Goal: Task Accomplishment & Management: Use online tool/utility

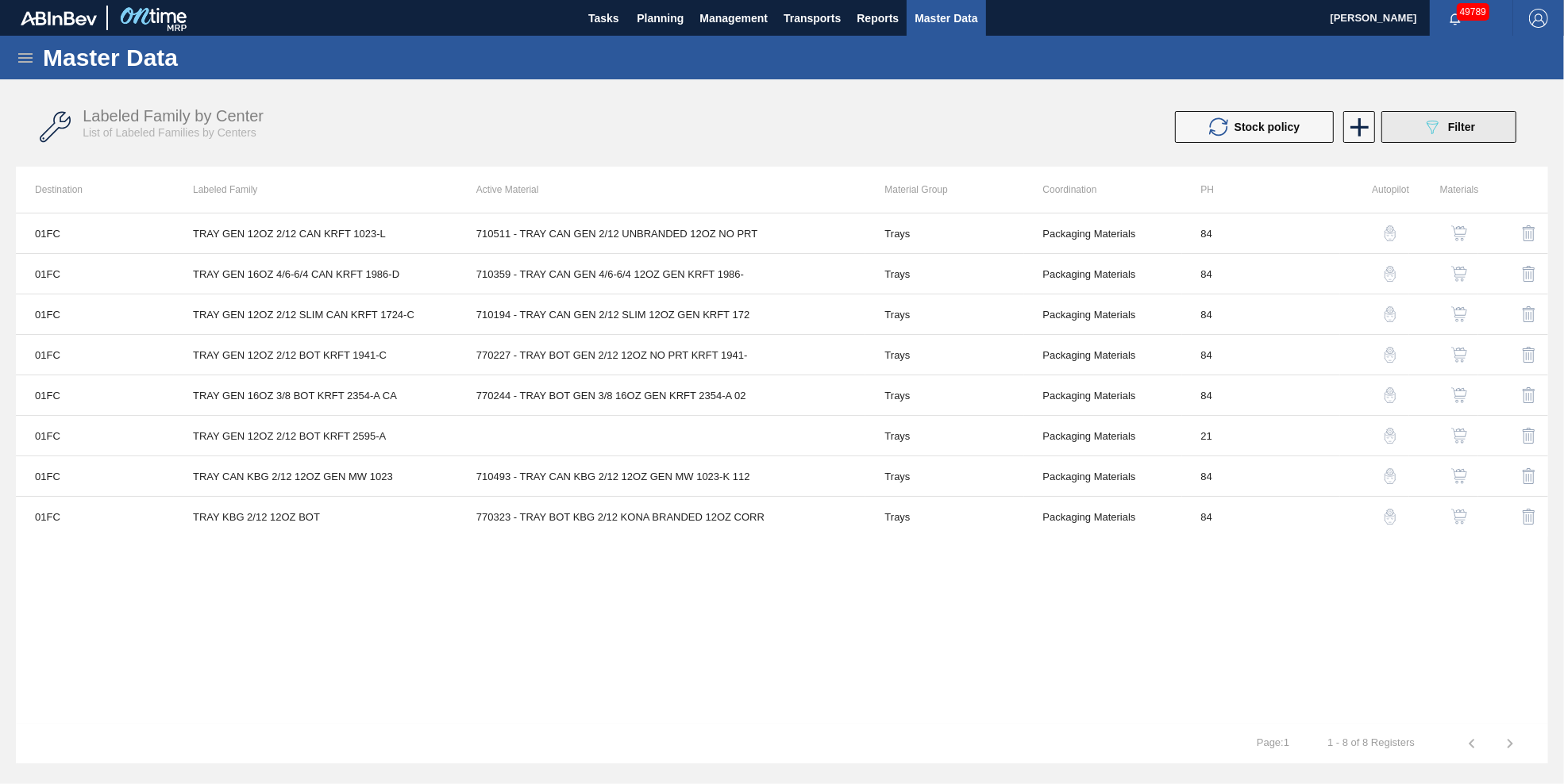
click at [1415, 130] on button "089F7B8B-B2A5-4AFE-B5C0-19BA573D28AC Filter" at bounding box center [1449, 127] width 135 height 32
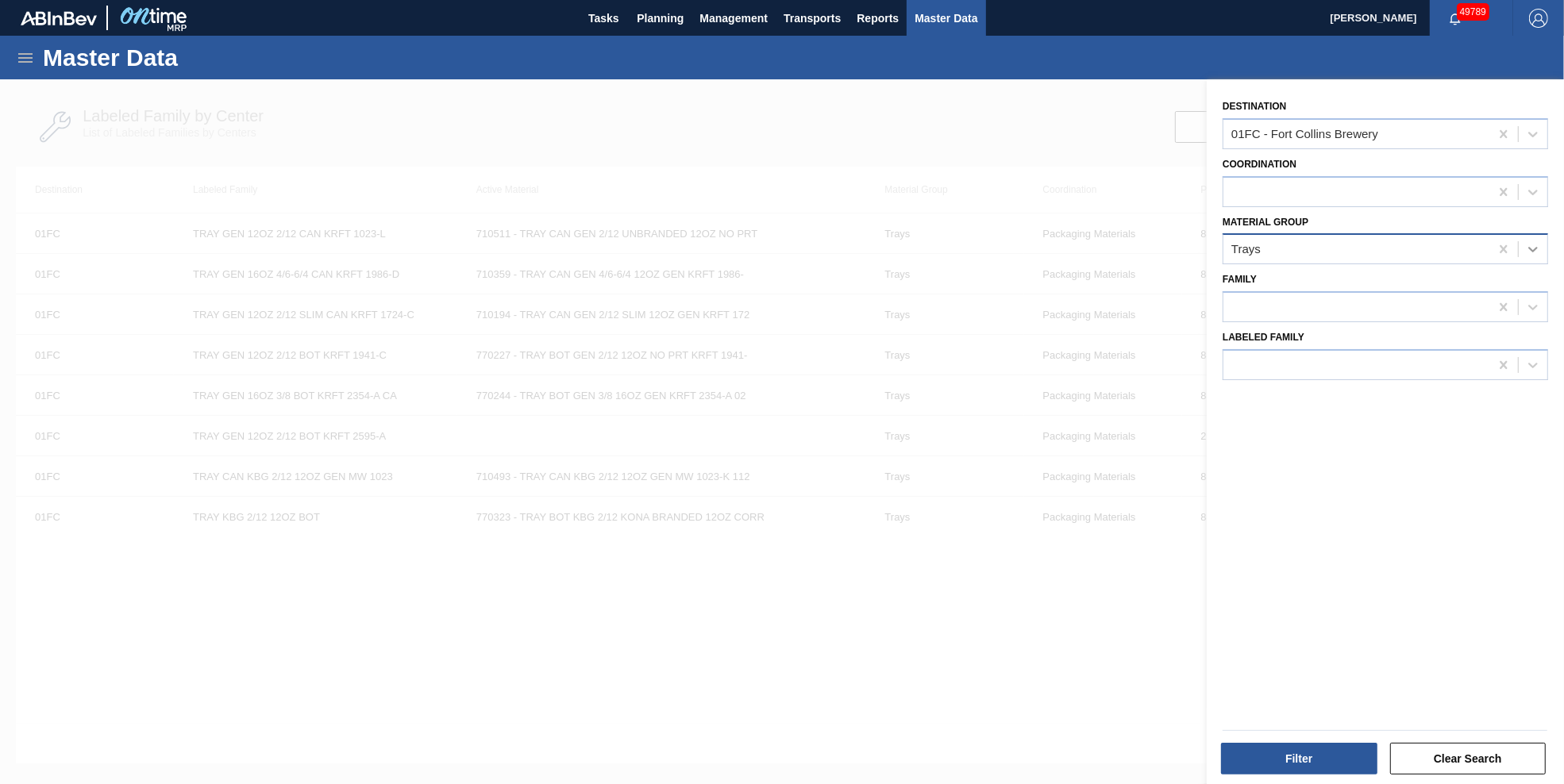
click at [1526, 246] on icon at bounding box center [1532, 249] width 16 height 16
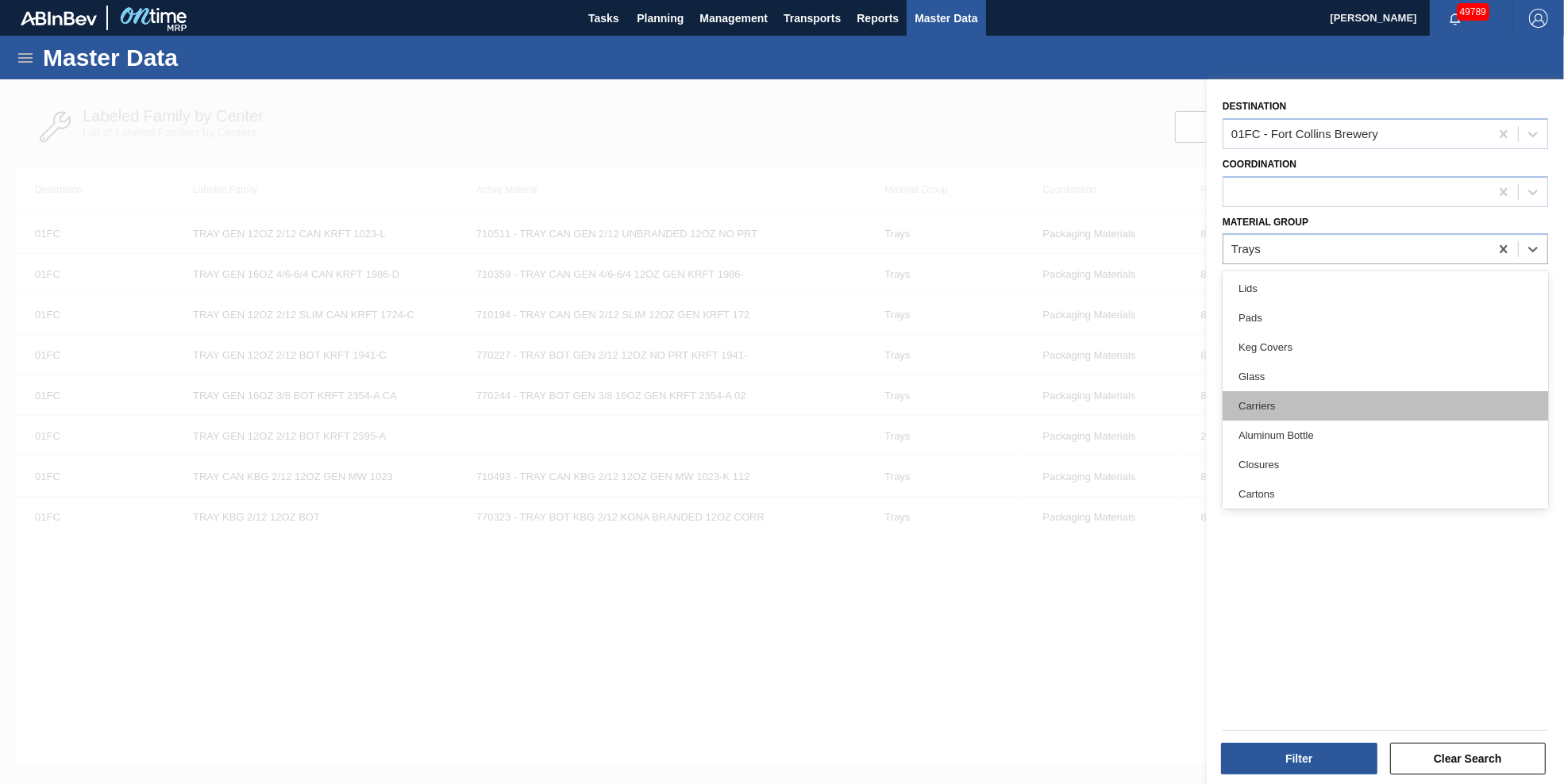
click at [1339, 405] on div "Carriers" at bounding box center [1385, 406] width 325 height 29
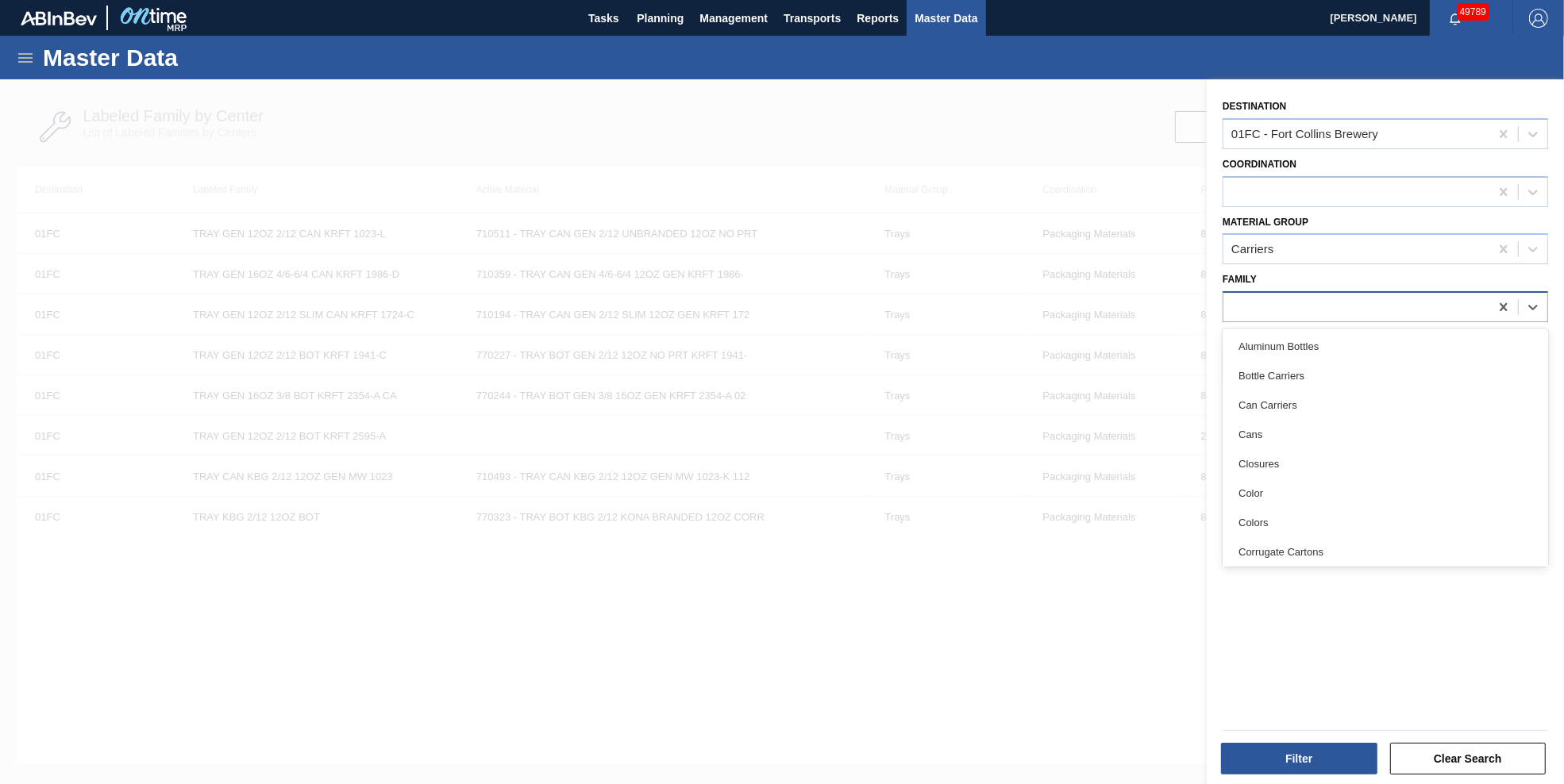
click at [1392, 304] on div at bounding box center [1356, 308] width 266 height 23
click at [1317, 368] on div "Bottle Carriers" at bounding box center [1385, 375] width 325 height 29
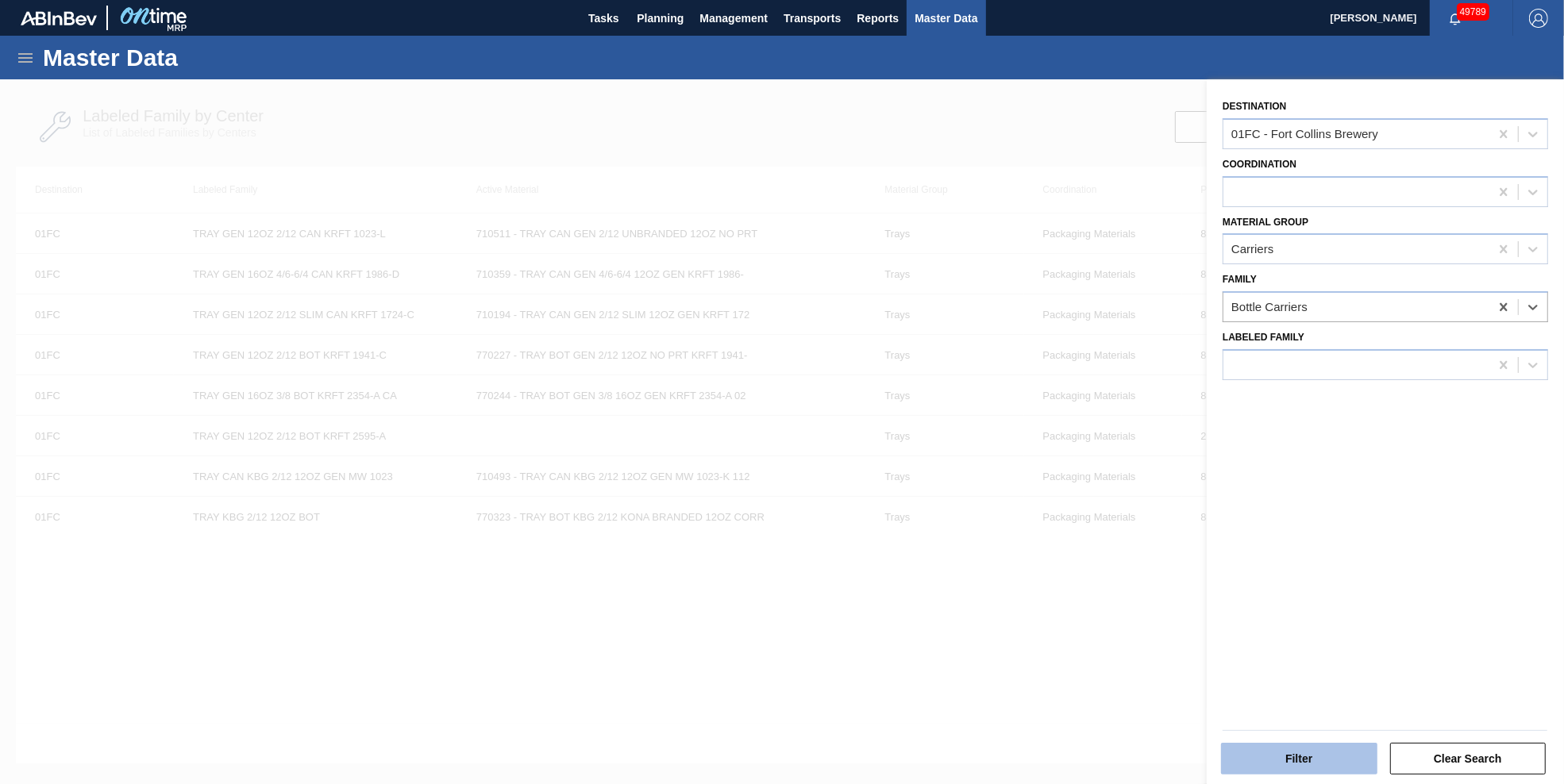
click at [1298, 762] on button "Filter" at bounding box center [1298, 758] width 156 height 32
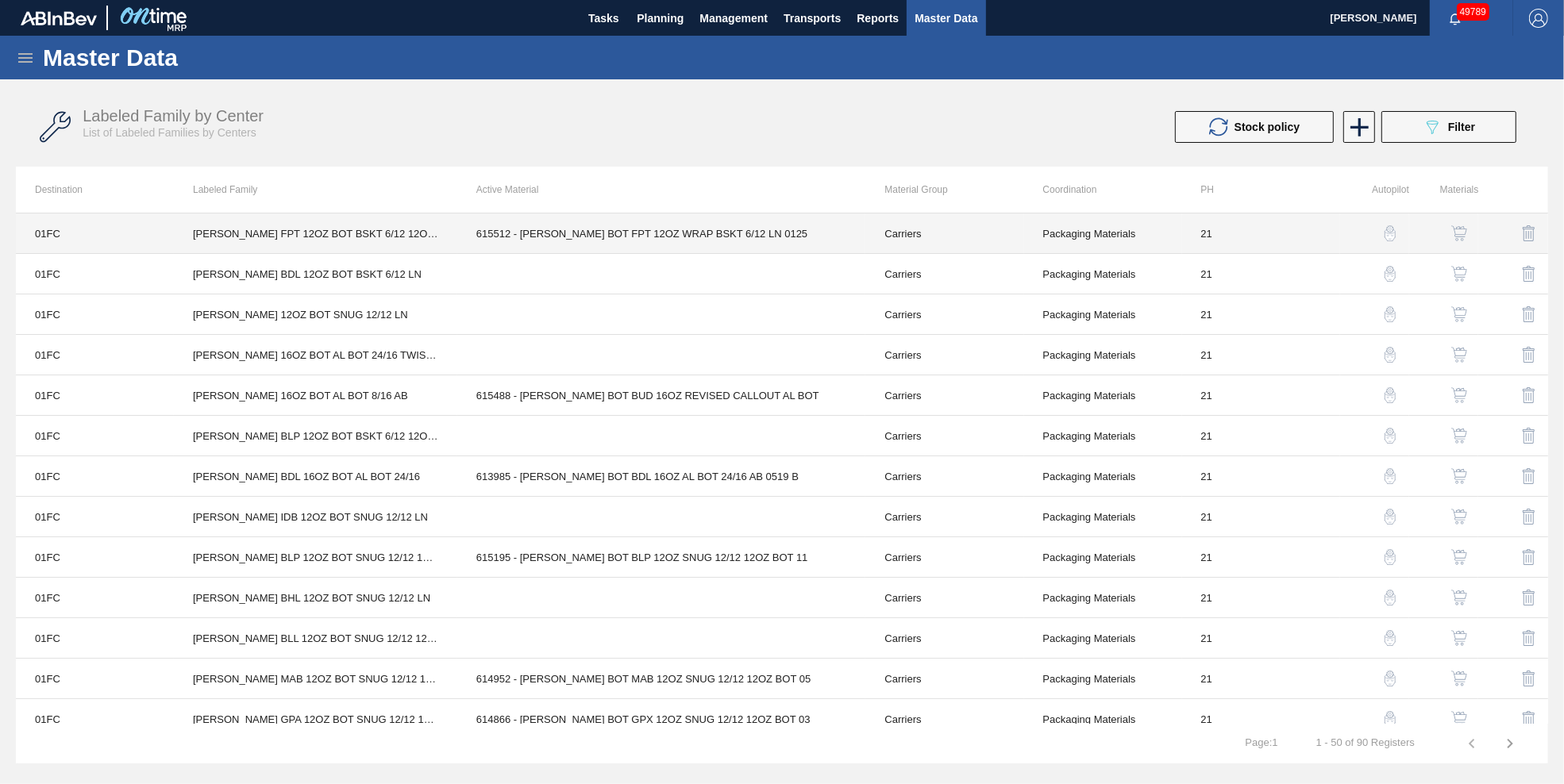
click at [552, 231] on td "615512 - [PERSON_NAME] BOT FPT 12OZ WRAP BSKT 6/12 LN 0125" at bounding box center [661, 233] width 409 height 41
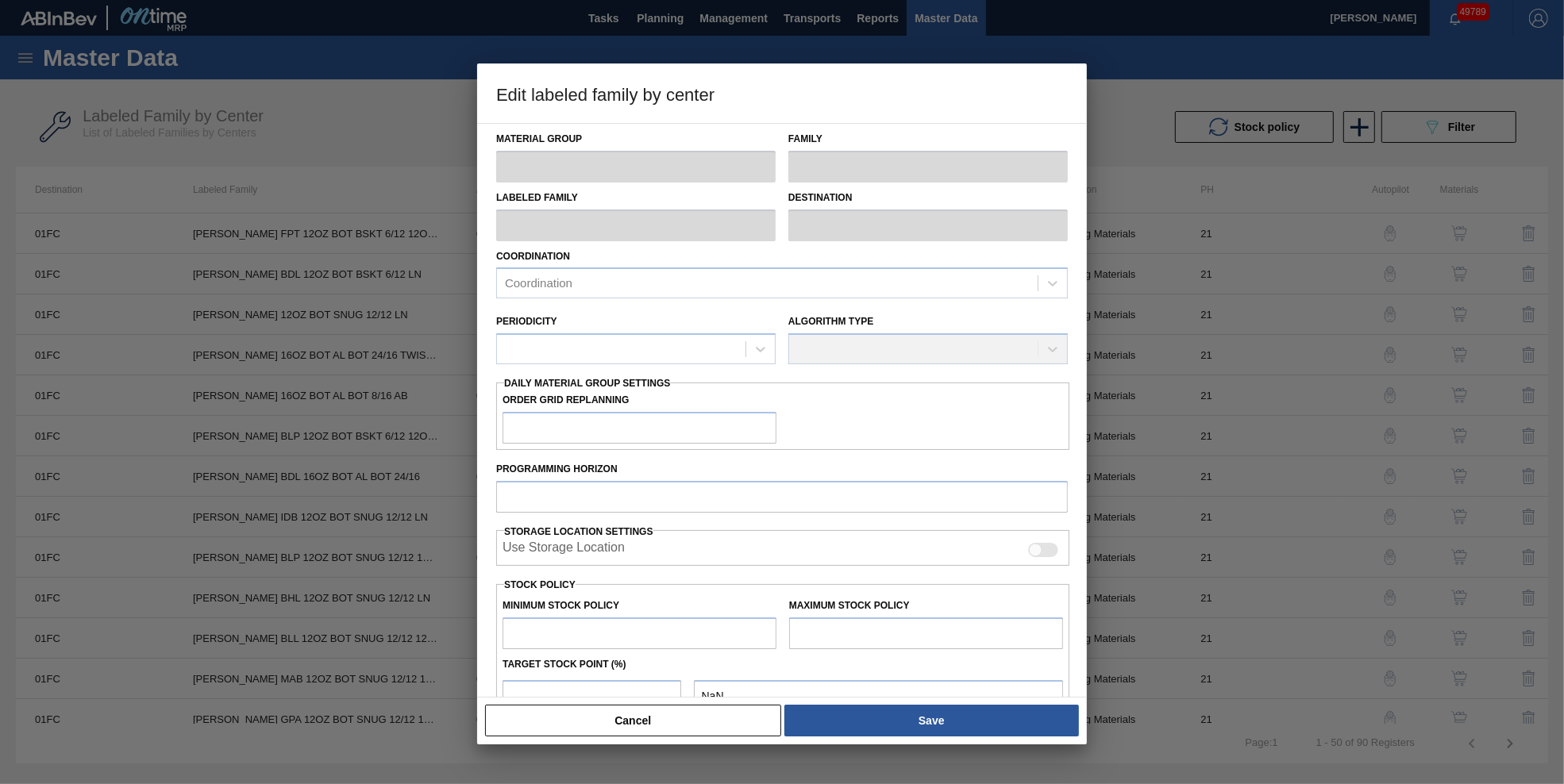
type input "Carriers"
type input "Bottle Carriers"
type input "[PERSON_NAME] FPT 12OZ BOT BSKT 6/12 12OZ BOT"
type input "01FC - Fort Collins Brewery"
type input "21"
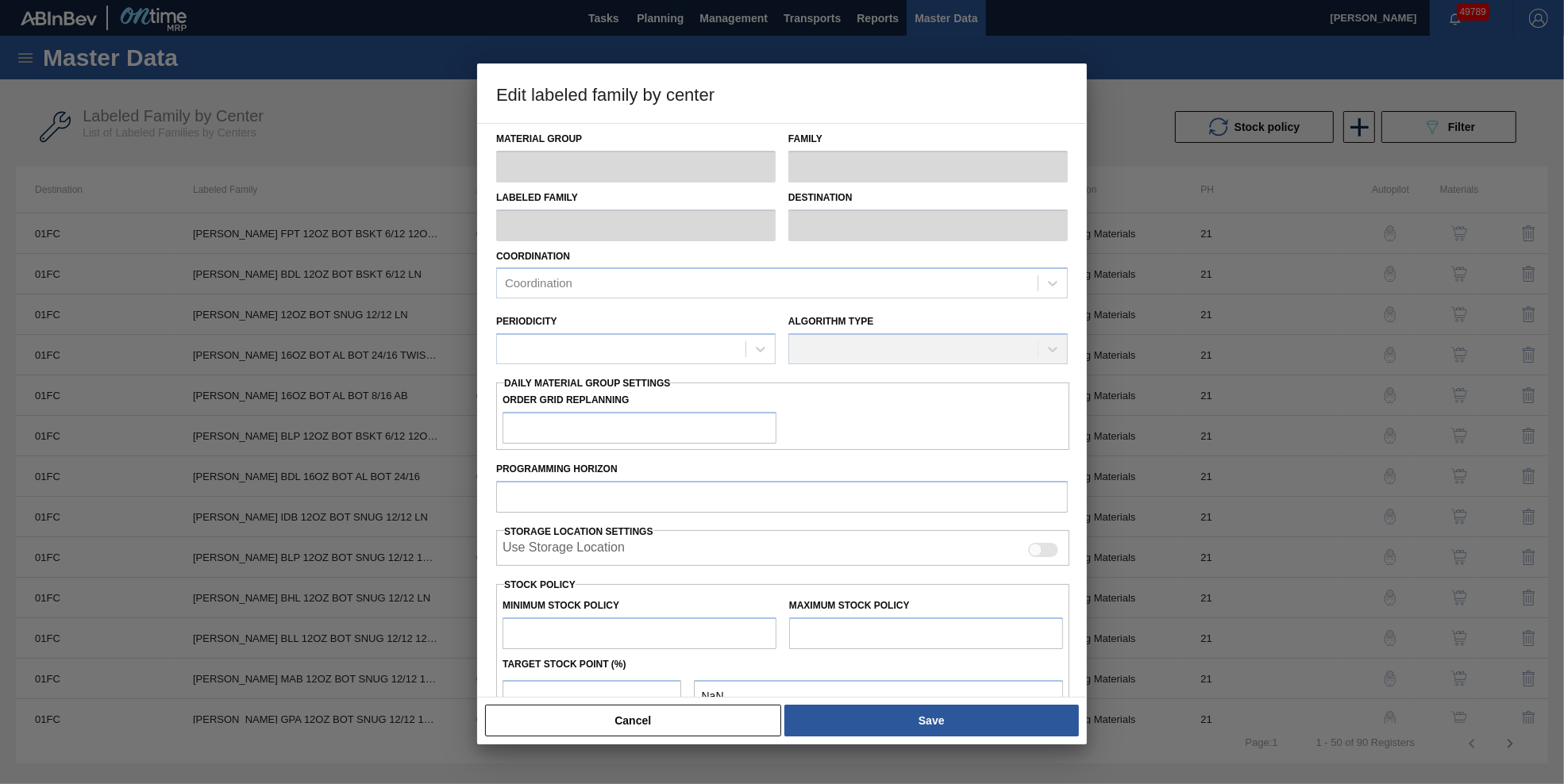
type input "0"
type input "38,651"
type input "0"
checkbox input "true"
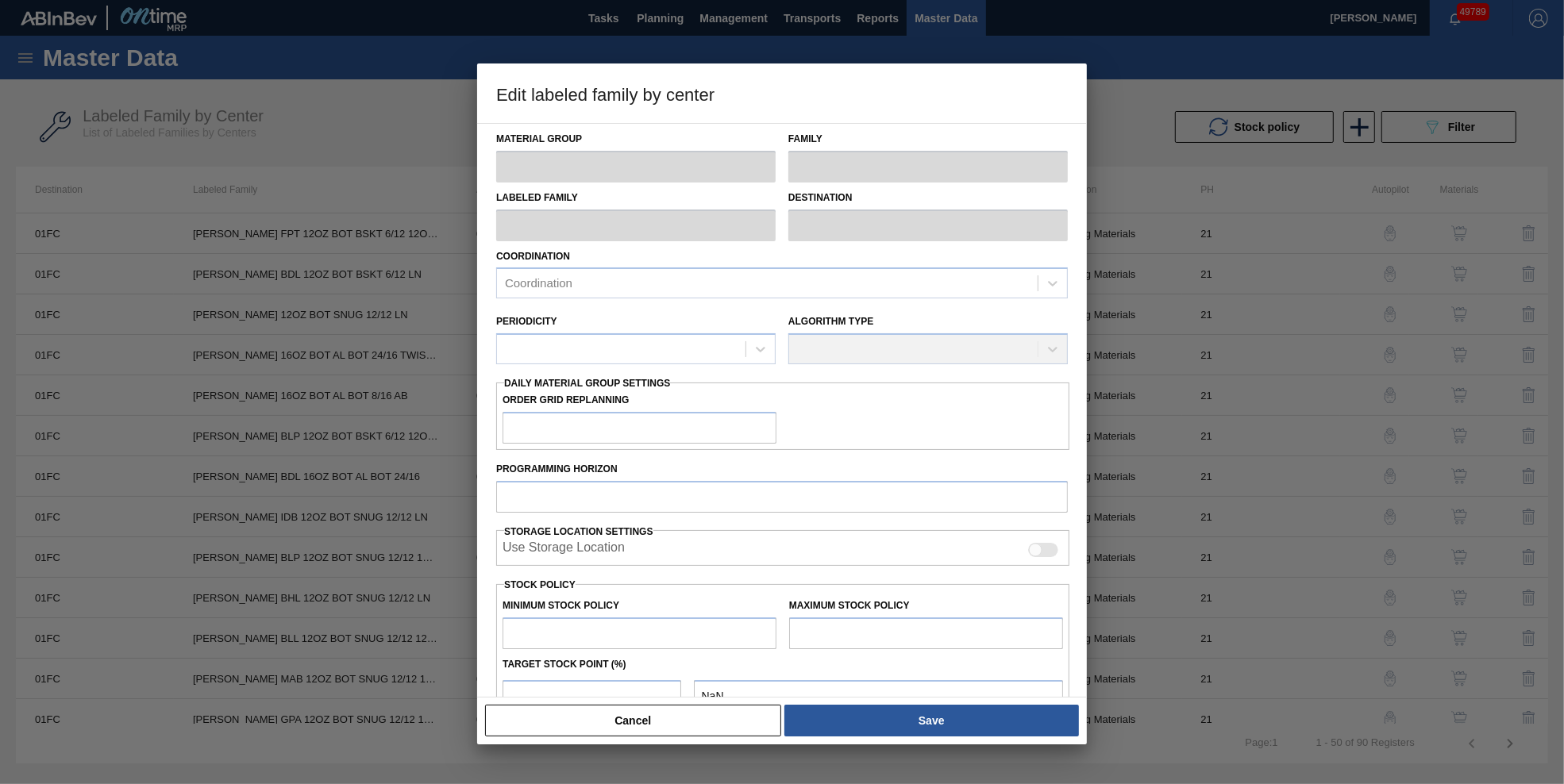
checkbox input "true"
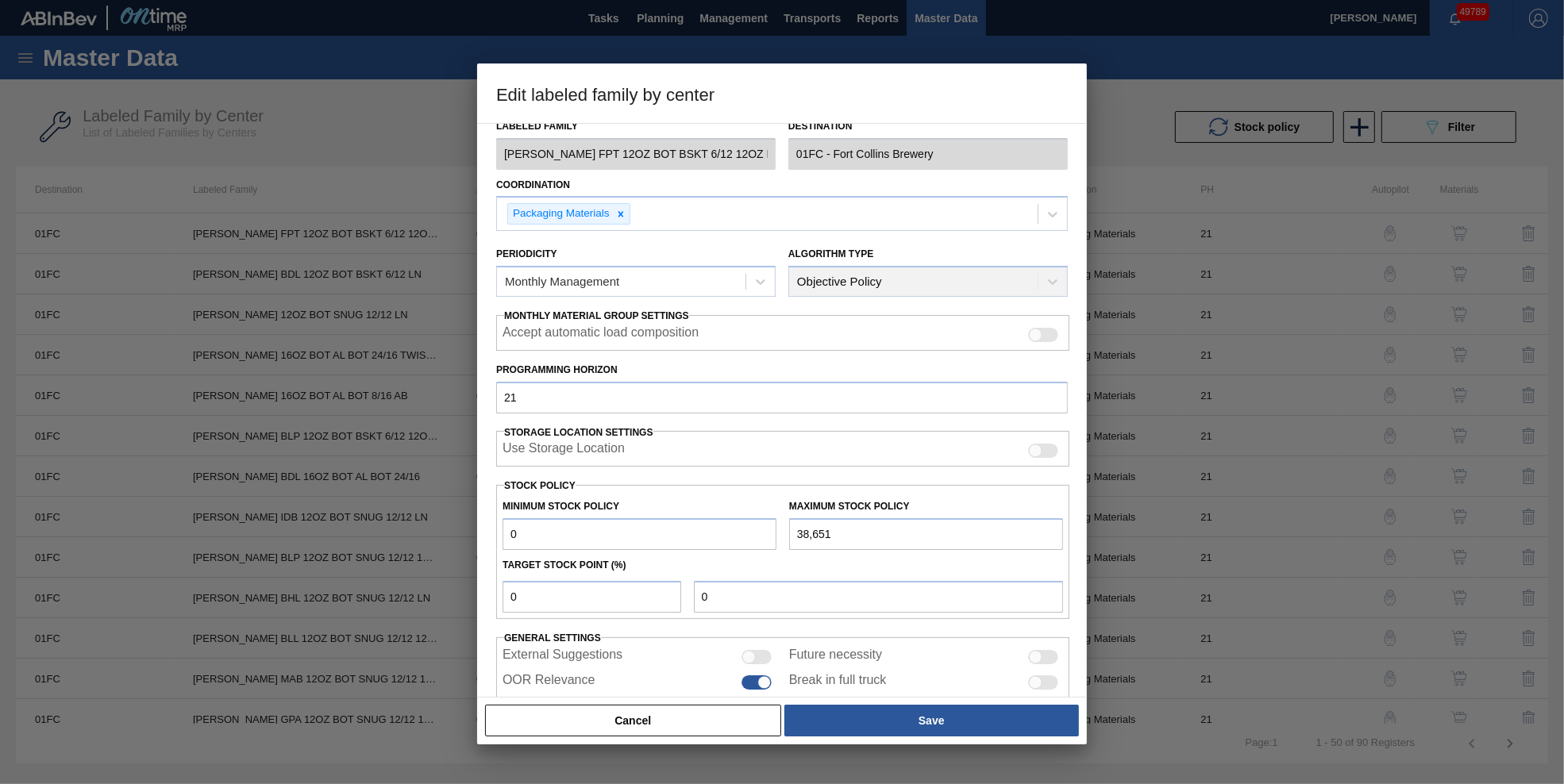
scroll to position [129, 0]
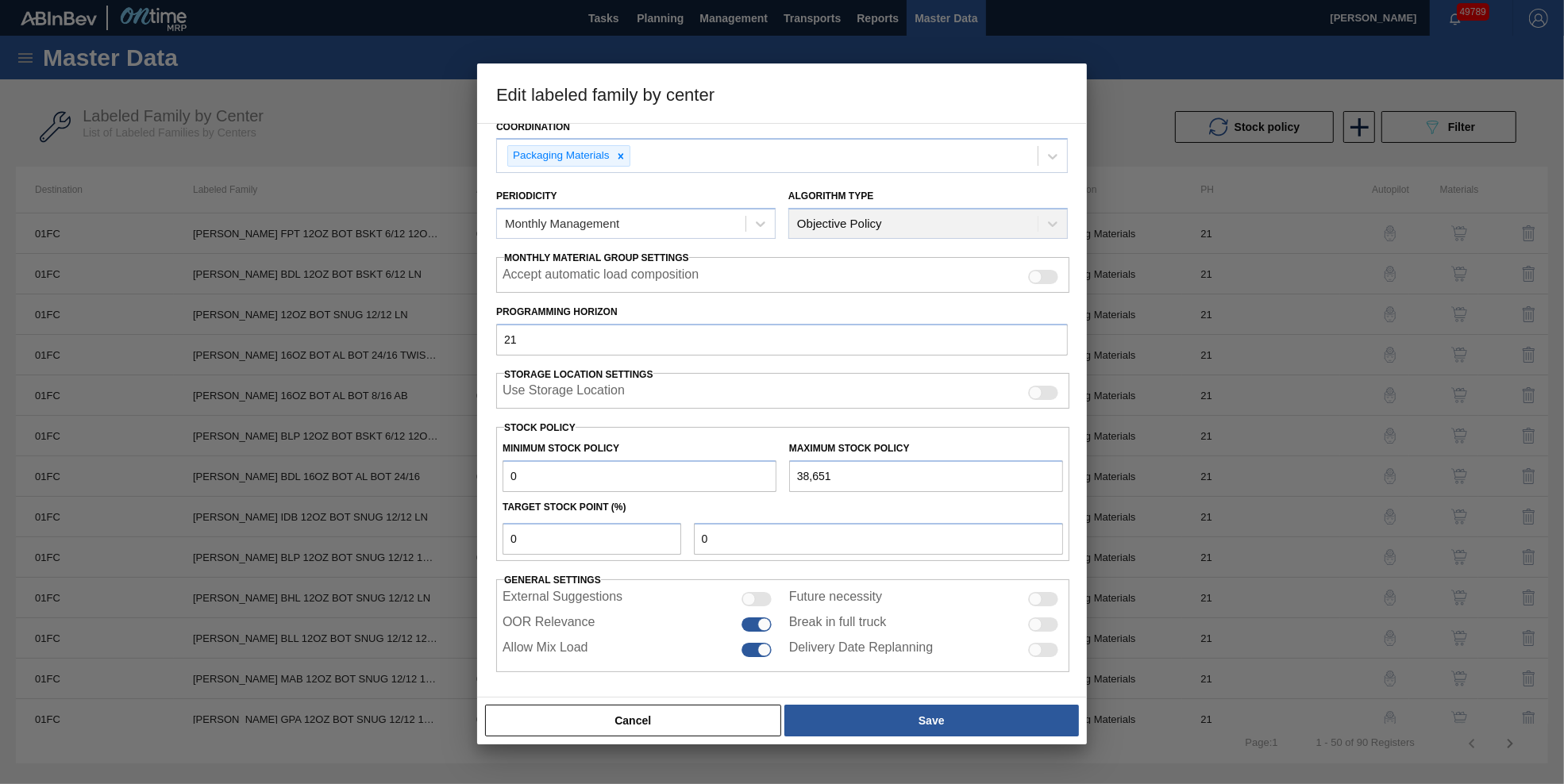
click at [679, 727] on button "Cancel" at bounding box center [633, 721] width 296 height 32
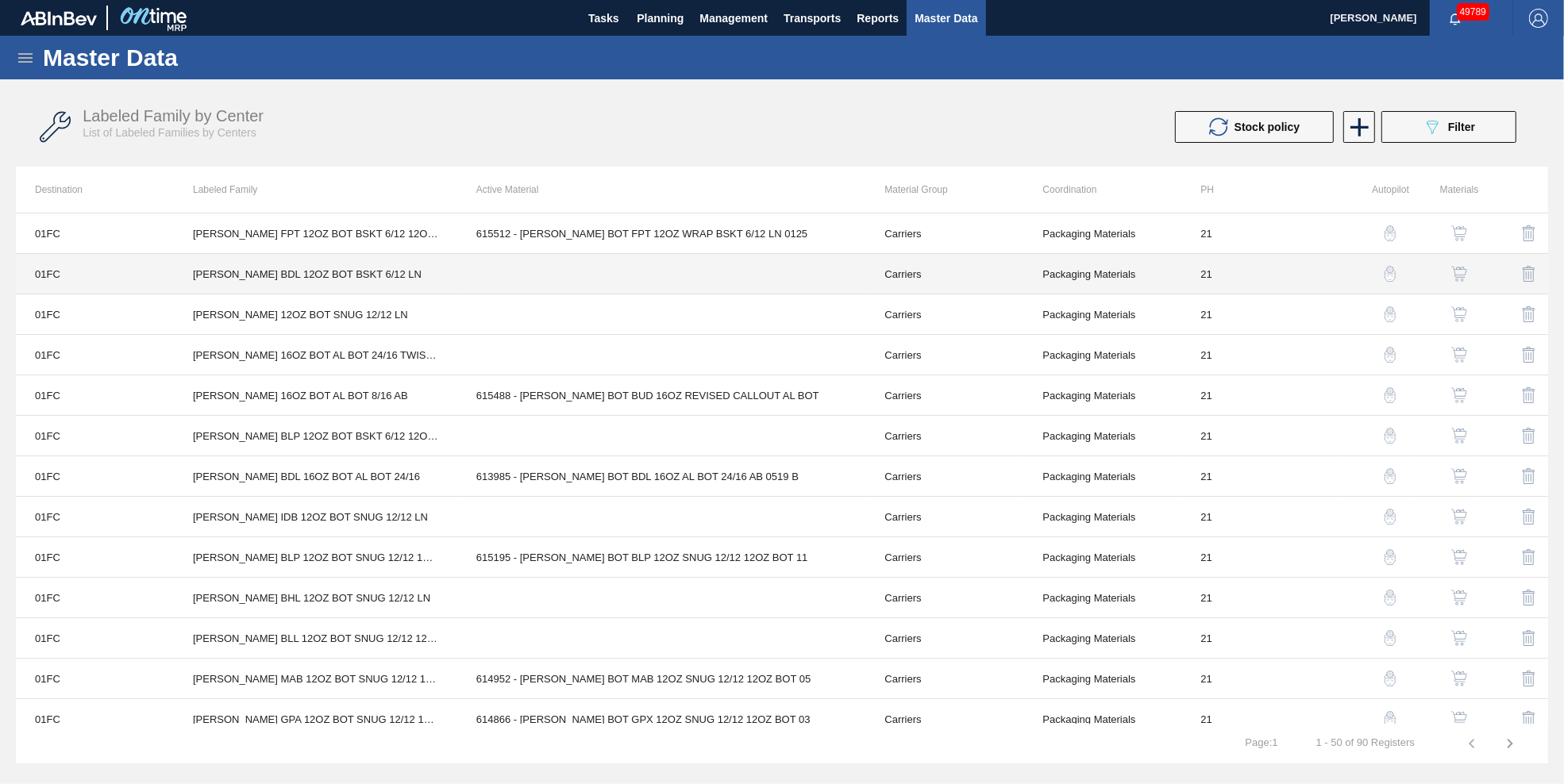
click at [632, 290] on td at bounding box center [661, 274] width 409 height 41
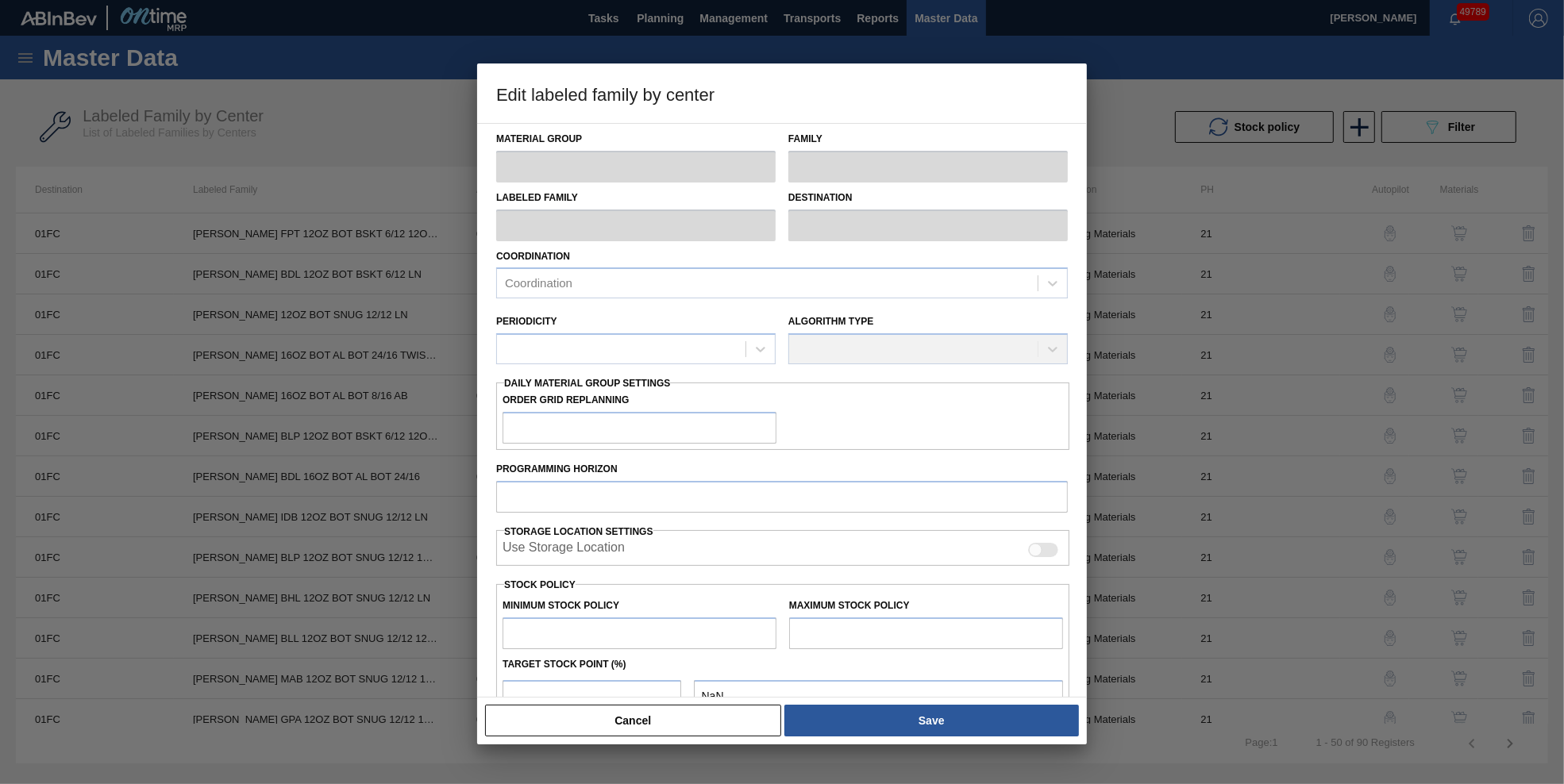
type input "Carriers"
type input "Bottle Carriers"
type input "[PERSON_NAME] BDL 12OZ BOT BSKT 6/12 LN"
type input "01FC - Fort Collins Brewery"
type input "21"
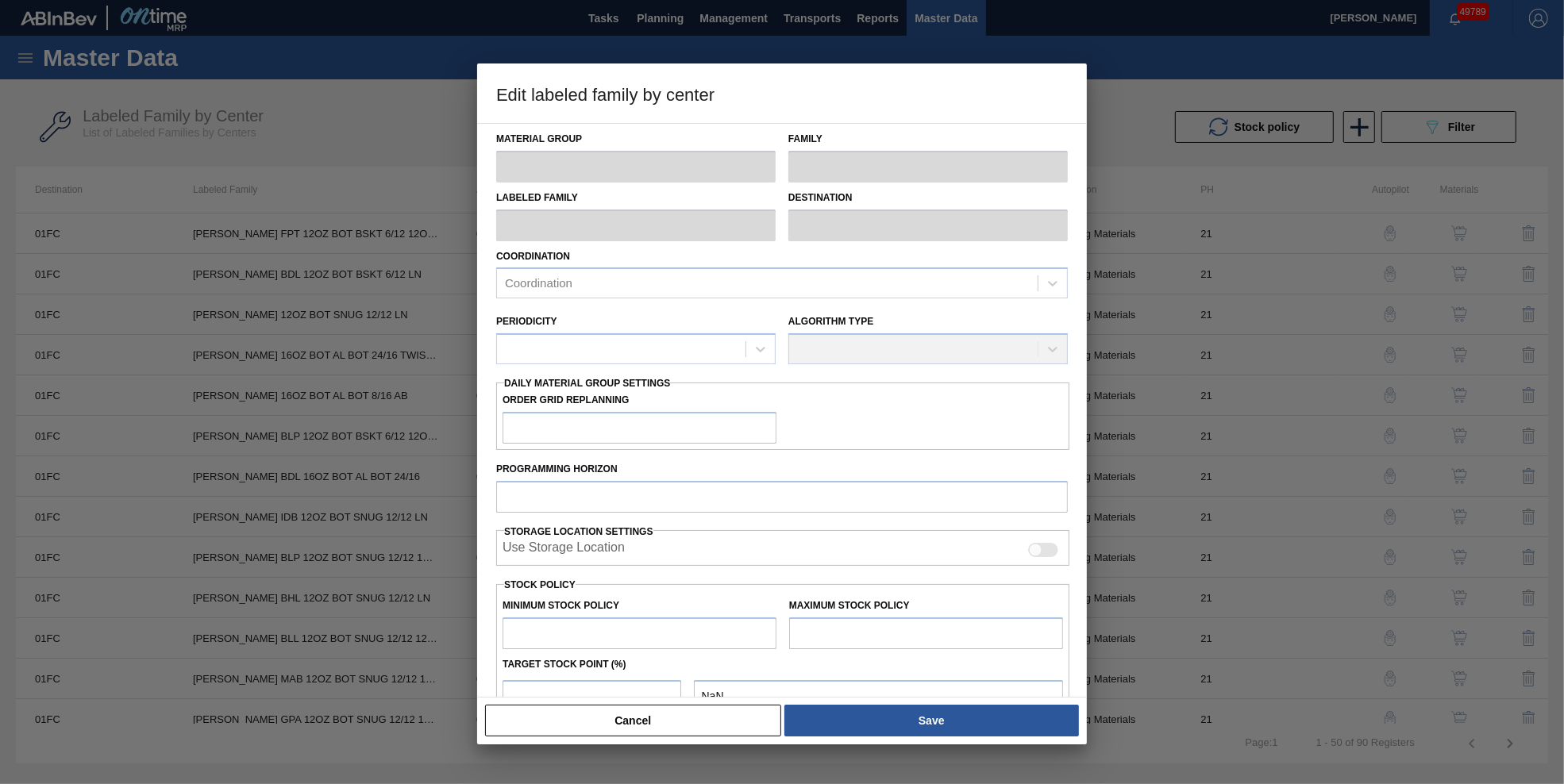
type input "0"
type input "32,928"
type input "0"
checkbox input "true"
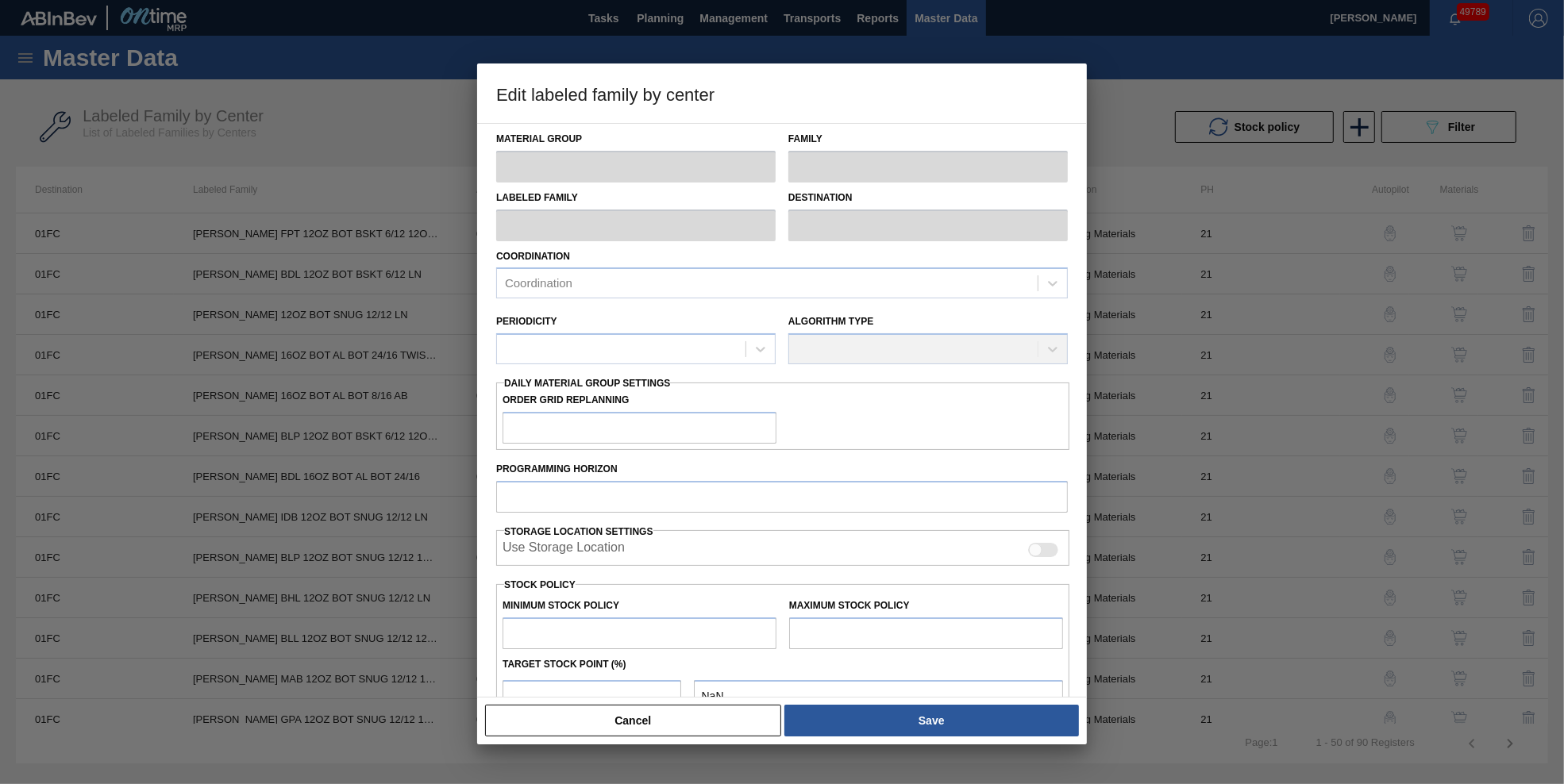
checkbox input "true"
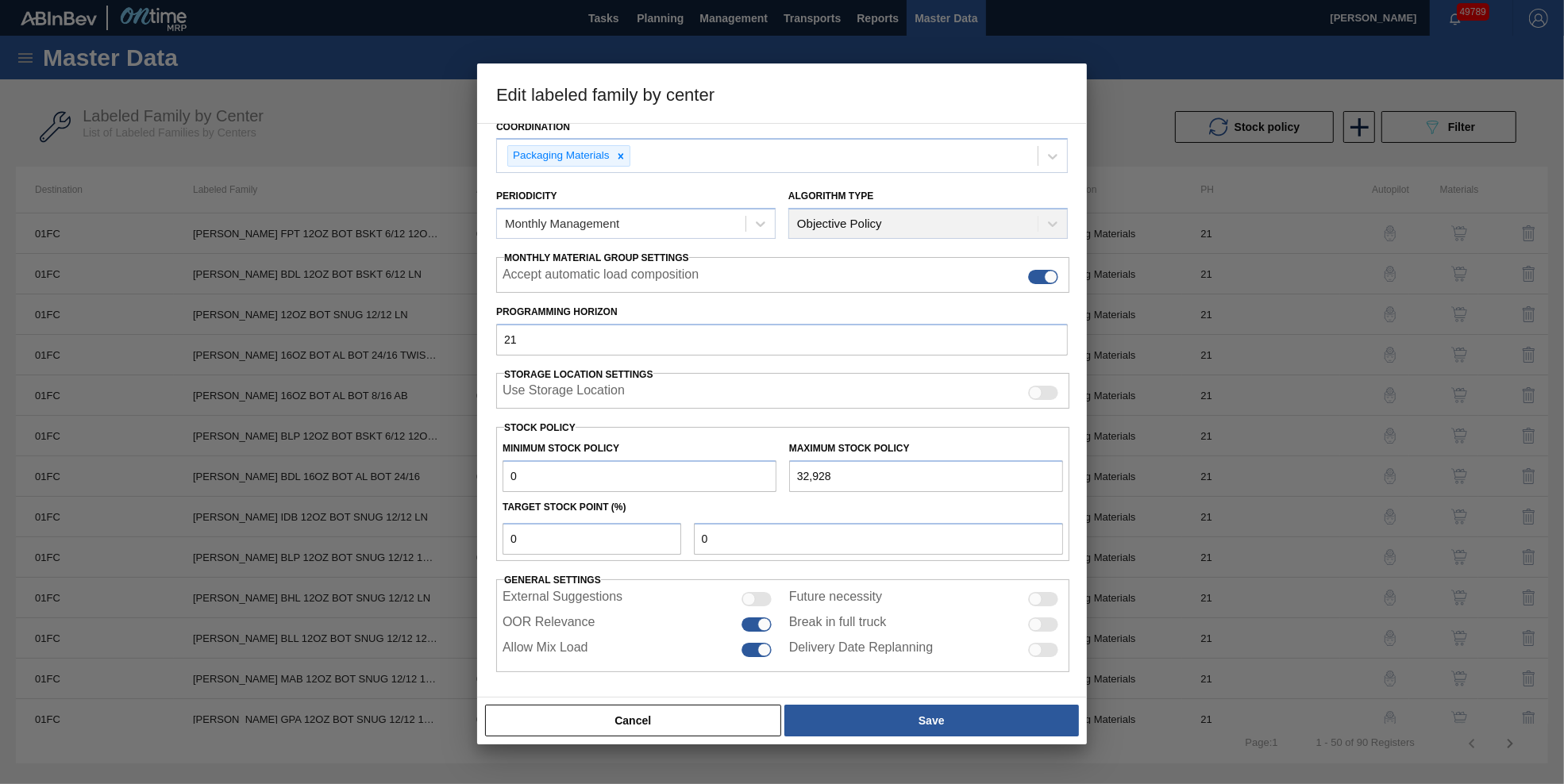
click at [701, 718] on button "Cancel" at bounding box center [633, 721] width 296 height 32
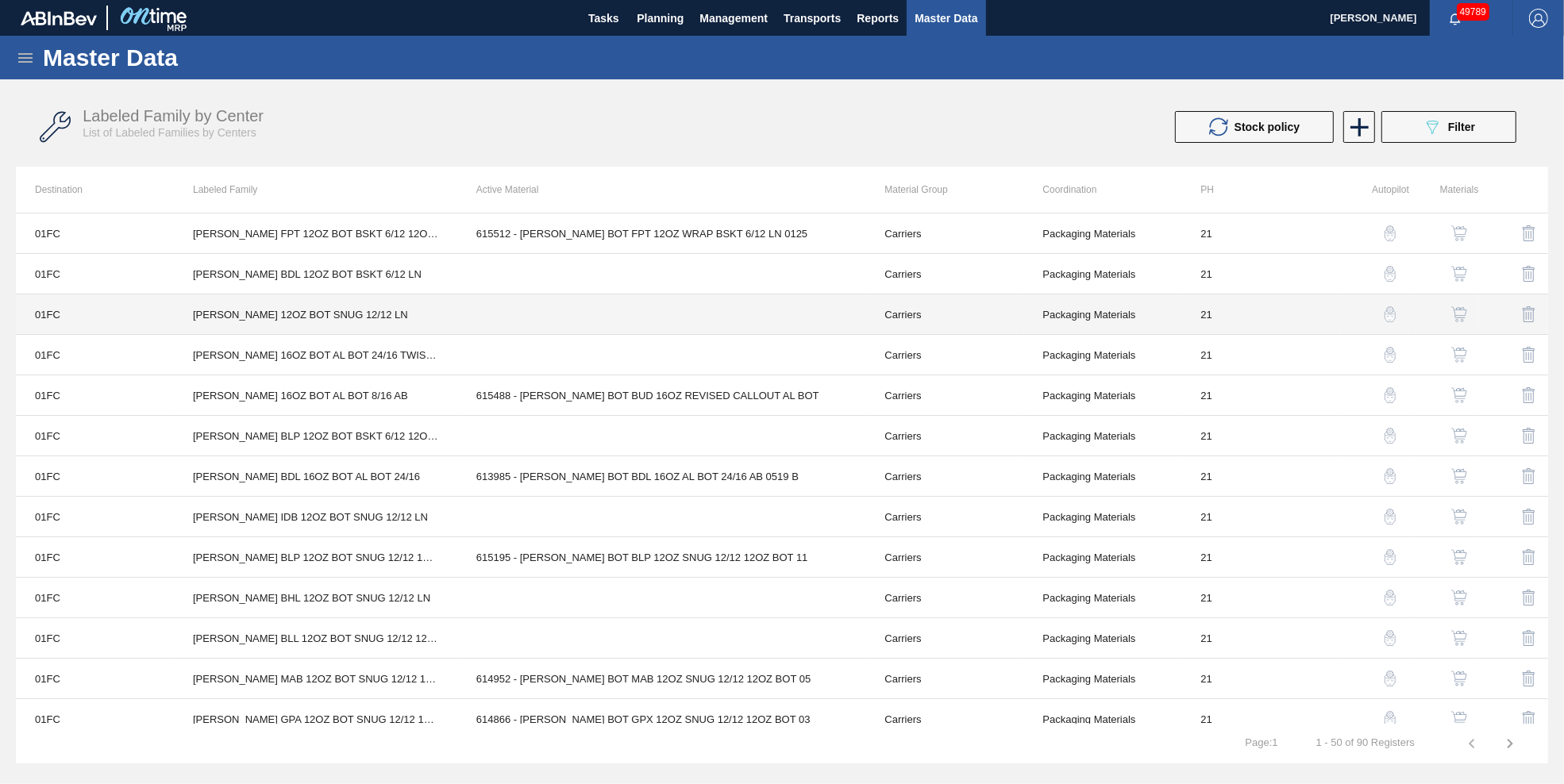
click at [621, 314] on td at bounding box center [661, 314] width 409 height 41
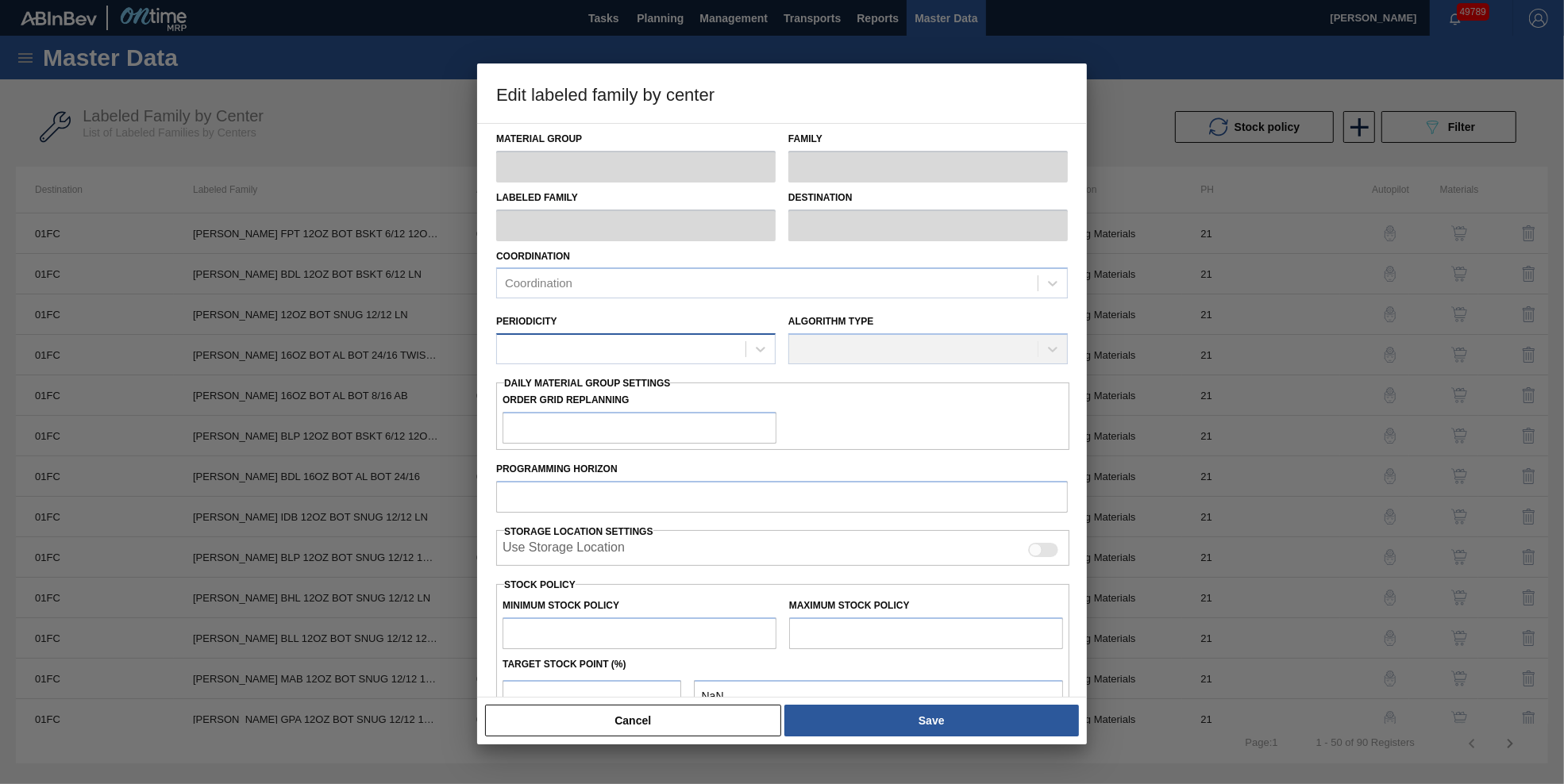
type input "Carriers"
type input "Bottle Carriers"
type input "[PERSON_NAME] 12OZ BOT SNUG 12/12 LN"
type input "01FC - Fort Collins Brewery"
type input "21"
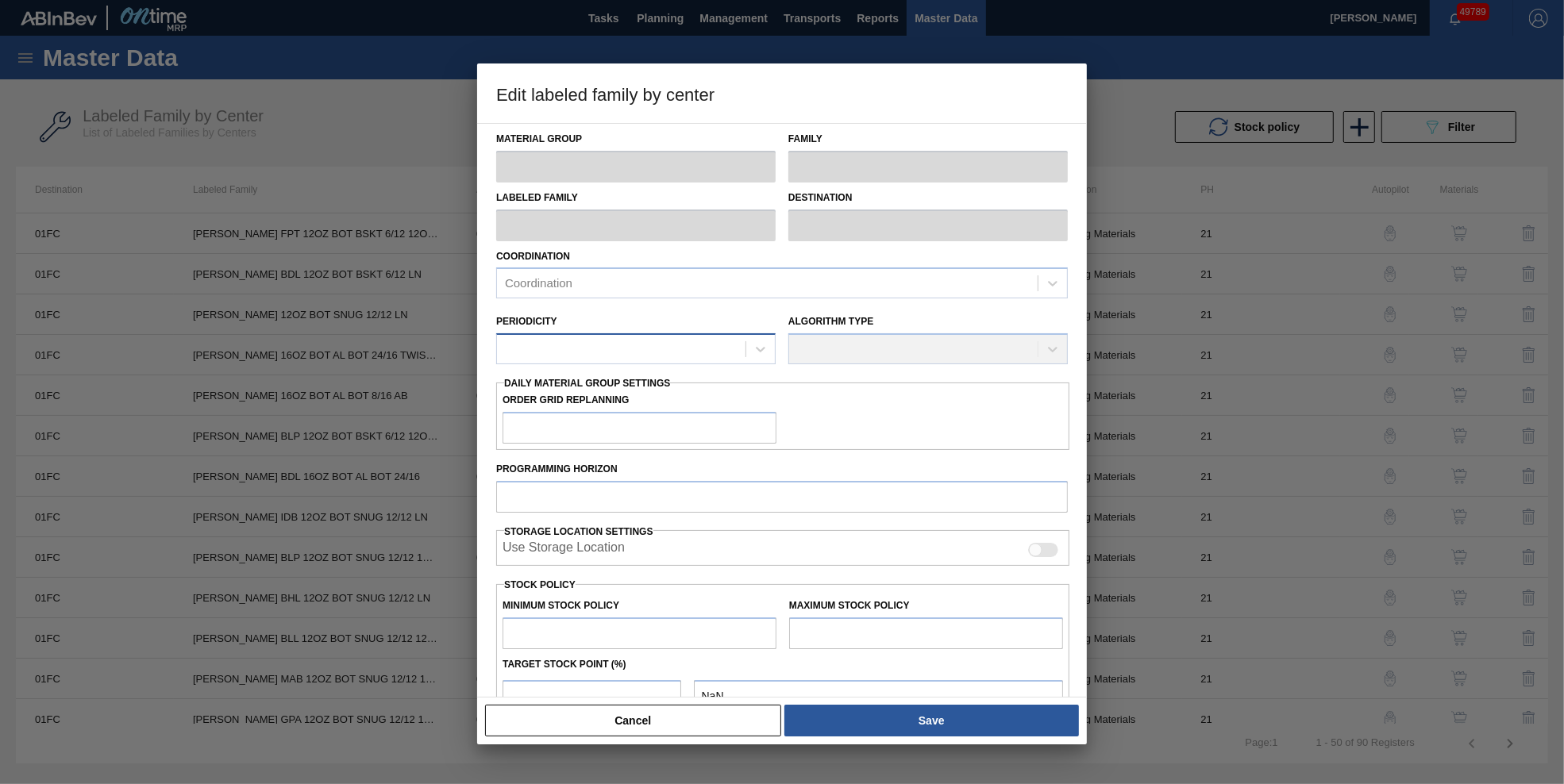
type input "5,000"
type input "300,000"
type input "0"
type input "5,000"
checkbox input "true"
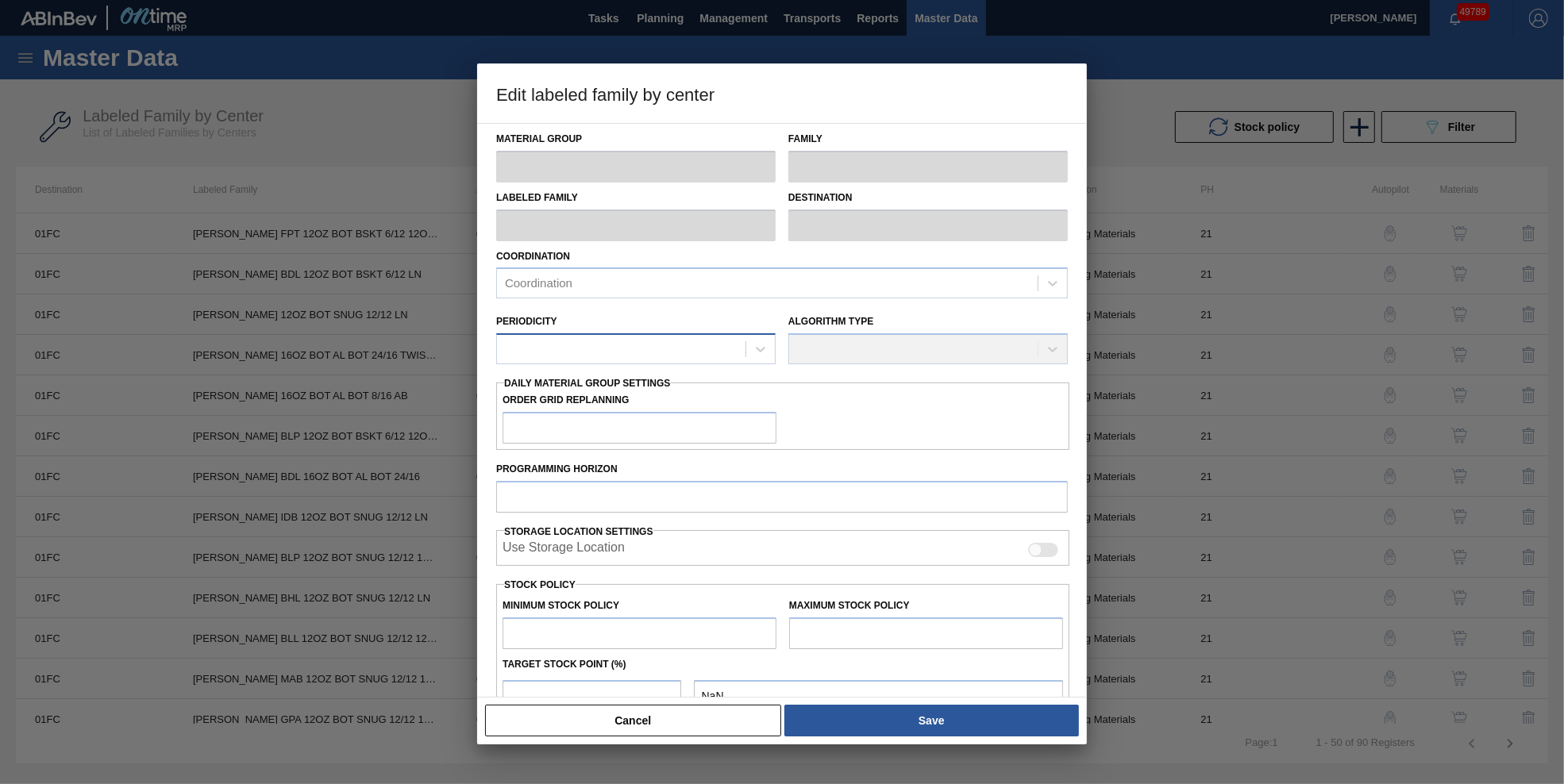
checkbox input "true"
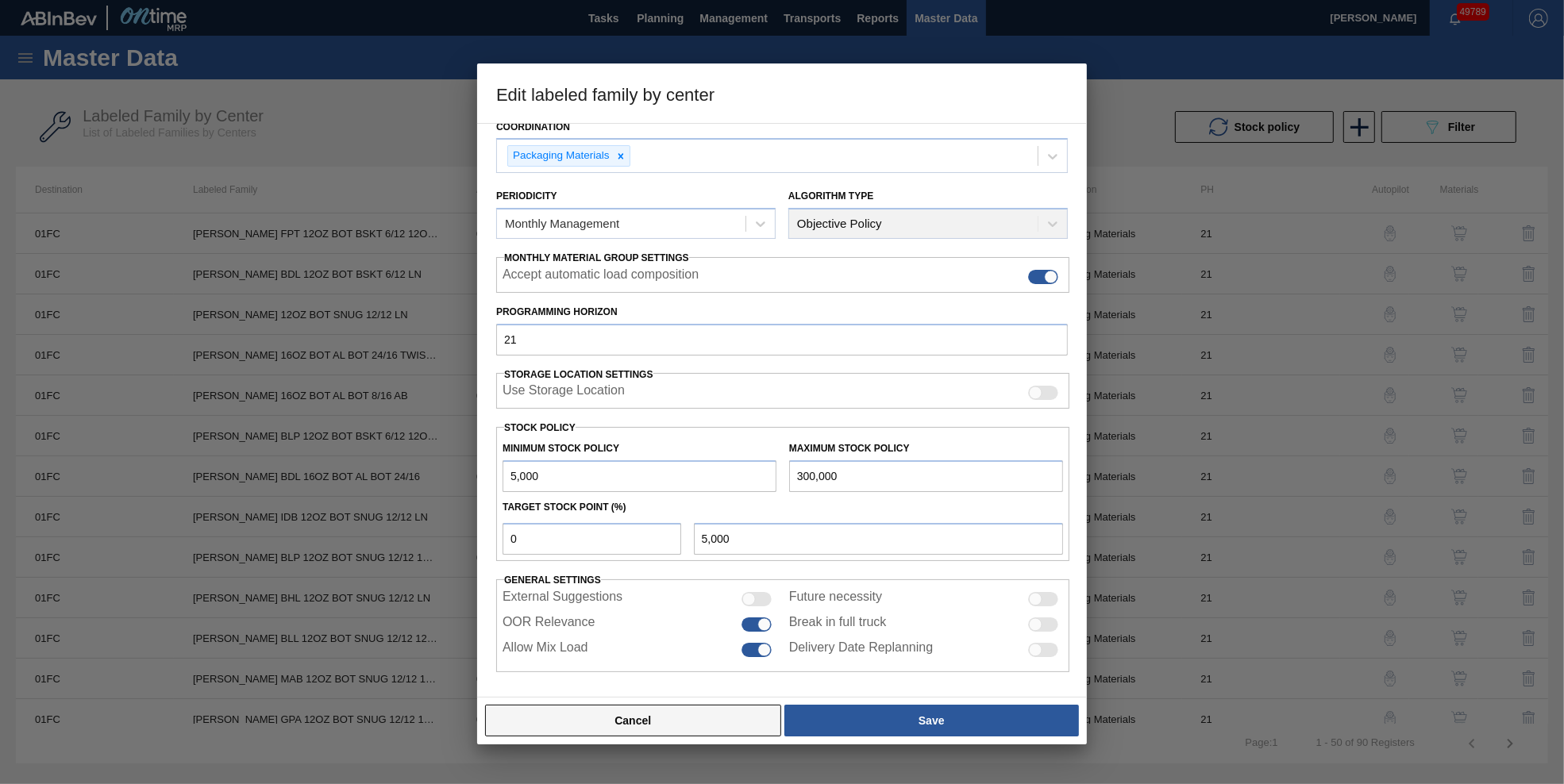
click at [702, 718] on button "Cancel" at bounding box center [633, 721] width 296 height 32
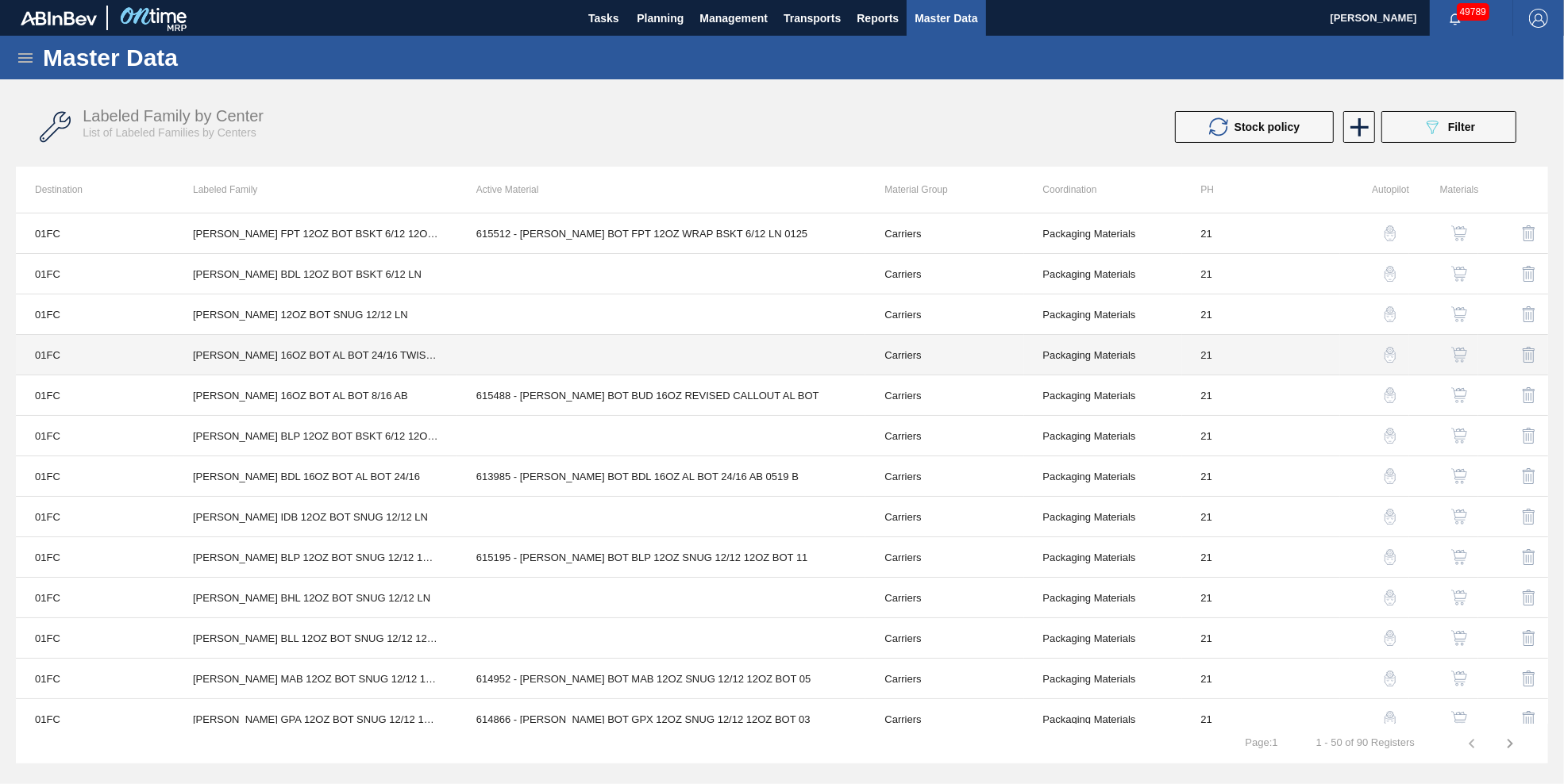
click at [600, 353] on td at bounding box center [661, 355] width 409 height 41
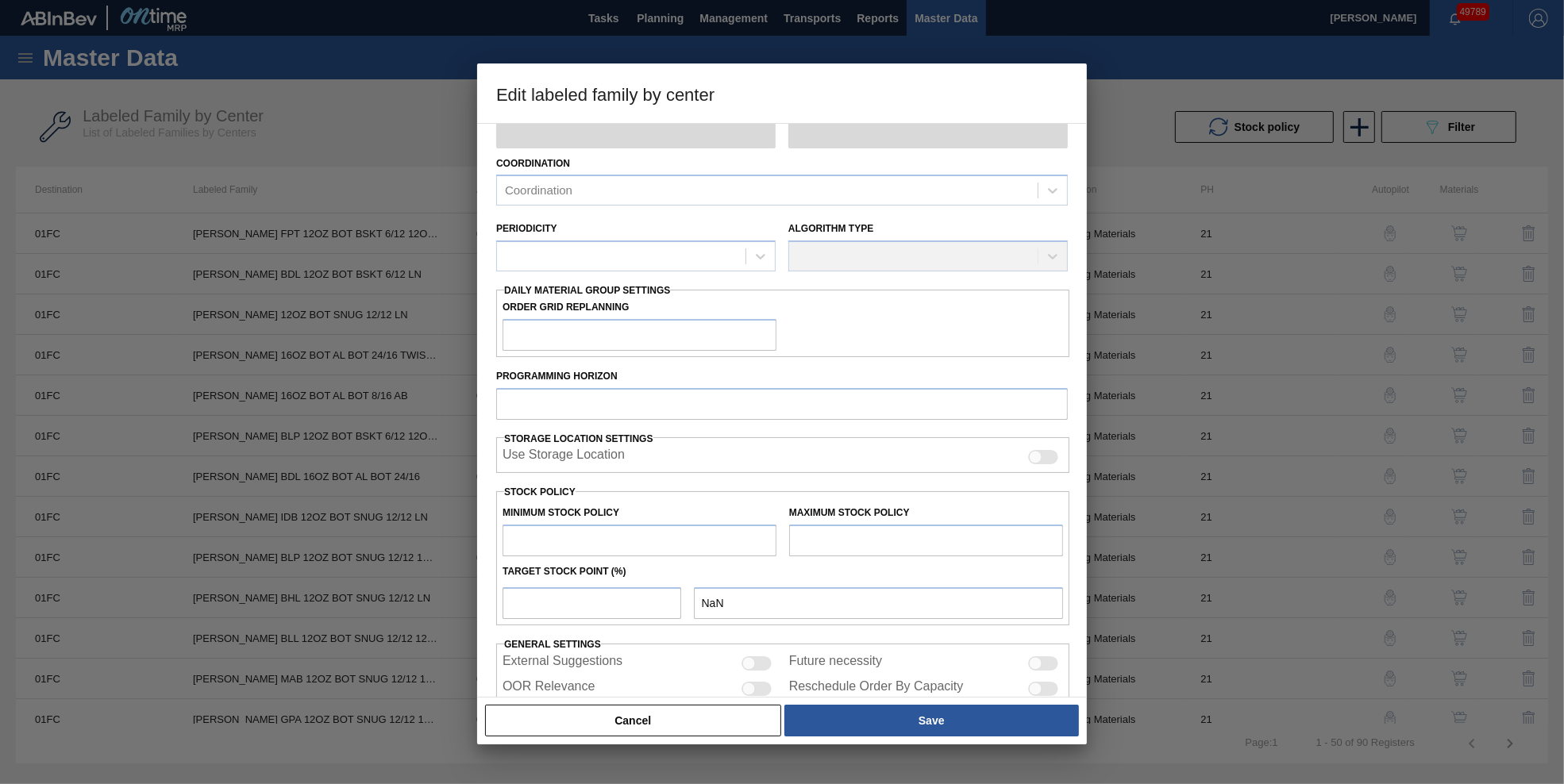
scroll to position [183, 0]
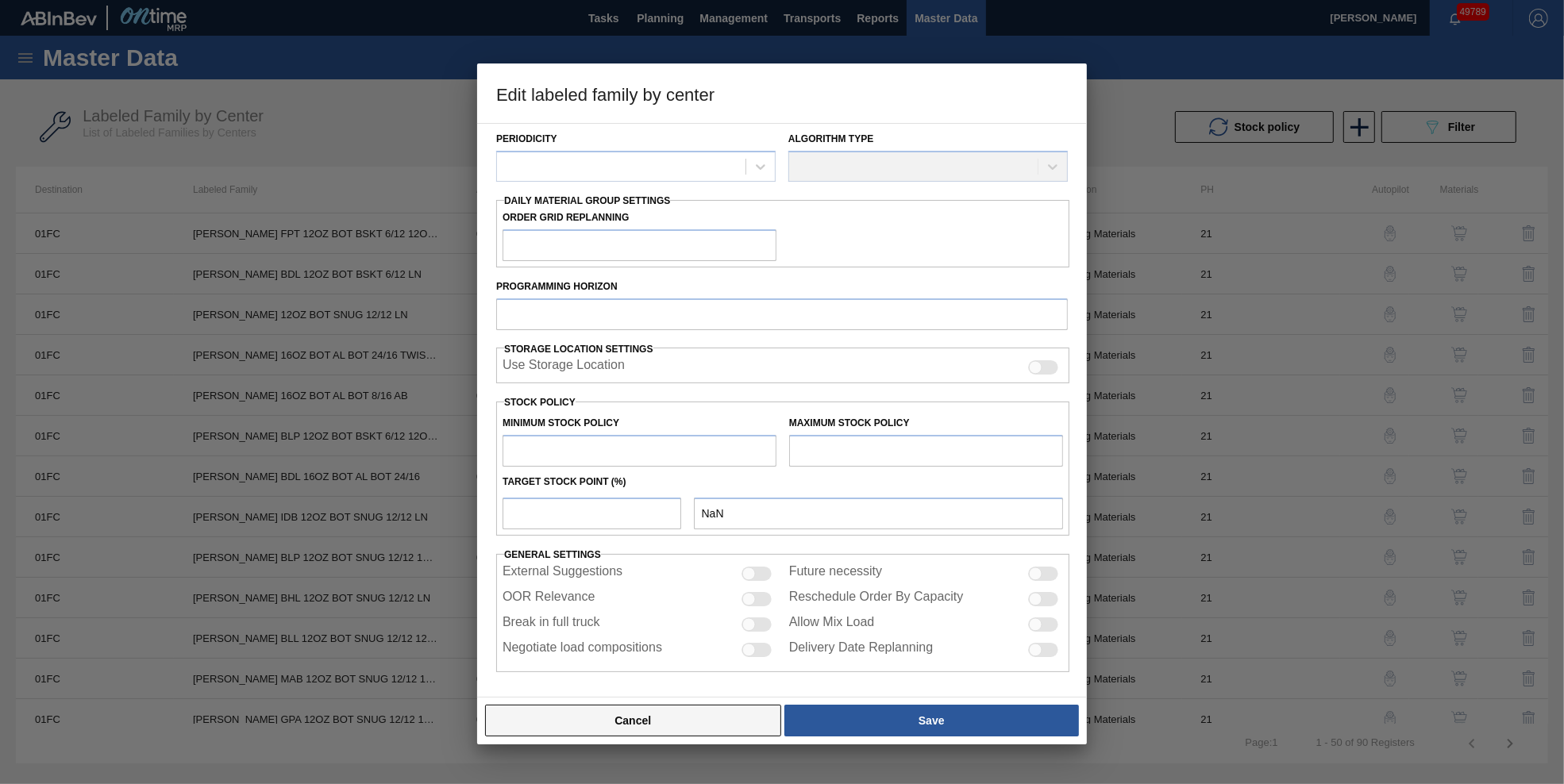
type input "Carriers"
type input "Bottle Carriers"
type input "[PERSON_NAME] 16OZ BOT AL BOT 24/16 TWIST WHITE BAR BOX"
type input "01FC - Fort Collins Brewery"
type input "21"
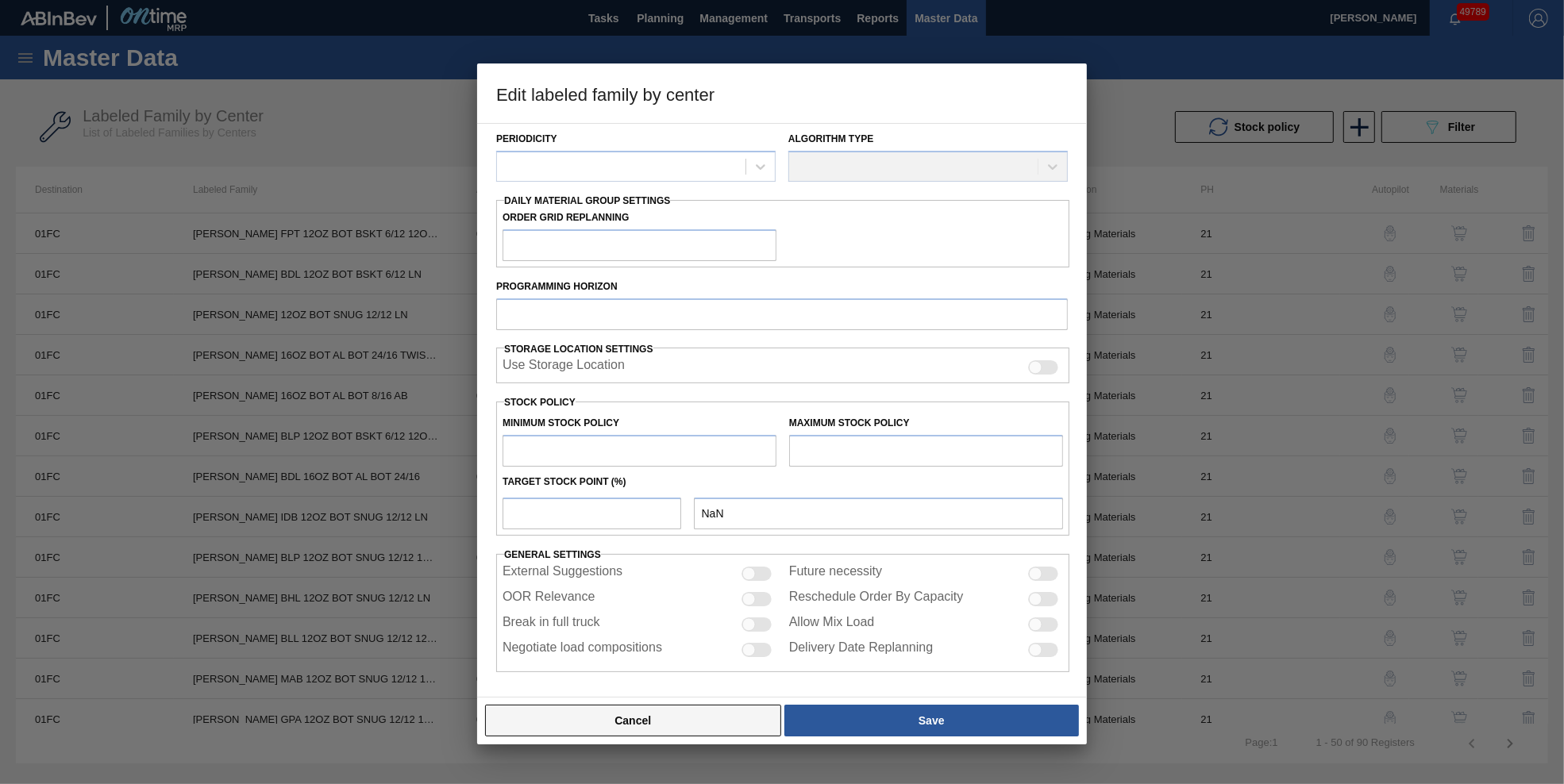
type input "0"
type input "50,000"
type input "0"
checkbox input "true"
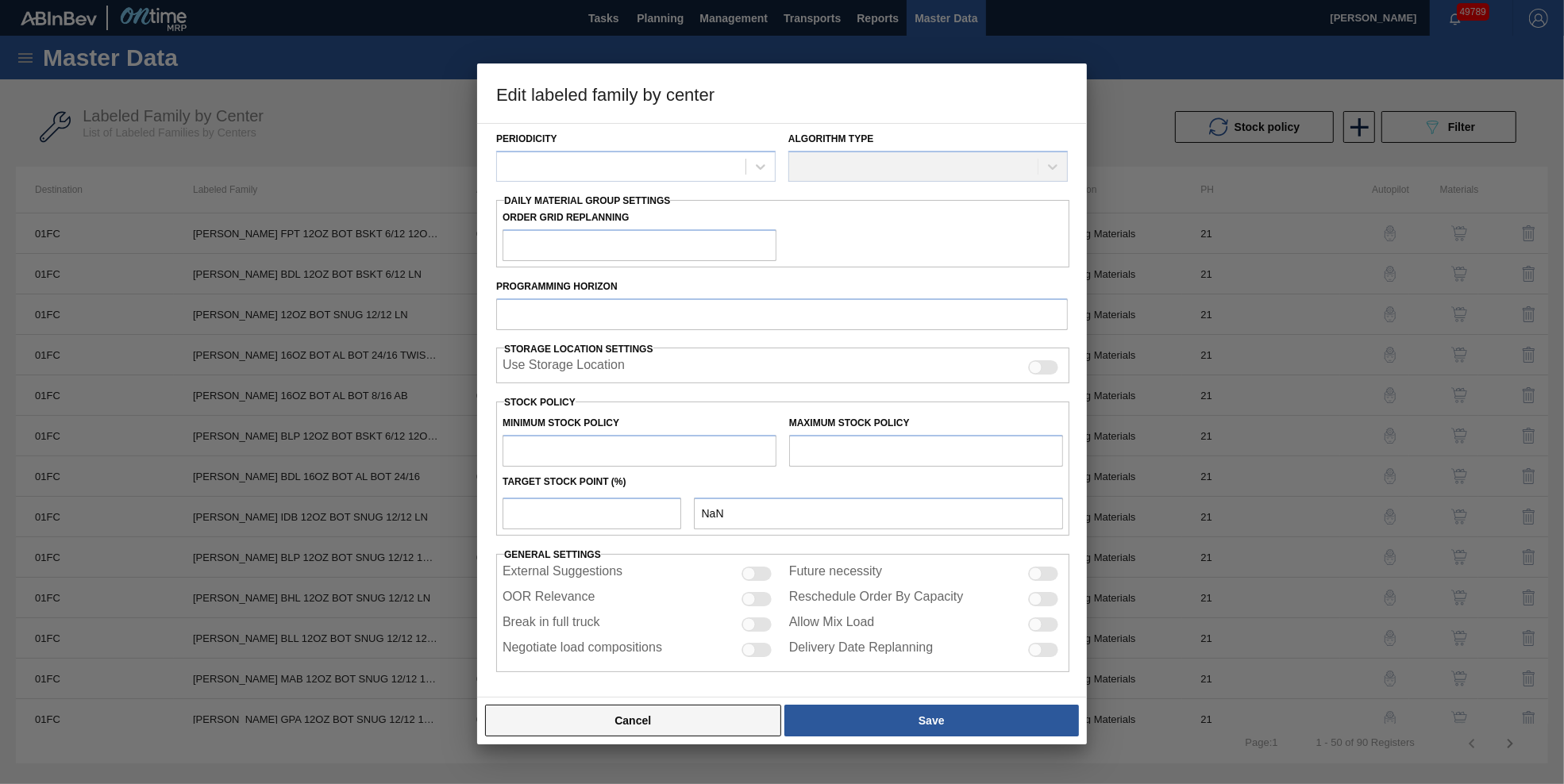
checkbox input "true"
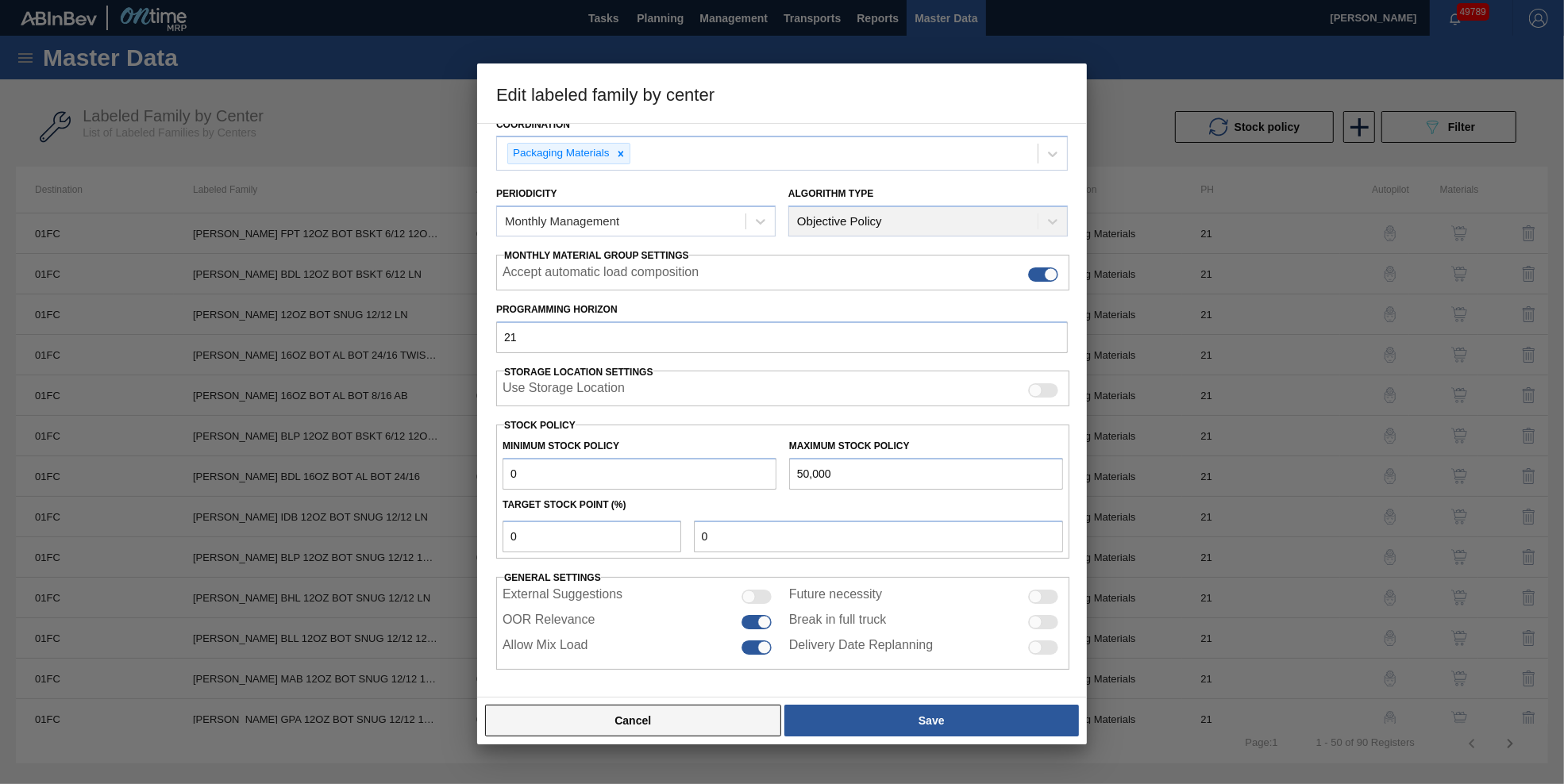
scroll to position [130, 0]
click at [693, 714] on button "Cancel" at bounding box center [633, 721] width 296 height 32
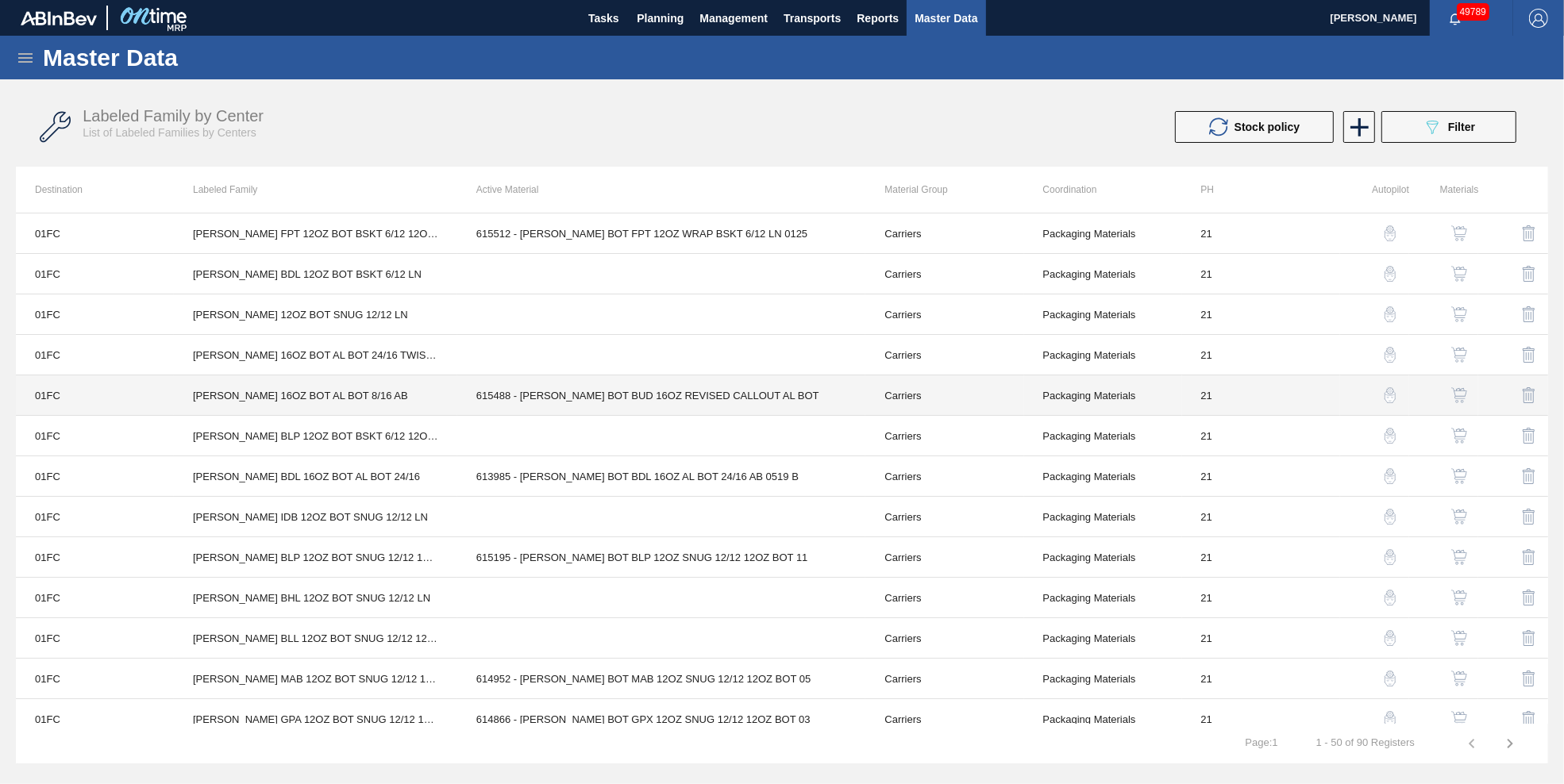
click at [598, 394] on td "615488 - [PERSON_NAME] BOT BUD 16OZ REVISED CALLOUT AL BOT" at bounding box center [661, 396] width 409 height 41
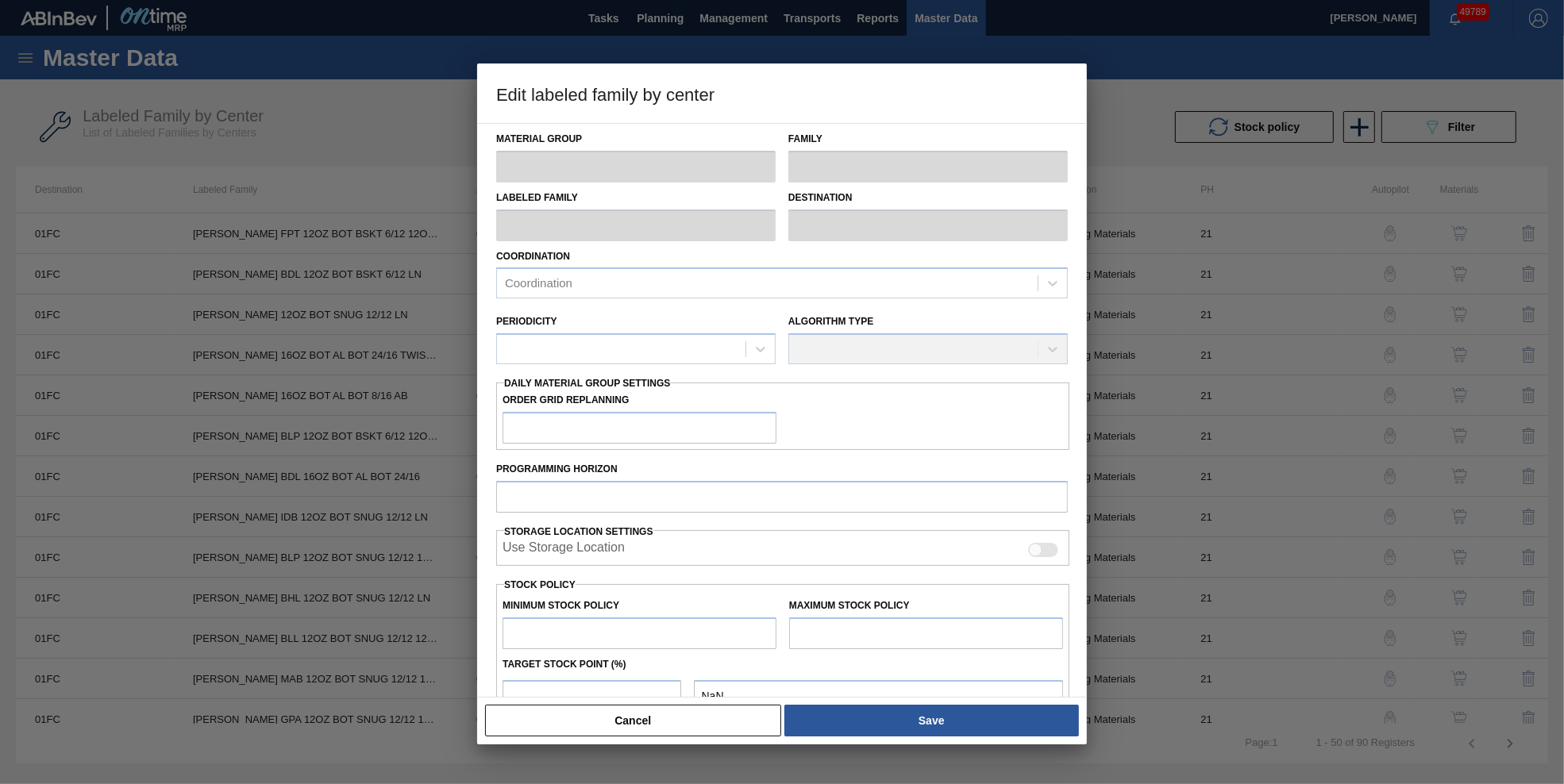
type input "Carriers"
type input "Bottle Carriers"
type input "[PERSON_NAME] 16OZ BOT AL BOT 8/16 AB"
type input "01FC - Fort Collins Brewery"
type input "21"
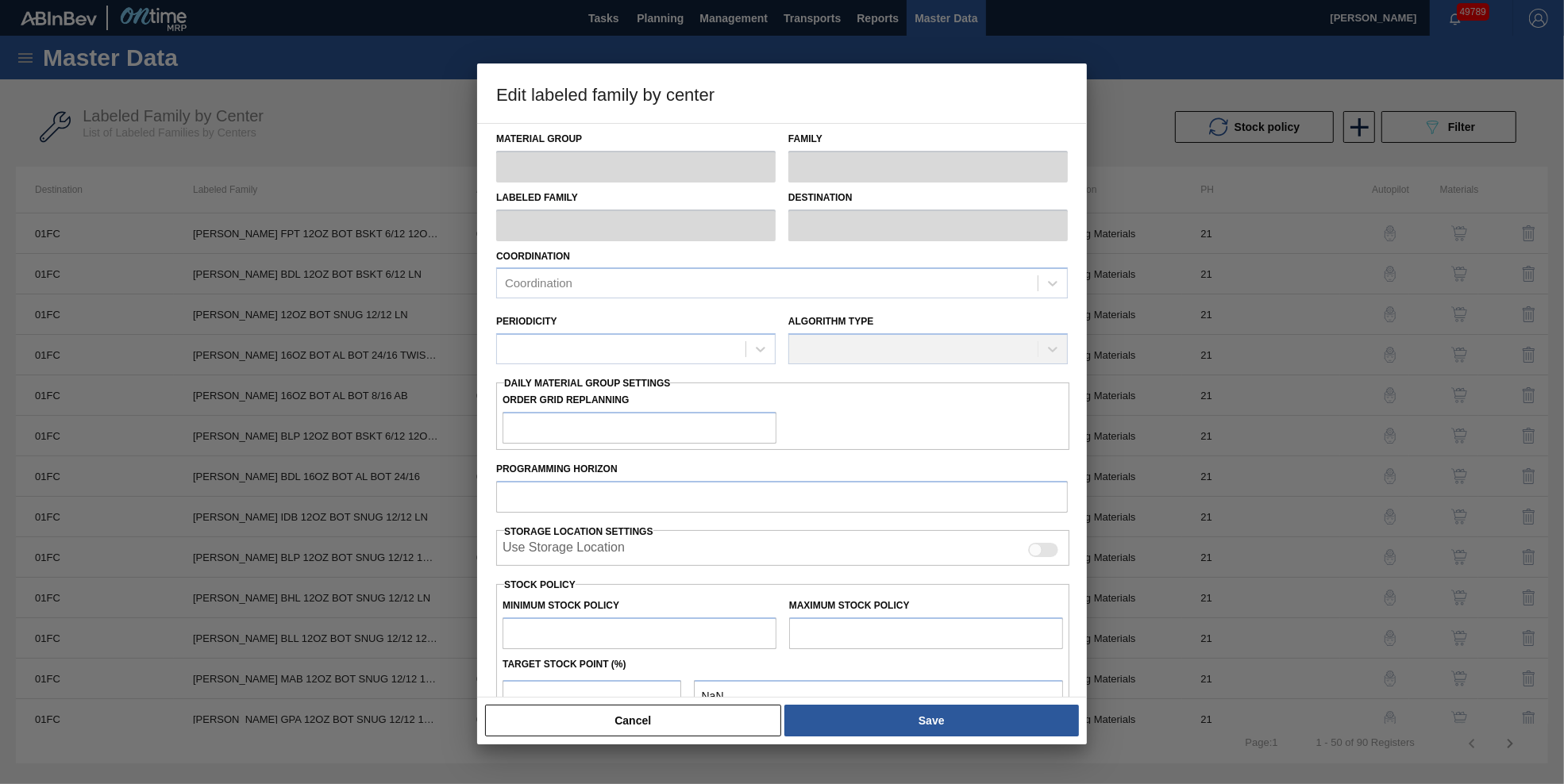
type input "0"
type input "26,714"
type input "0"
checkbox input "true"
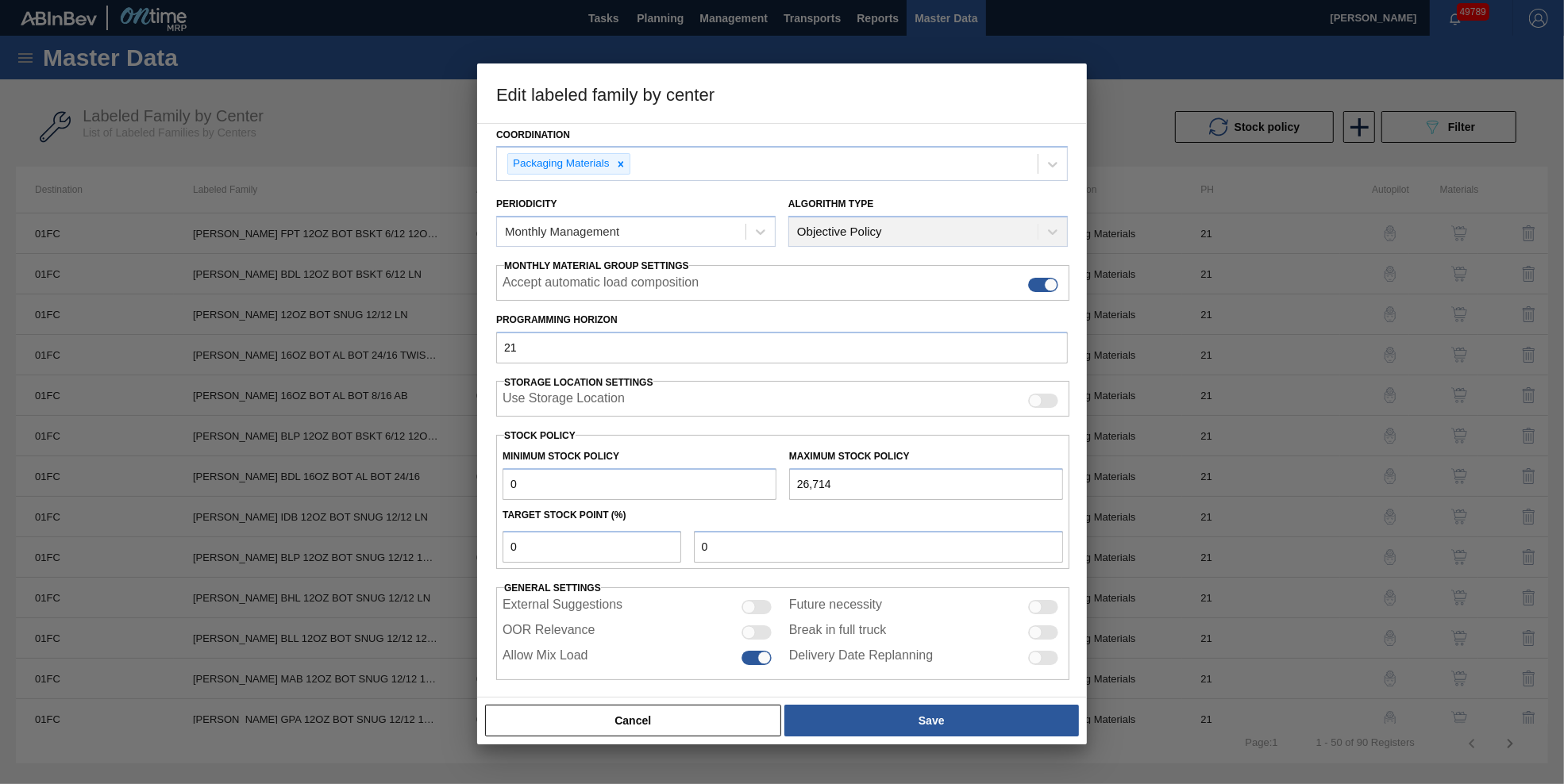
scroll to position [129, 0]
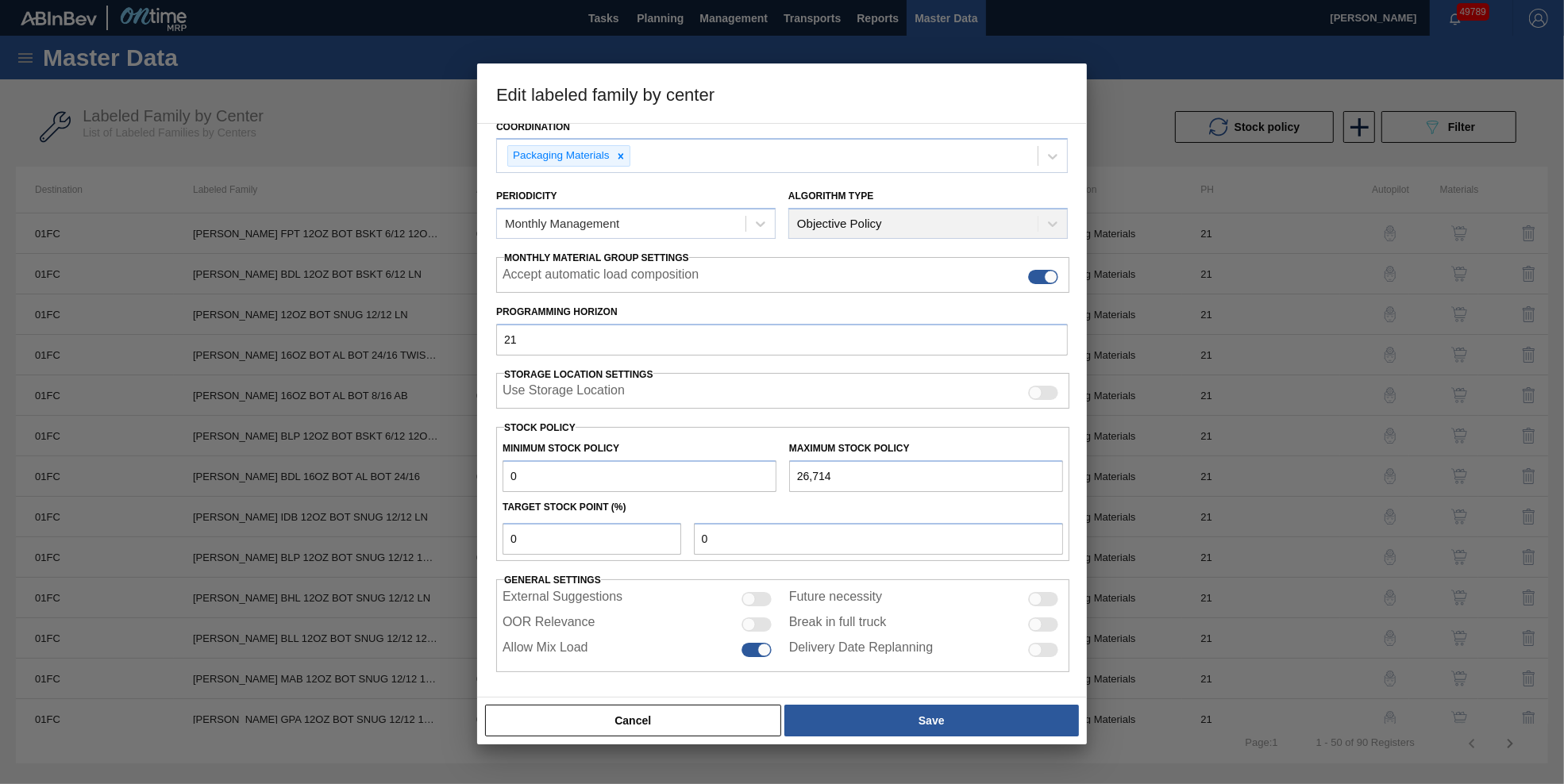
click at [760, 626] on div at bounding box center [757, 624] width 30 height 14
checkbox input "true"
click at [839, 704] on div "Cancel Save" at bounding box center [782, 721] width 597 height 35
click at [845, 713] on button "Save" at bounding box center [931, 721] width 295 height 32
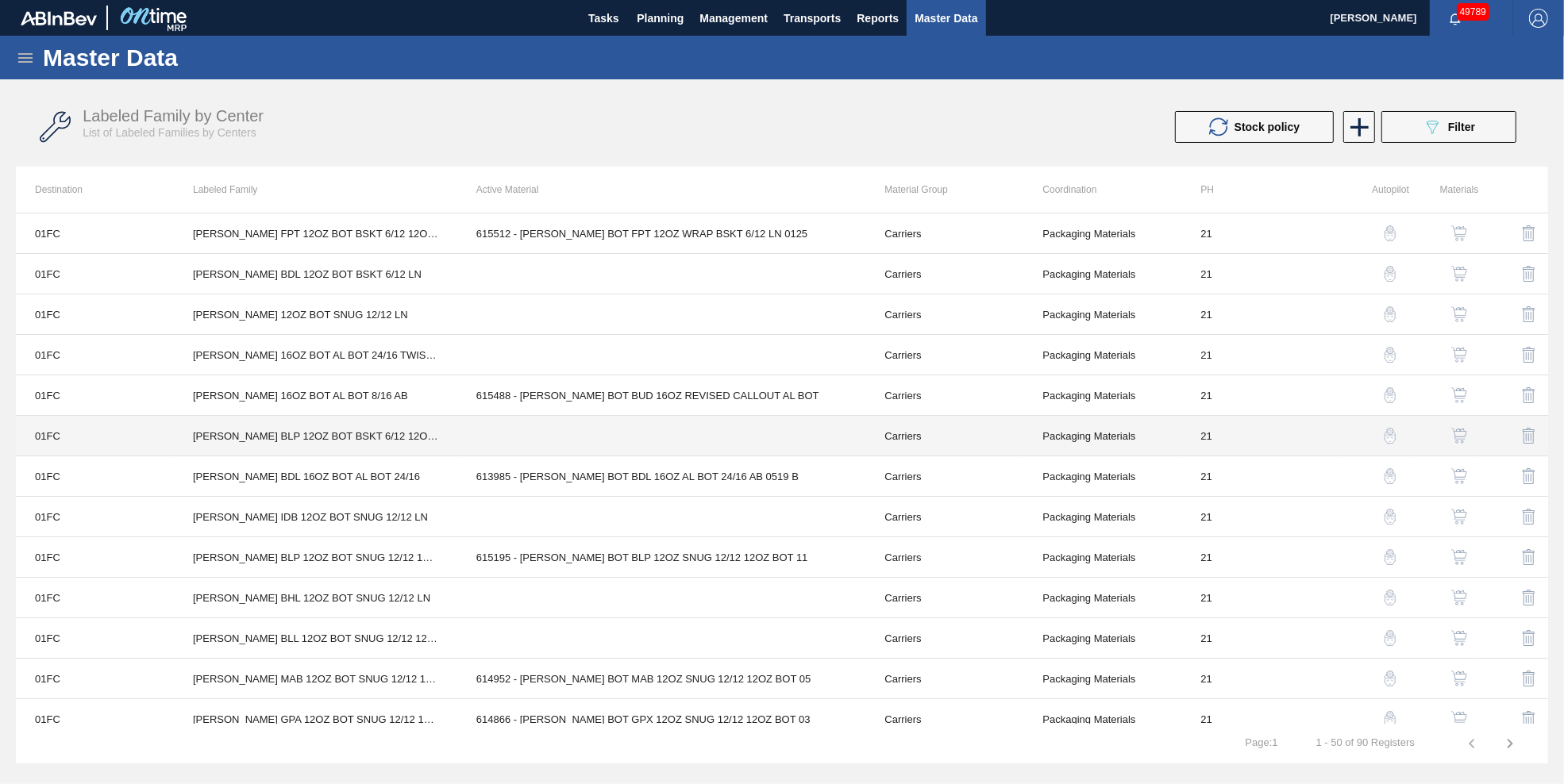
click at [539, 438] on td at bounding box center [661, 436] width 409 height 41
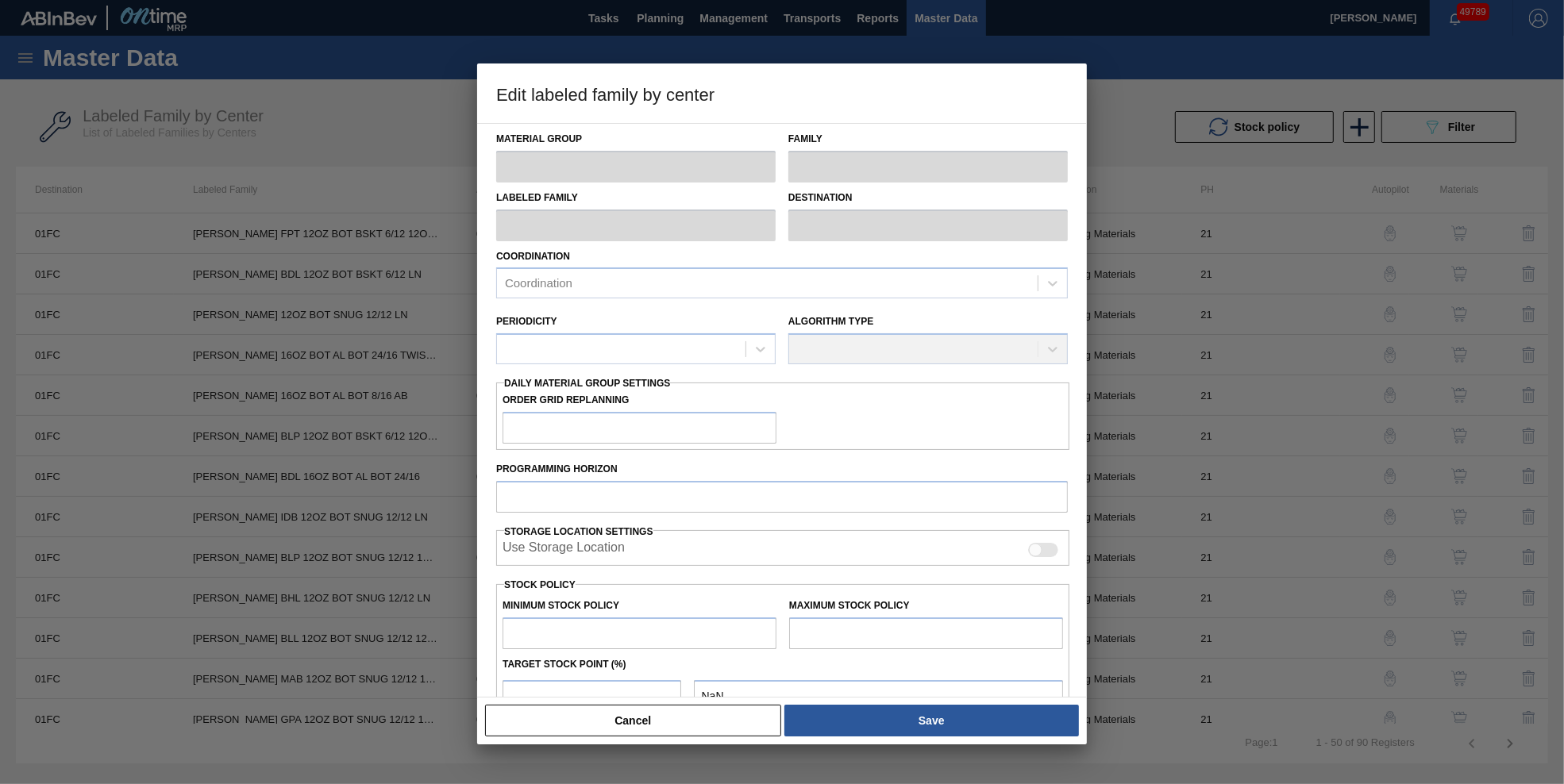
type input "Carriers"
type input "Bottle Carriers"
type input "[PERSON_NAME] BLP 12OZ BOT BSKT 6/12 12OZ BOT"
type input "01FC - Fort Collins Brewery"
type input "21"
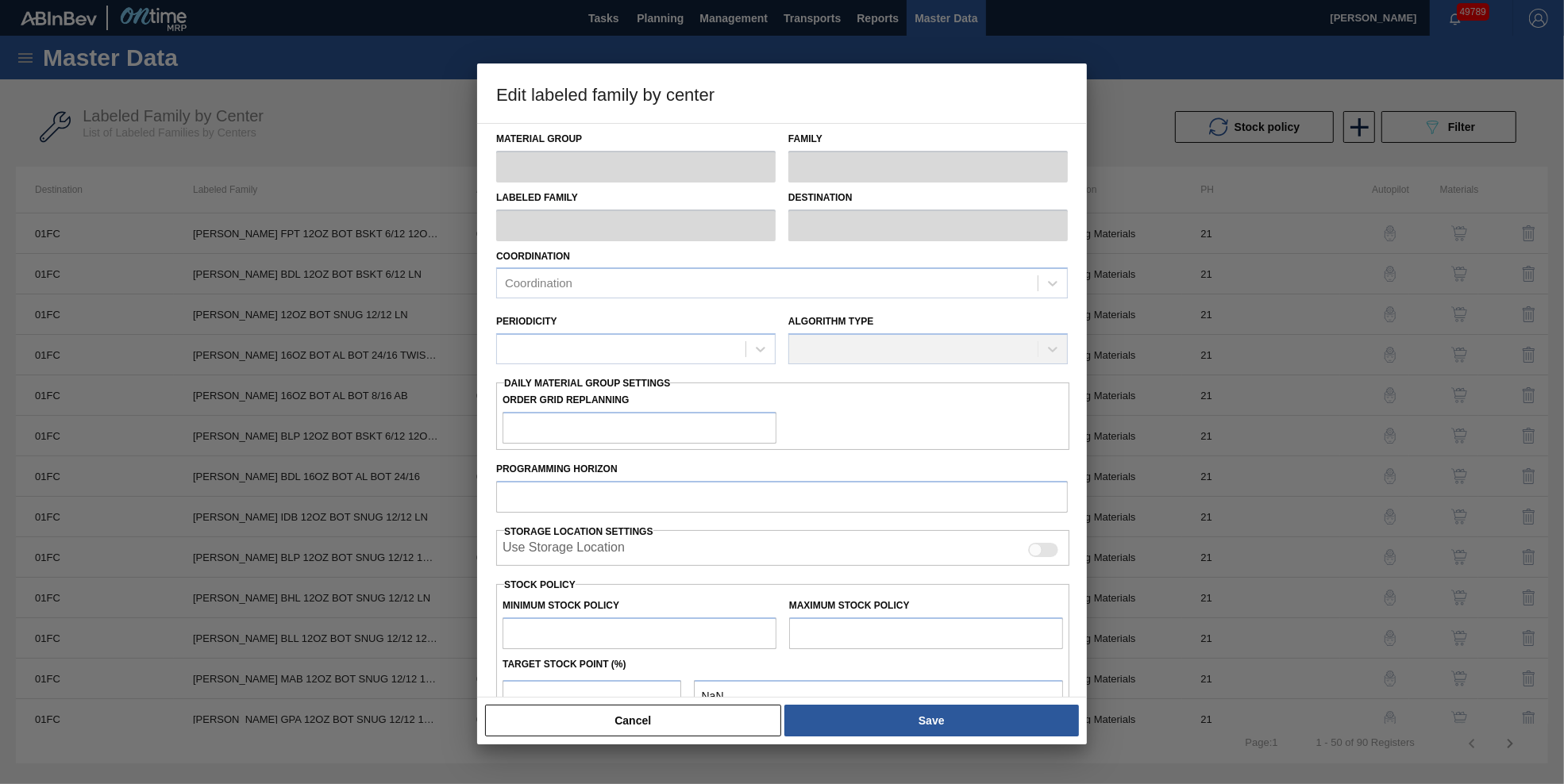
type input "11,424"
type input "22,848"
type input "0"
type input "11,424"
checkbox input "true"
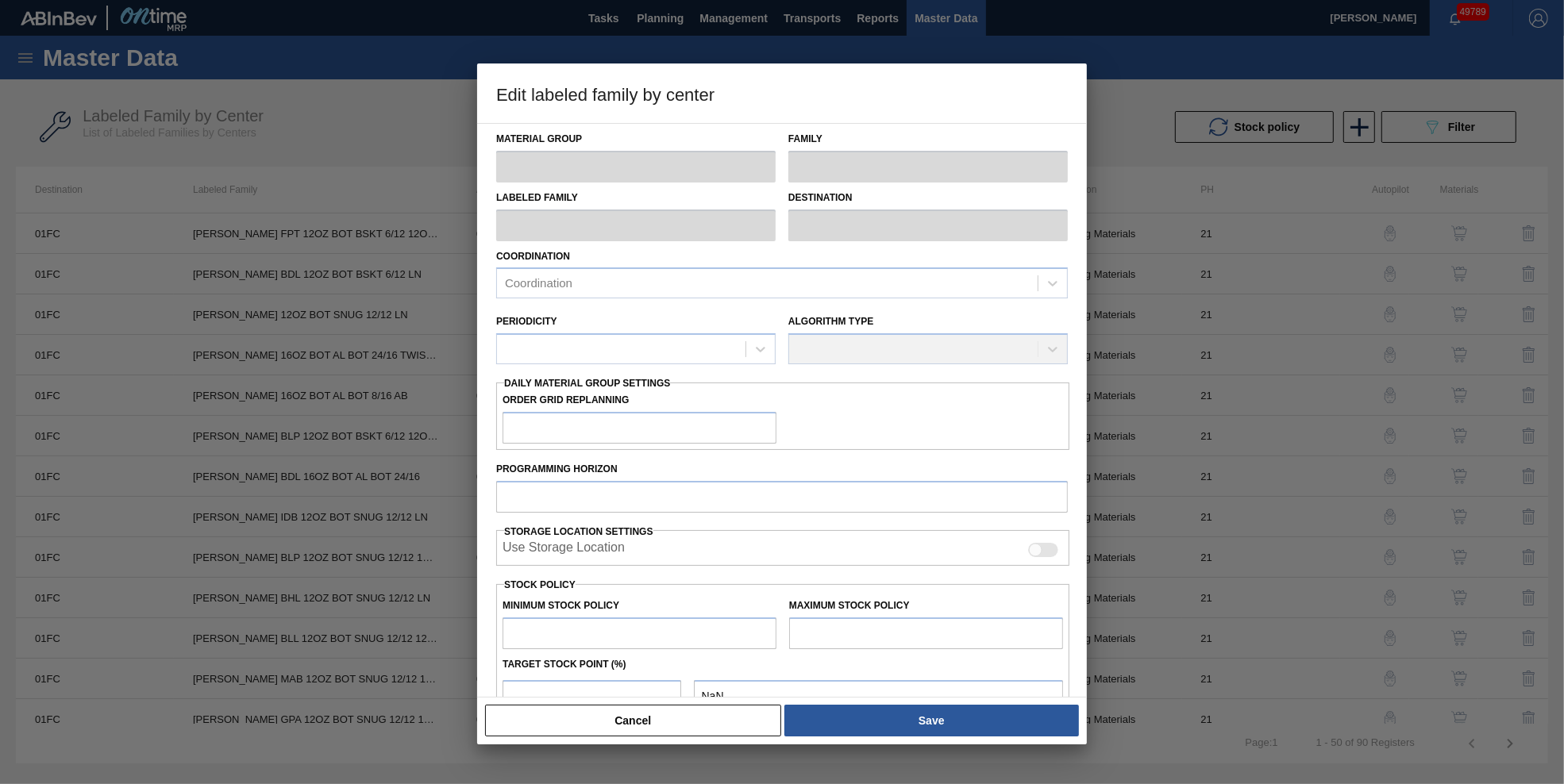
checkbox input "true"
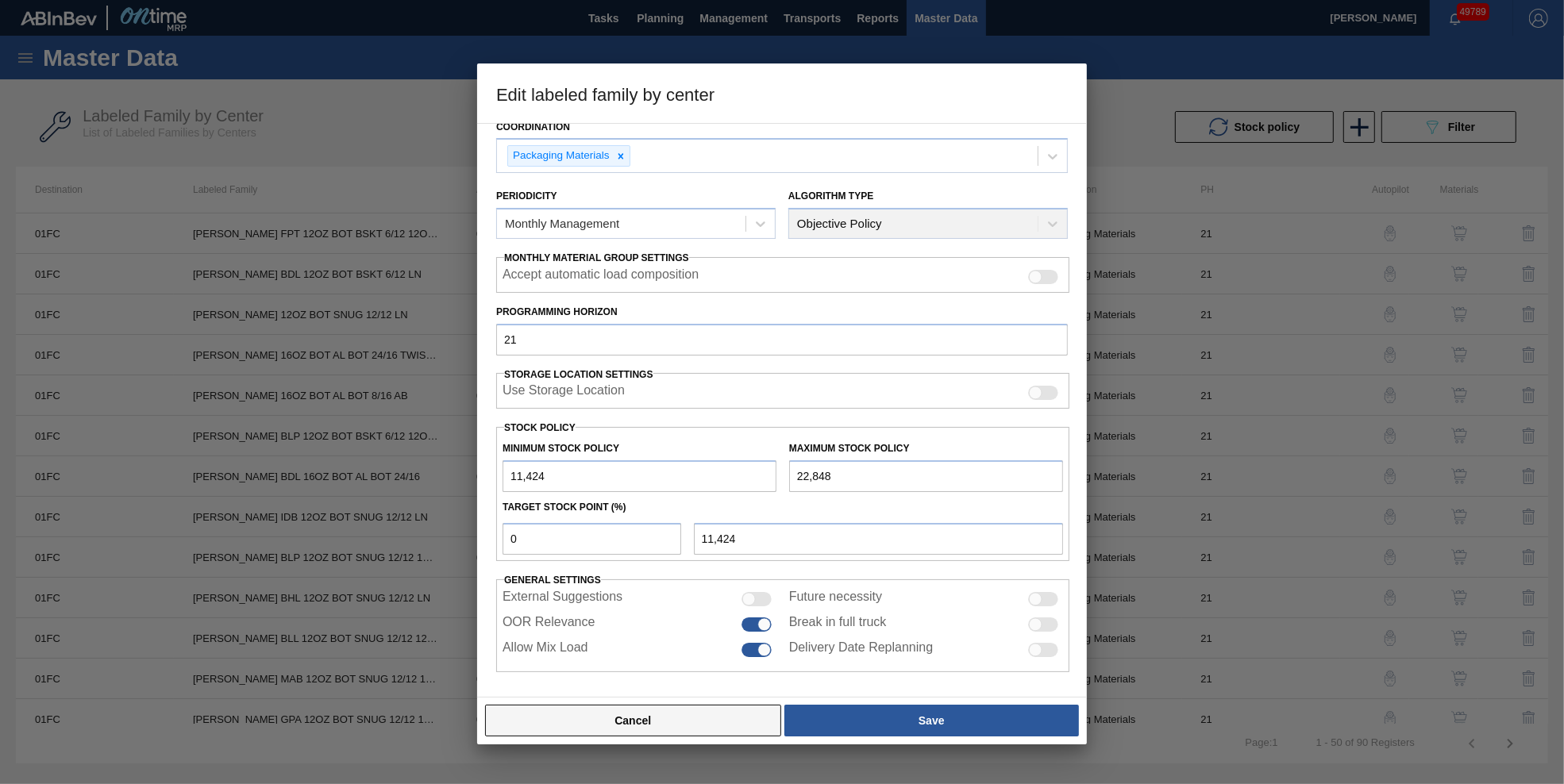
click at [669, 725] on button "Cancel" at bounding box center [633, 721] width 296 height 32
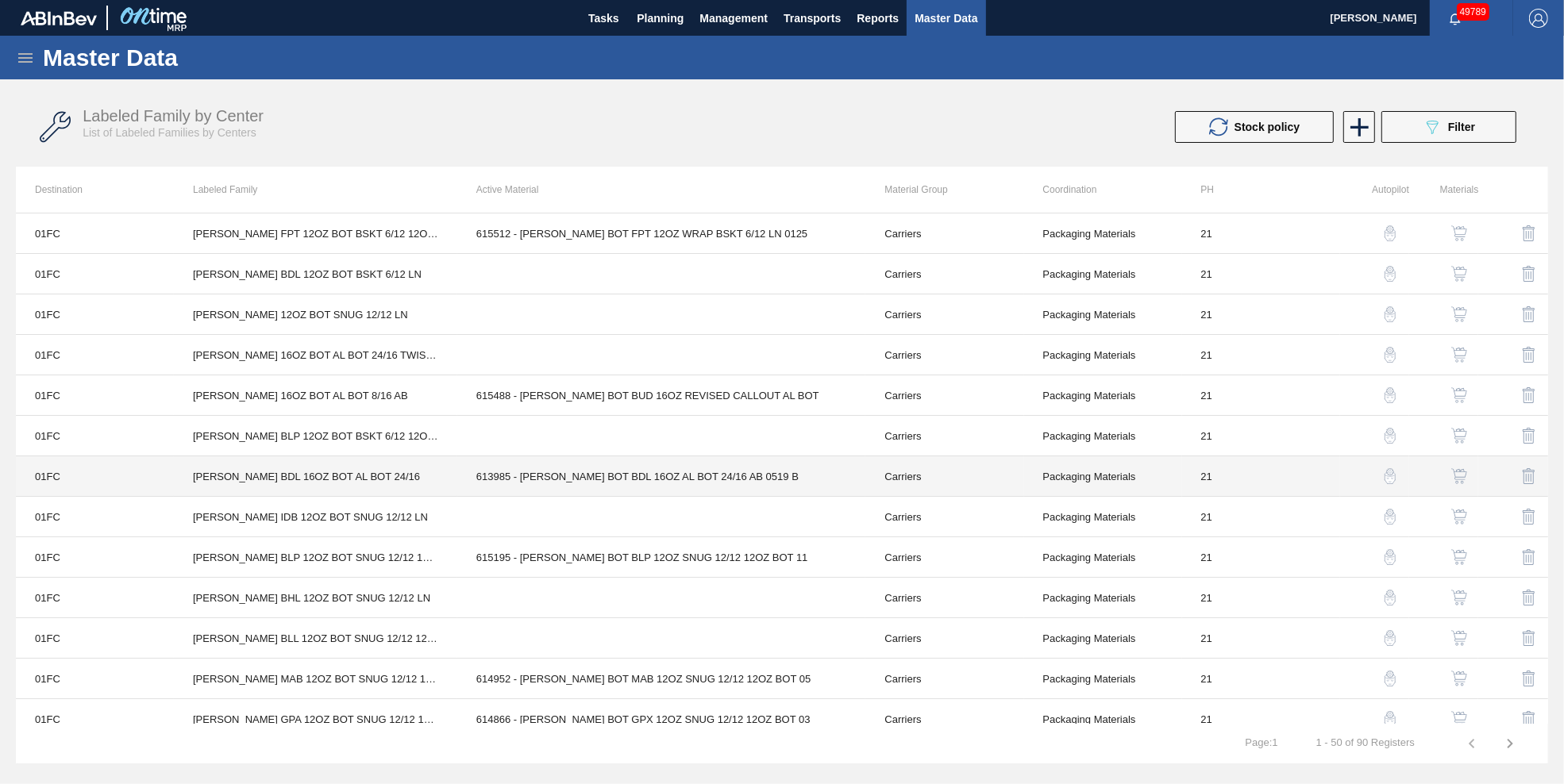
click at [575, 484] on td "613985 - [PERSON_NAME] BOT BDL 16OZ AL BOT 24/16 AB 0519 B" at bounding box center [661, 476] width 409 height 41
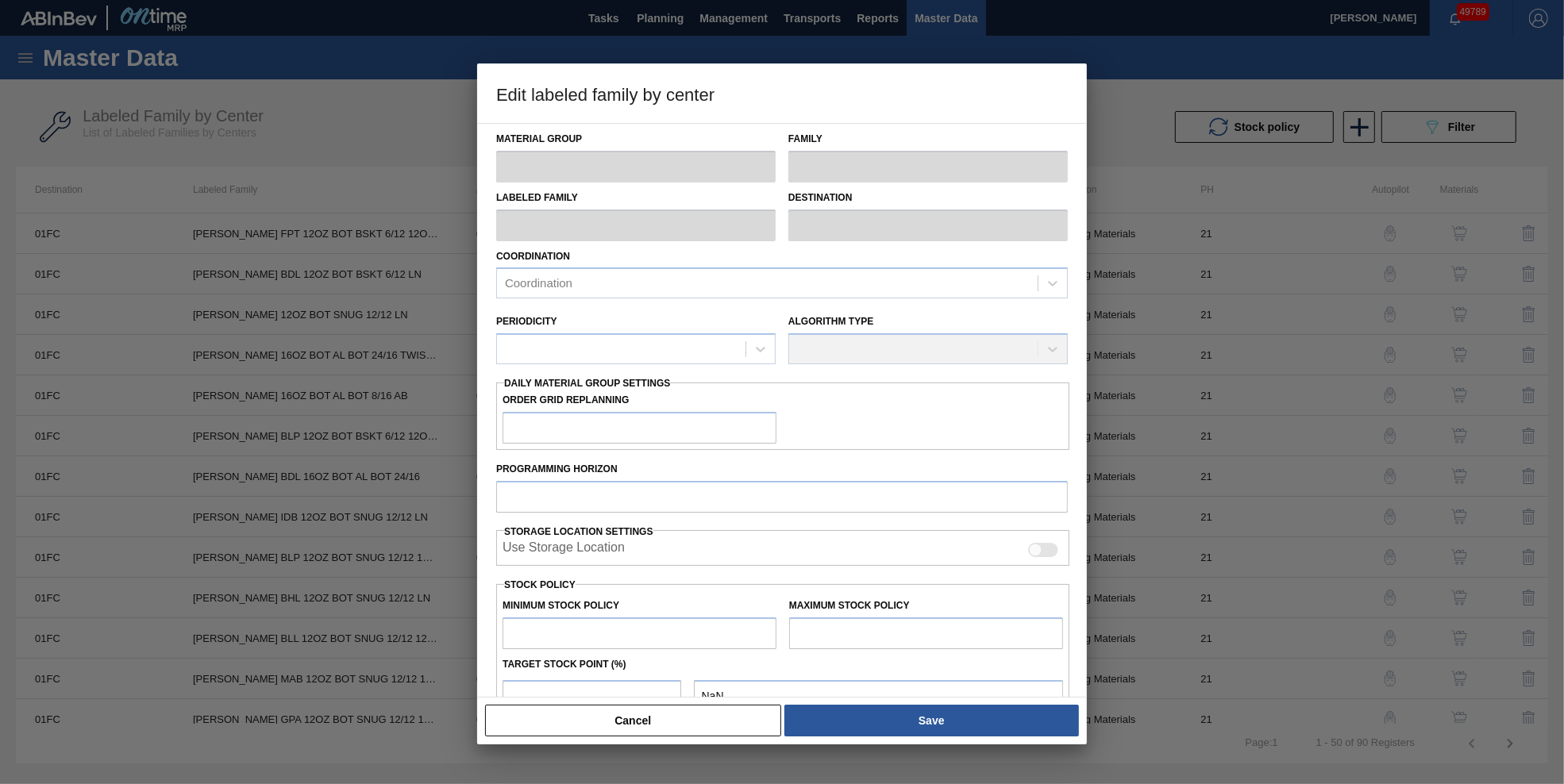
type input "Carriers"
type input "Bottle Carriers"
type input "[PERSON_NAME] BDL 16OZ BOT AL BOT 24/16"
type input "01FC - Fort Collins Brewery"
type input "21"
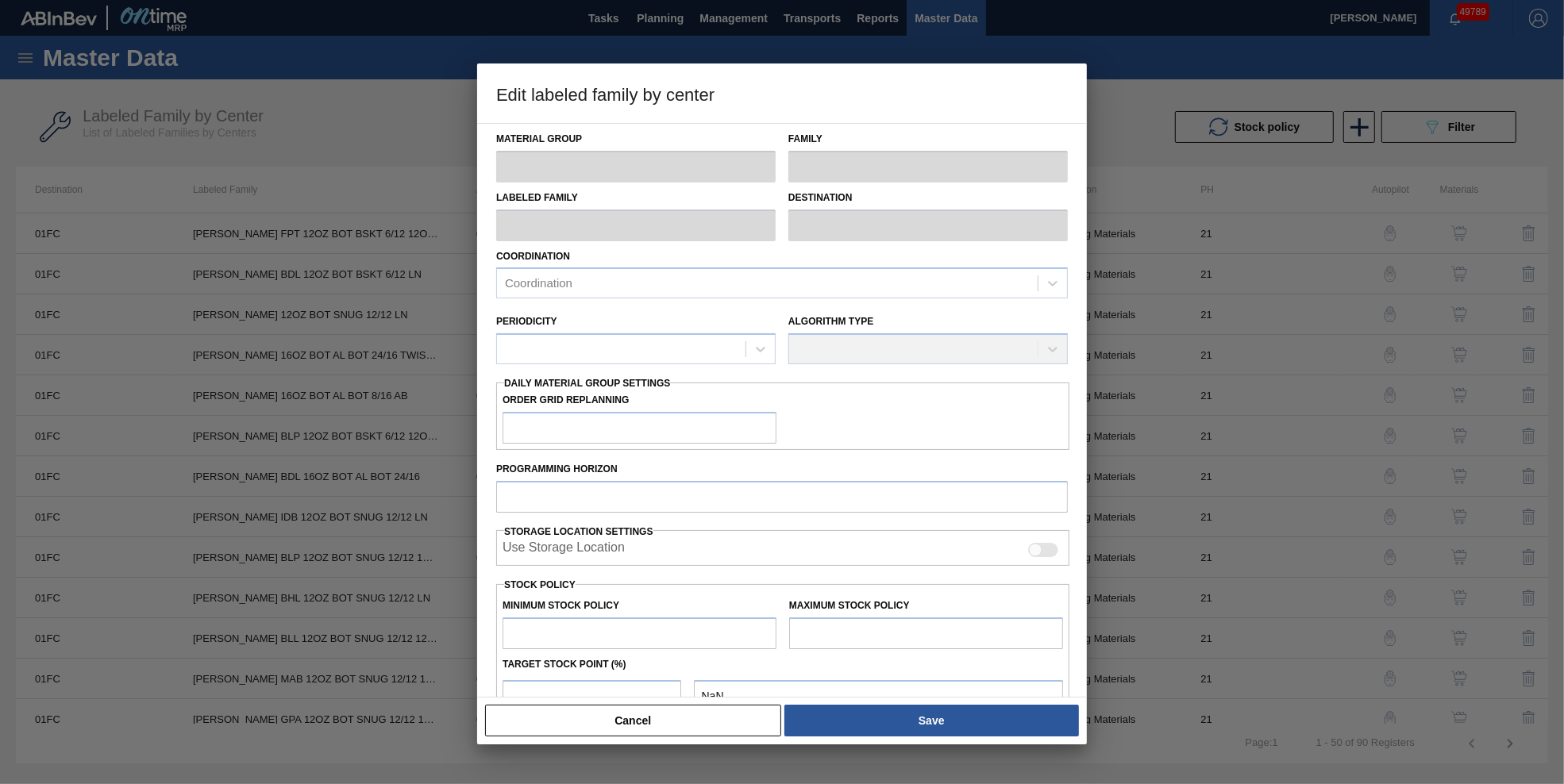
type input "0"
type input "100"
type input "0"
checkbox input "true"
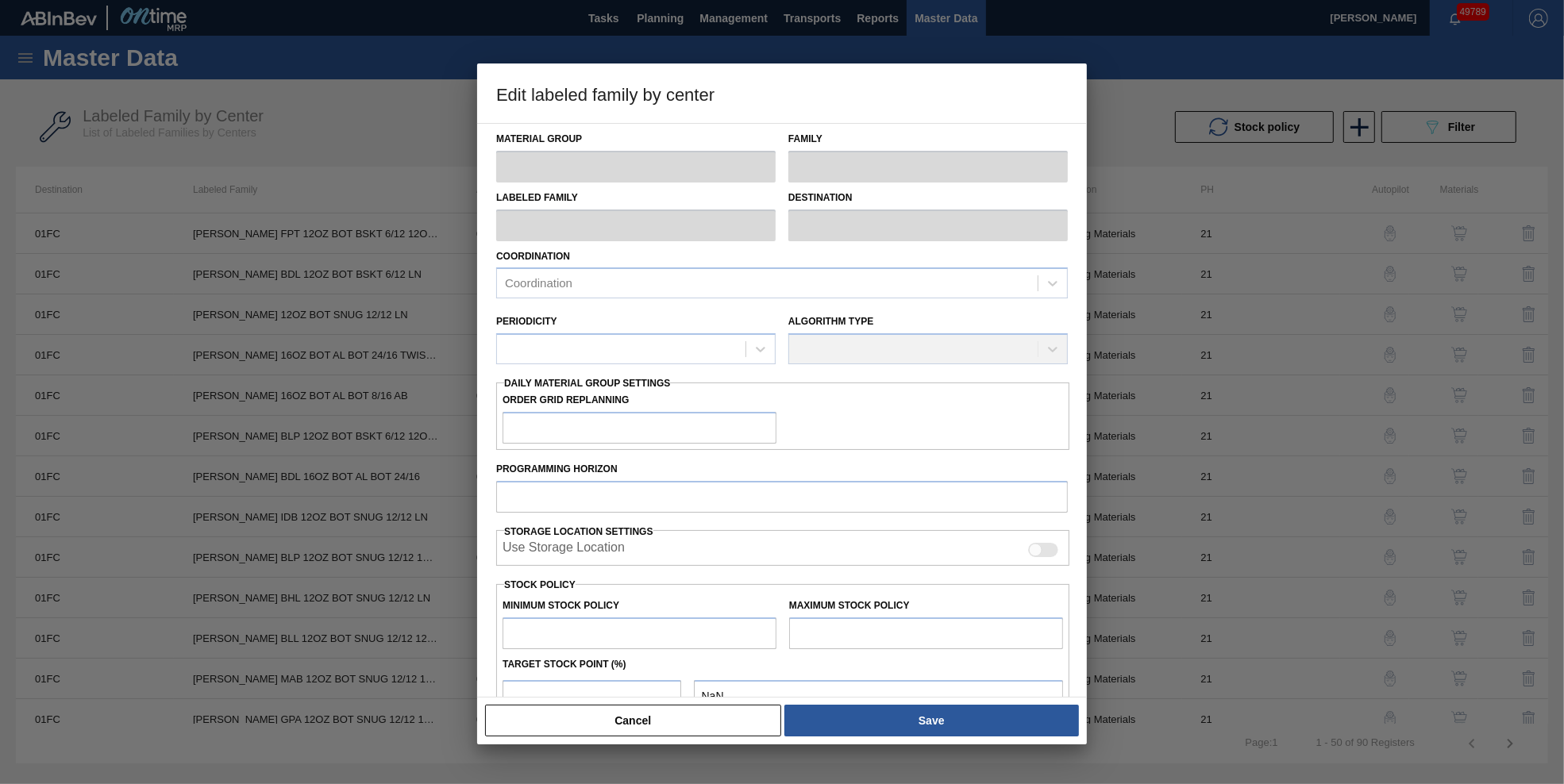
checkbox input "true"
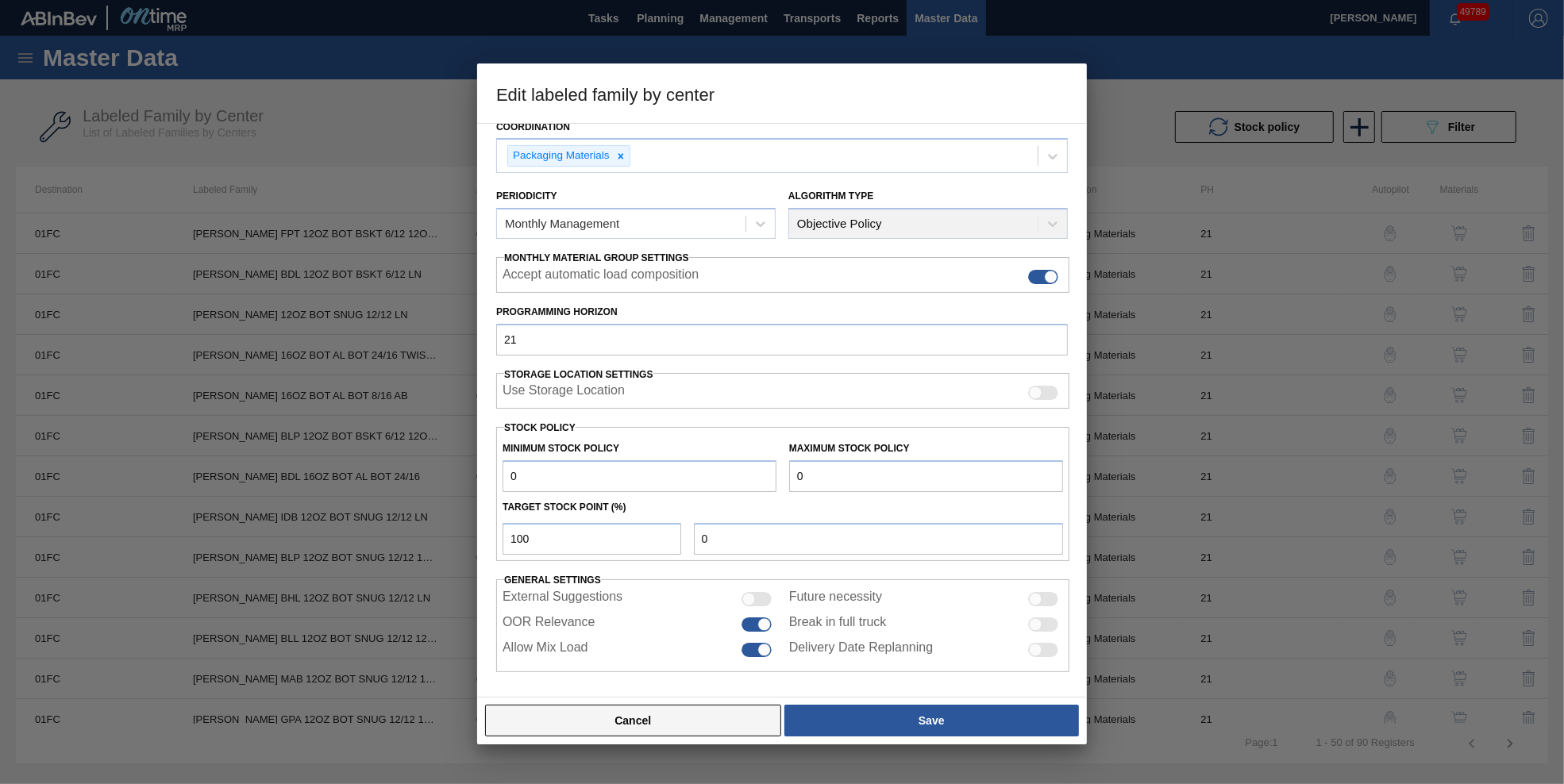
click at [704, 730] on button "Cancel" at bounding box center [633, 721] width 296 height 32
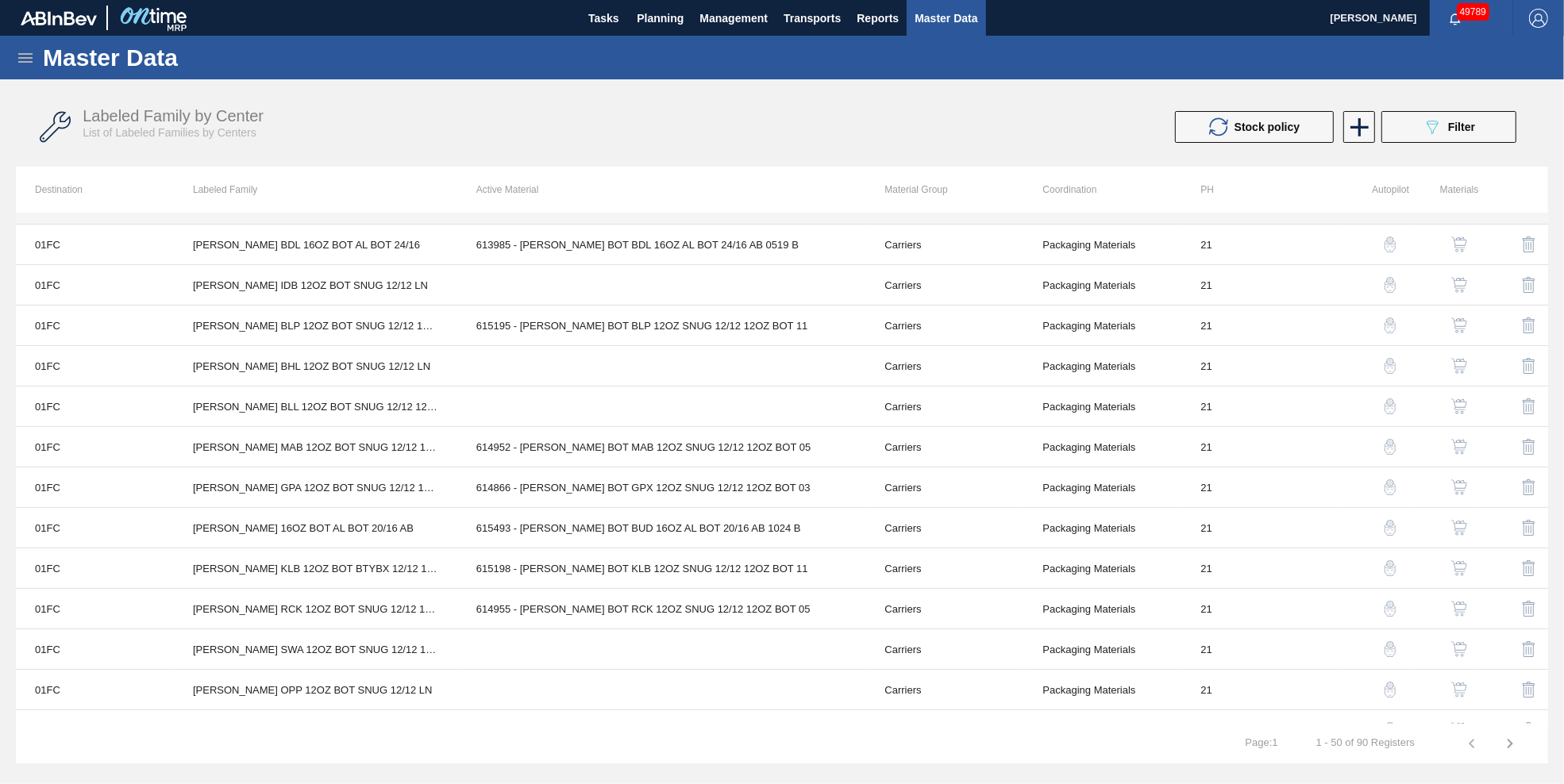
scroll to position [238, 0]
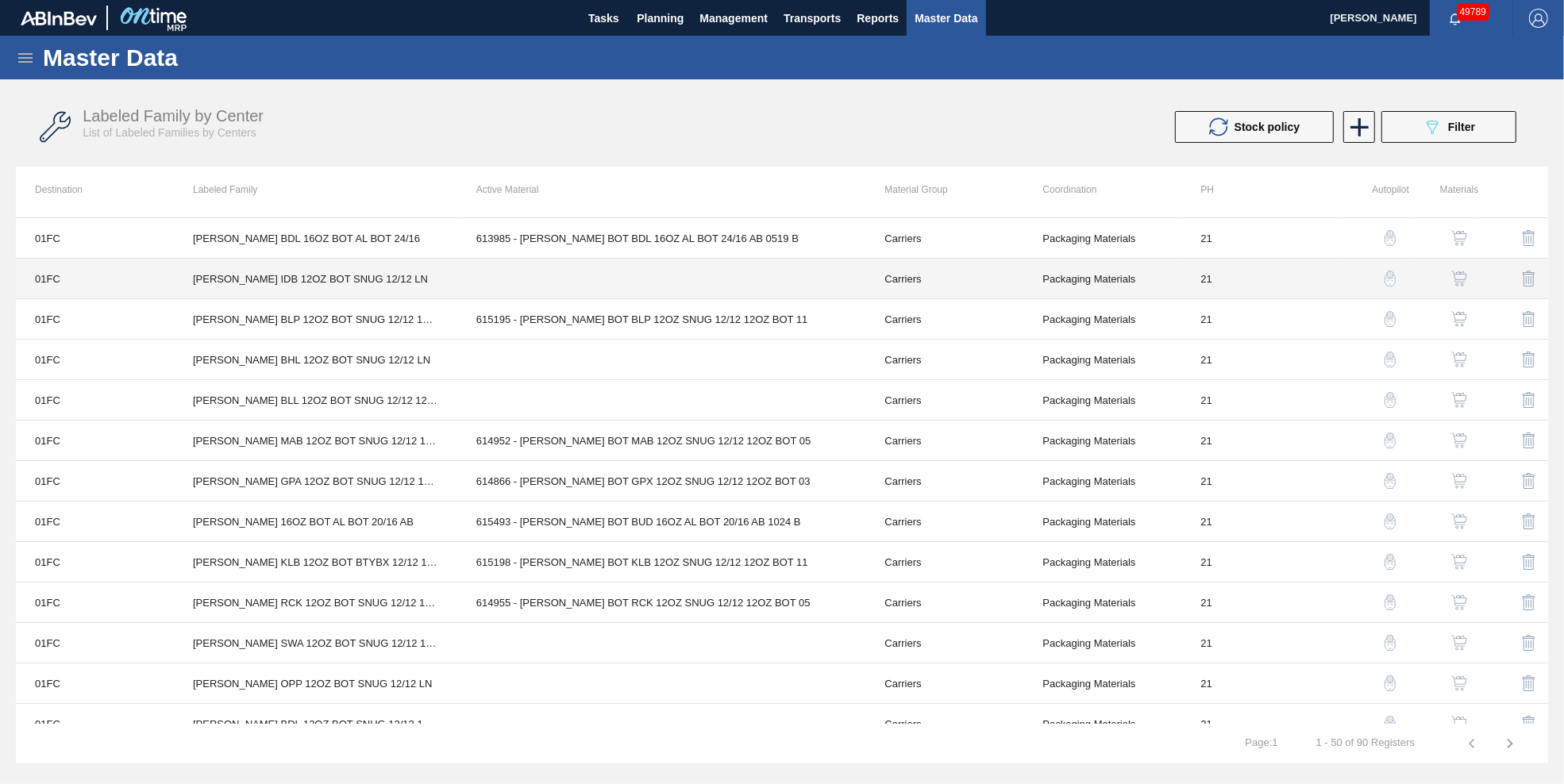
click at [625, 282] on td at bounding box center [661, 279] width 409 height 41
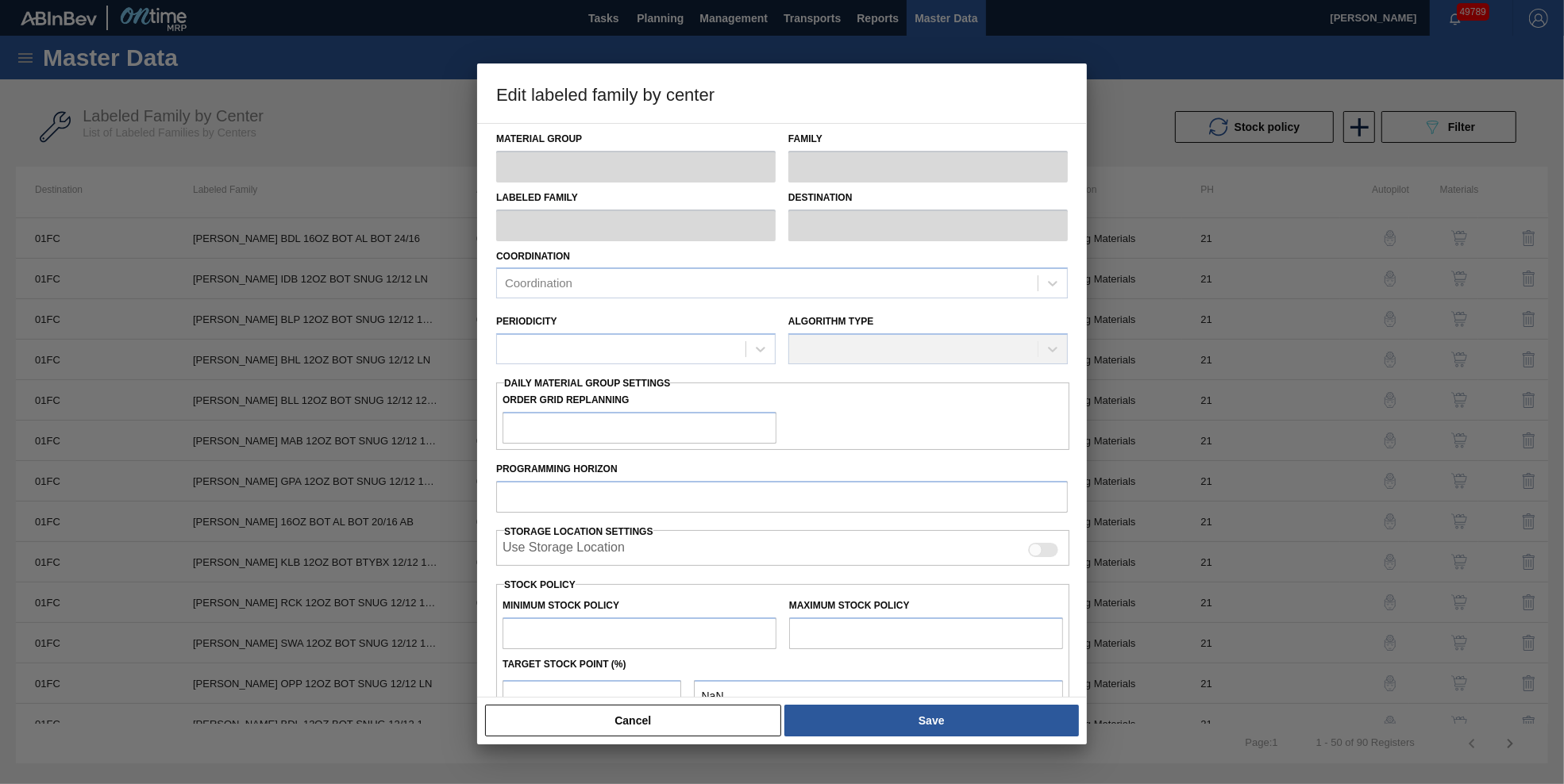
type input "Carriers"
type input "Bottle Carriers"
type input "[PERSON_NAME] IDB 12OZ BOT SNUG 12/12 LN"
type input "01FC - Fort Collins Brewery"
type input "21"
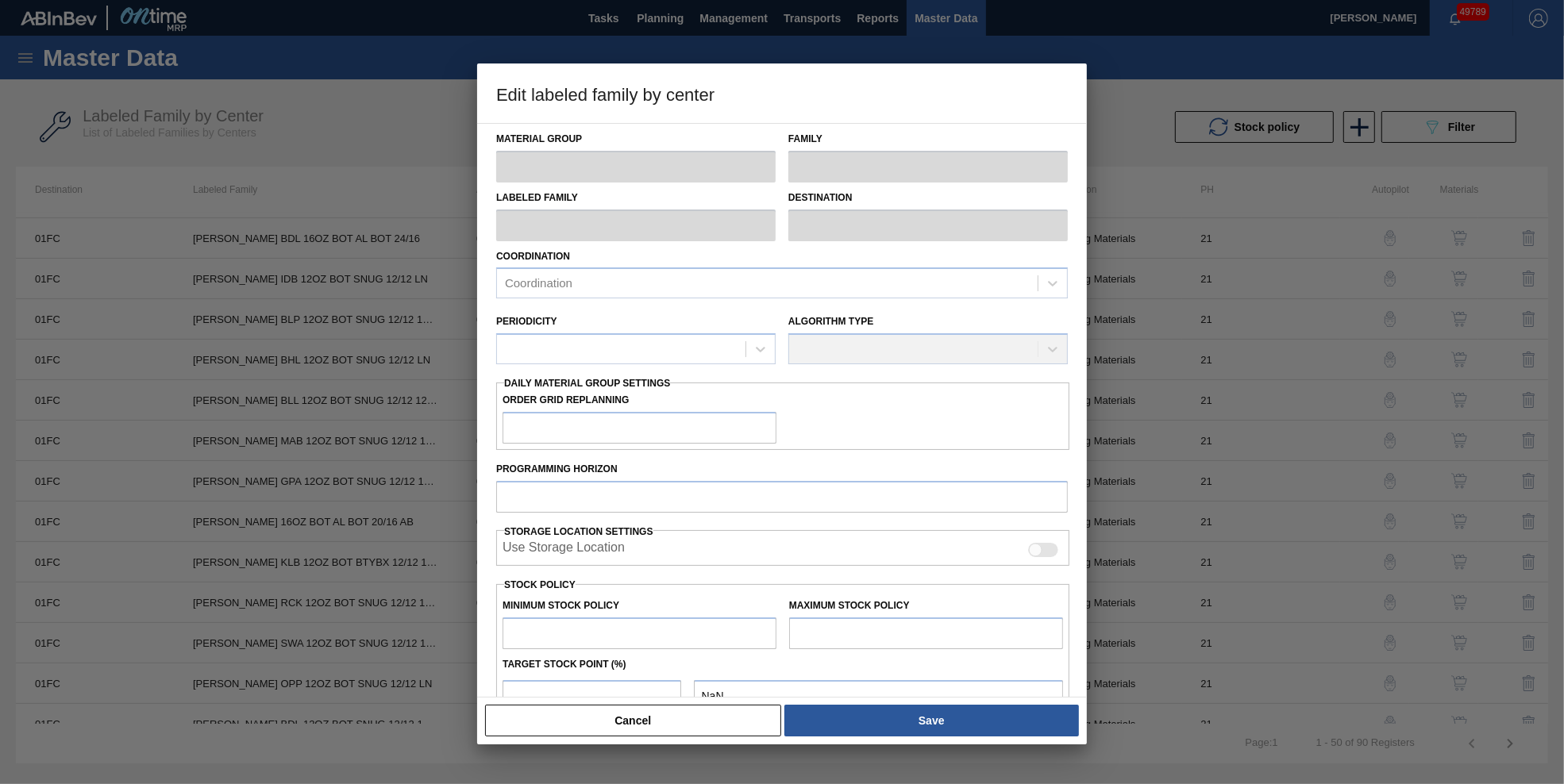
type input "4,000"
type input "12,000"
type input "0"
type input "4,000"
checkbox input "true"
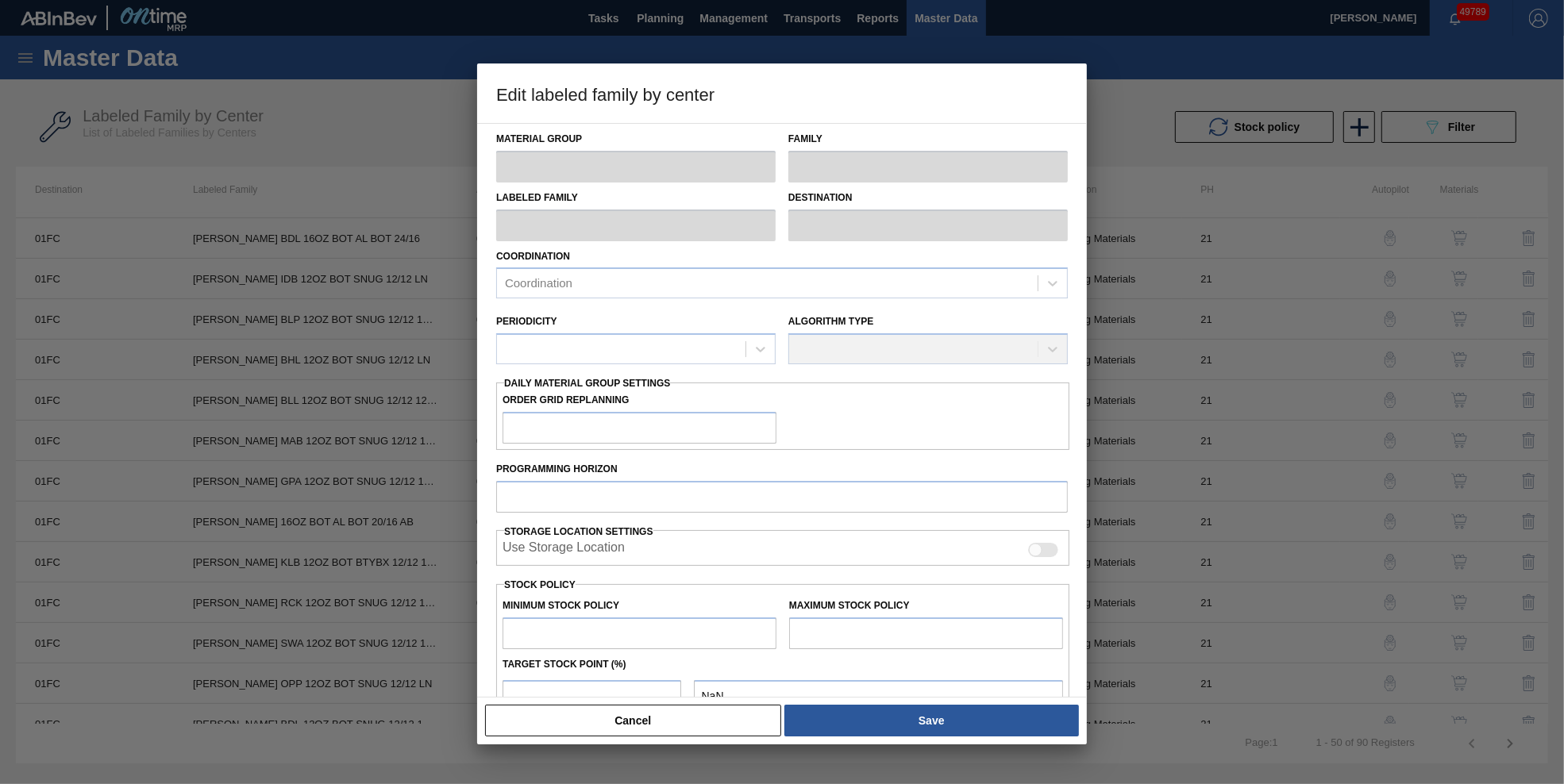
checkbox input "true"
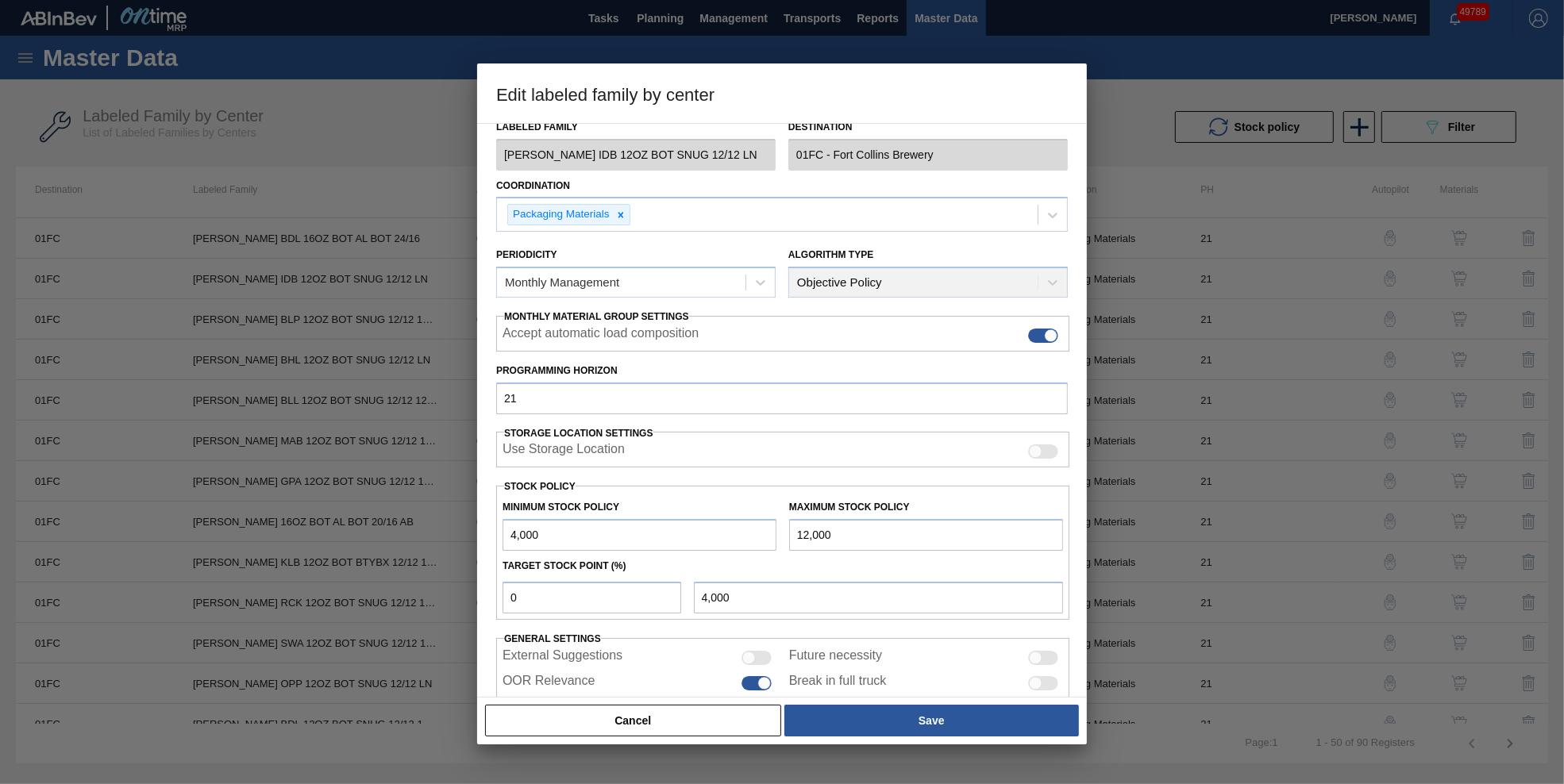
scroll to position [129, 0]
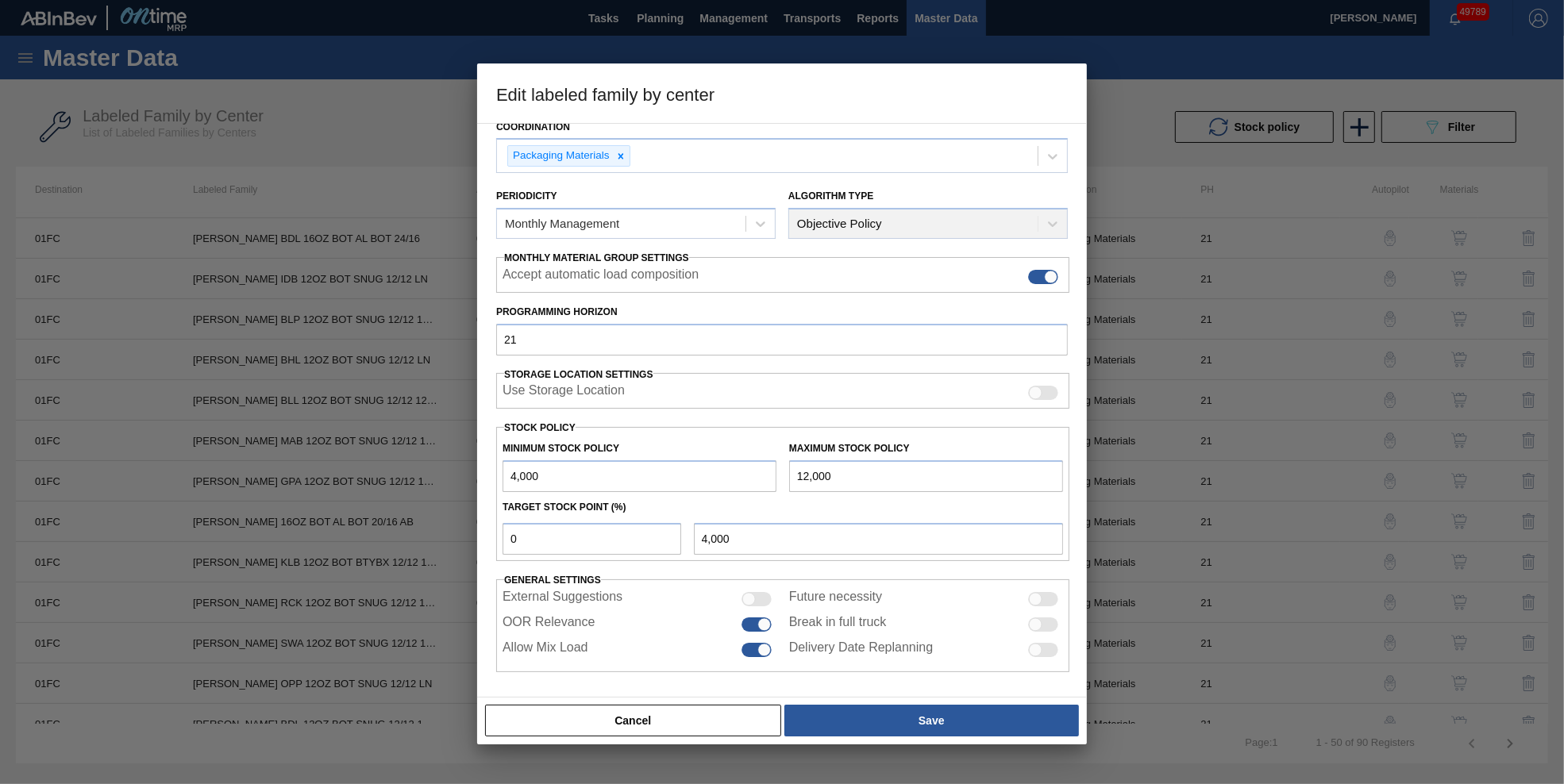
click at [722, 724] on button "Cancel" at bounding box center [633, 721] width 296 height 32
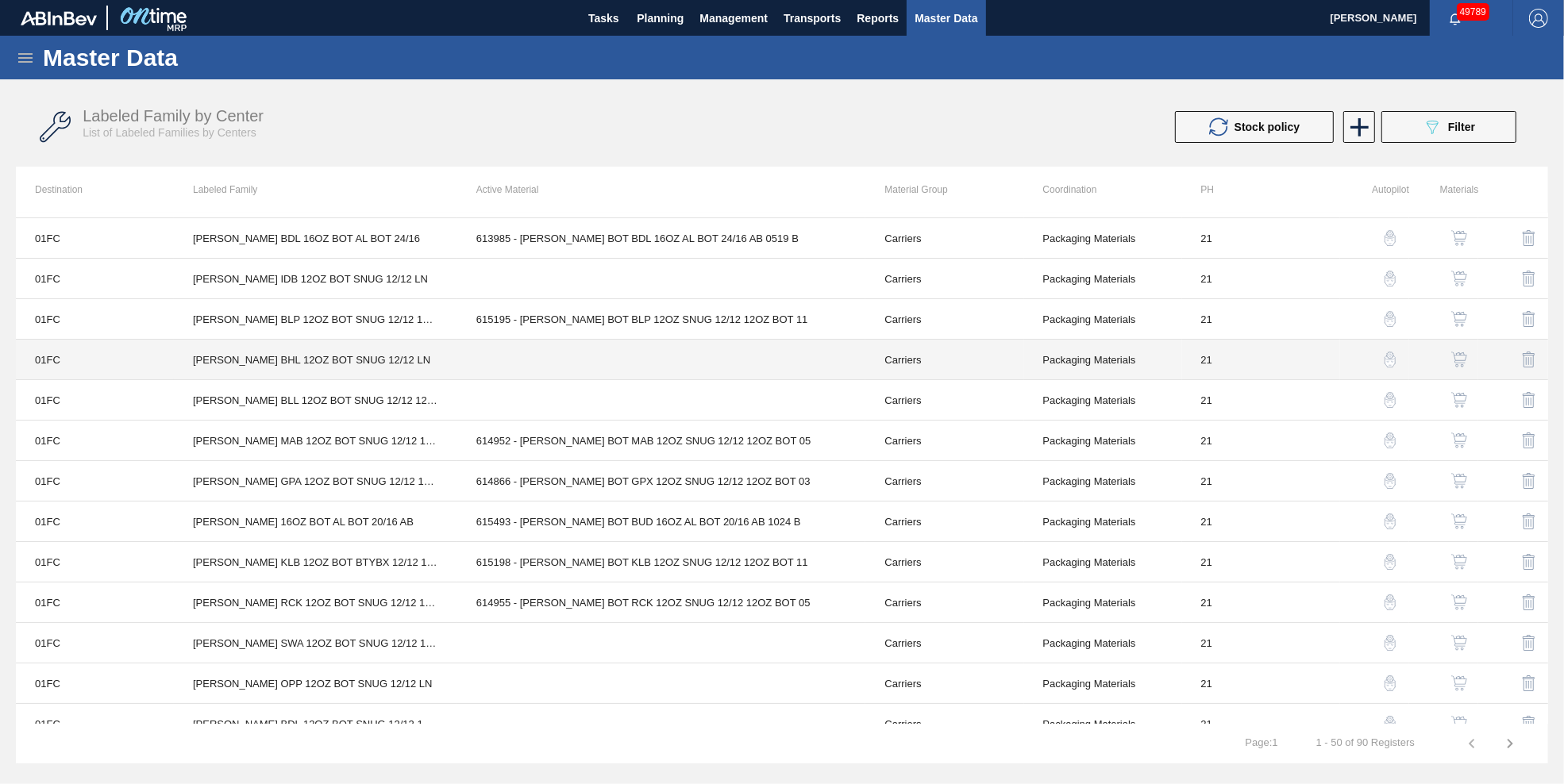
click at [620, 375] on td at bounding box center [661, 359] width 409 height 41
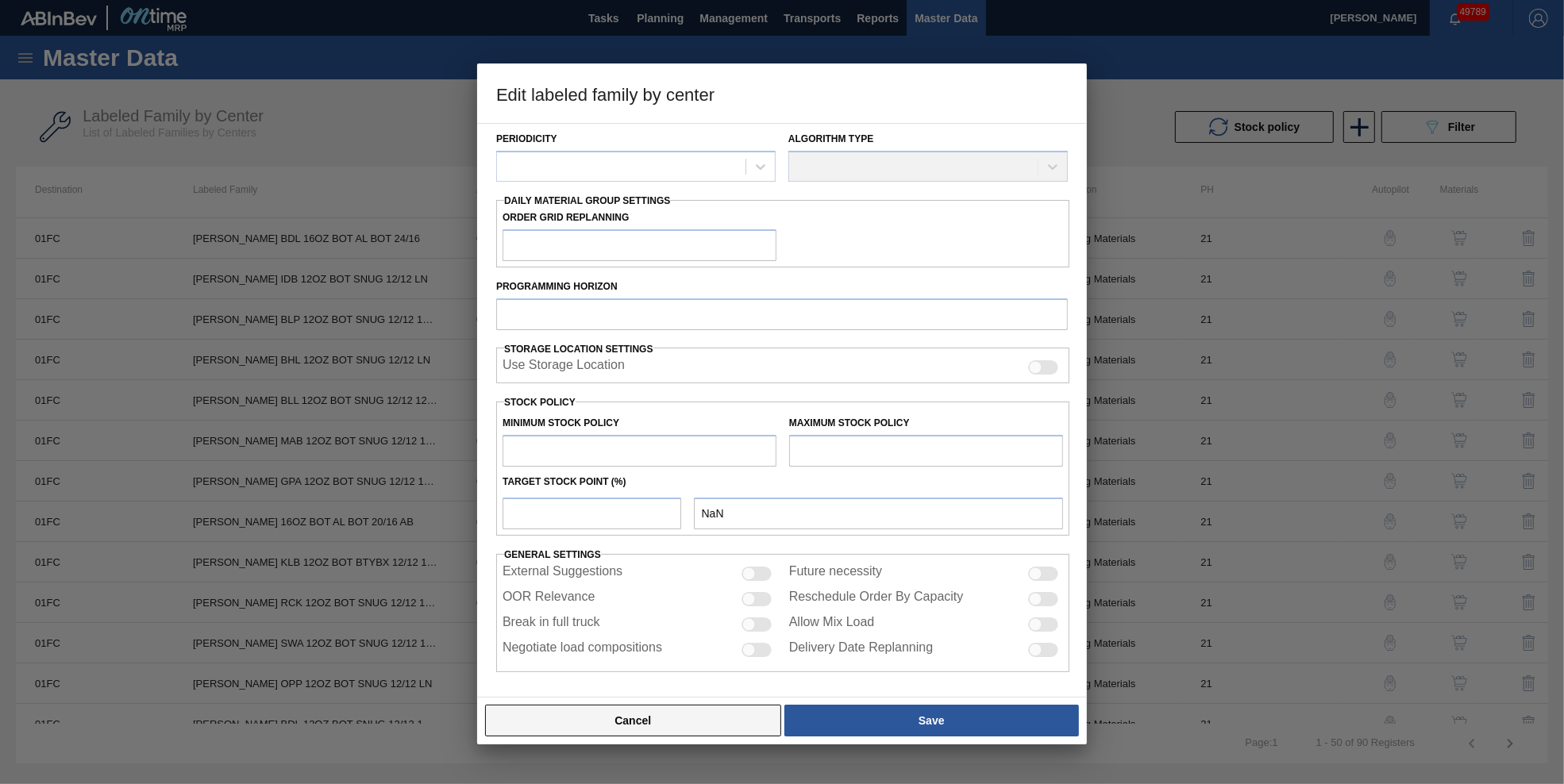
type input "Carriers"
type input "Bottle Carriers"
type input "[PERSON_NAME] BHL 12OZ BOT SNUG 12/12 LN"
type input "01FC - Fort Collins Brewery"
type input "21"
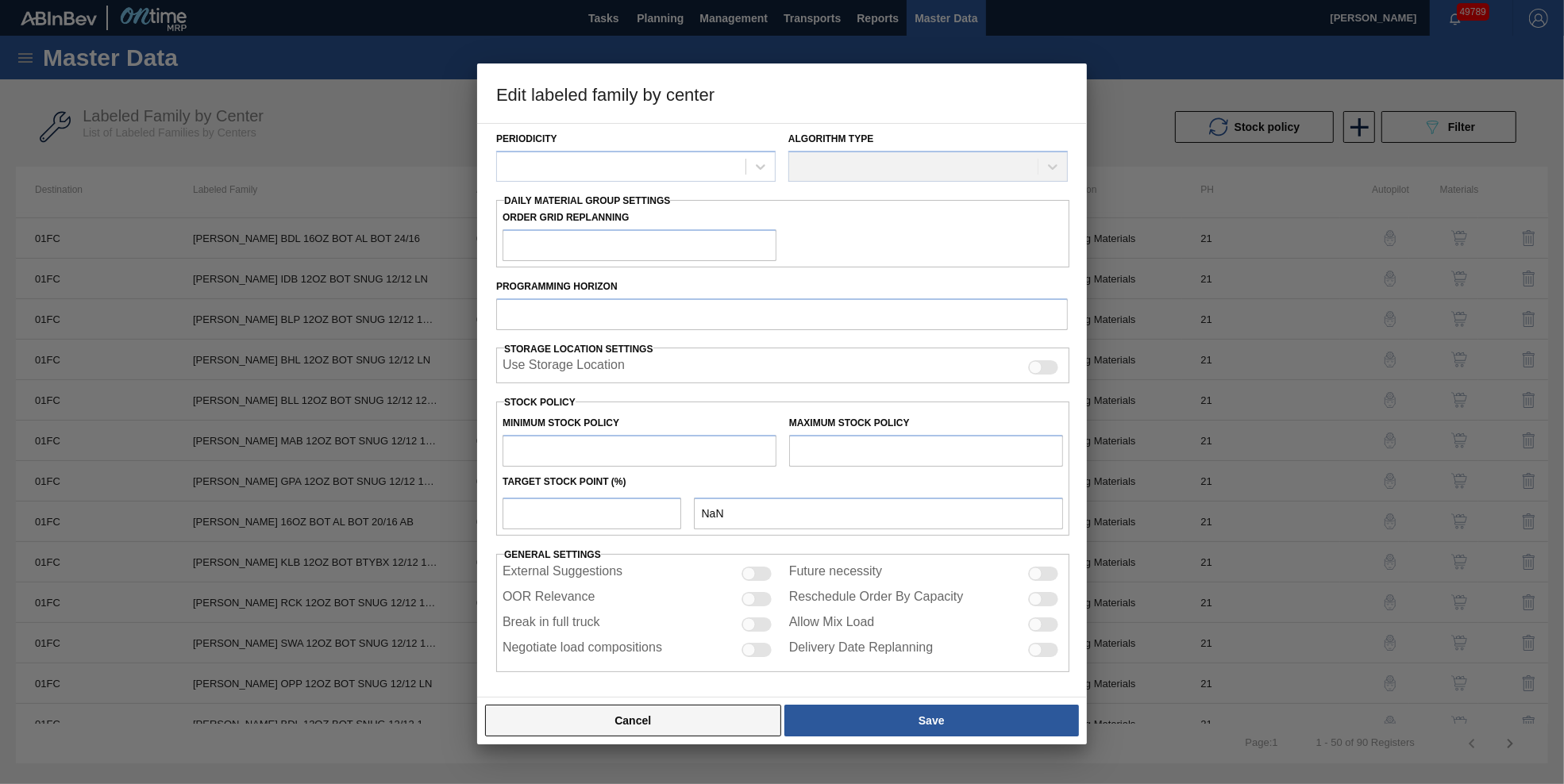
type input "5,000"
type input "125,000"
type input "0"
type input "5,000"
checkbox input "true"
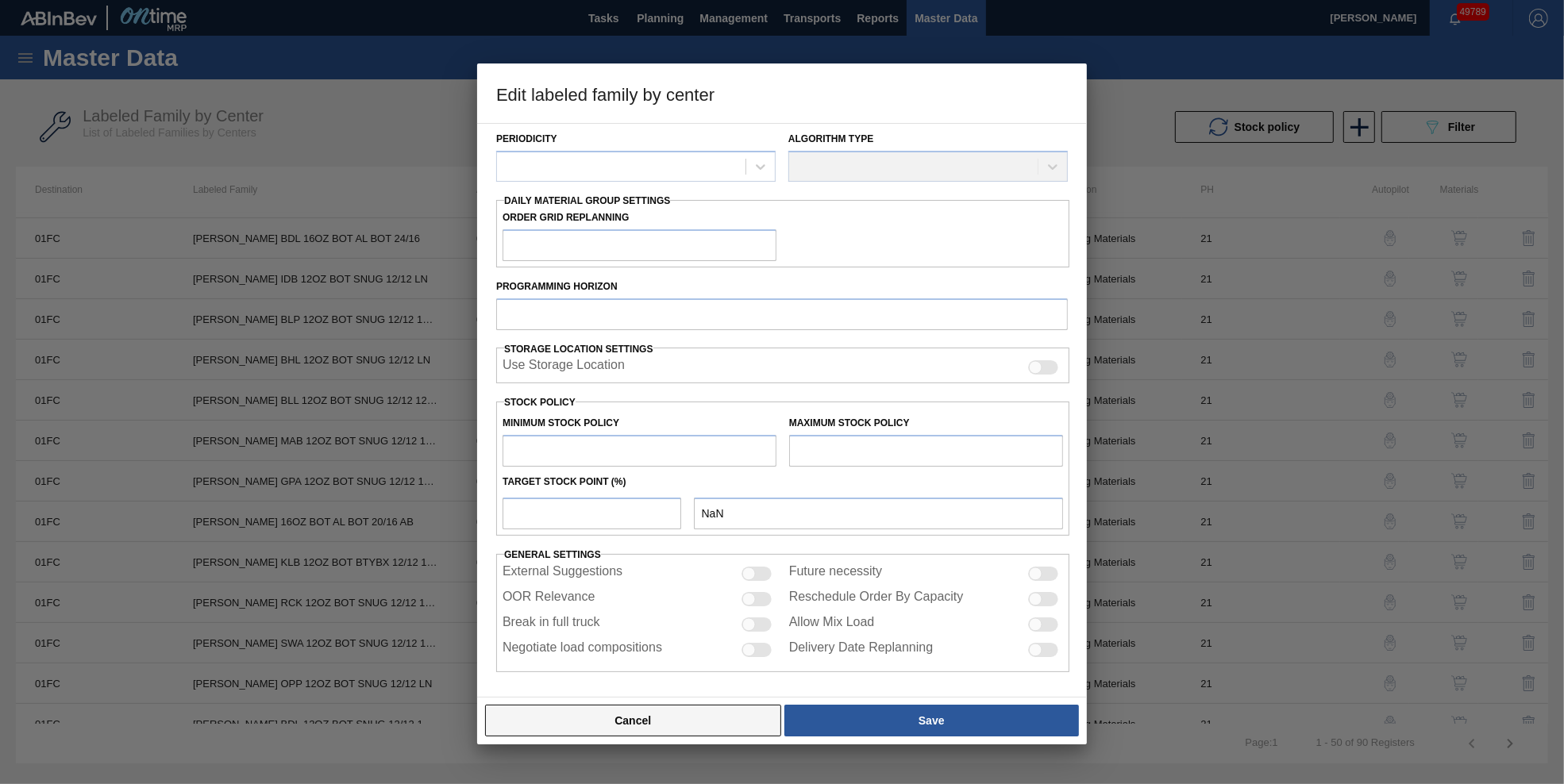
checkbox input "true"
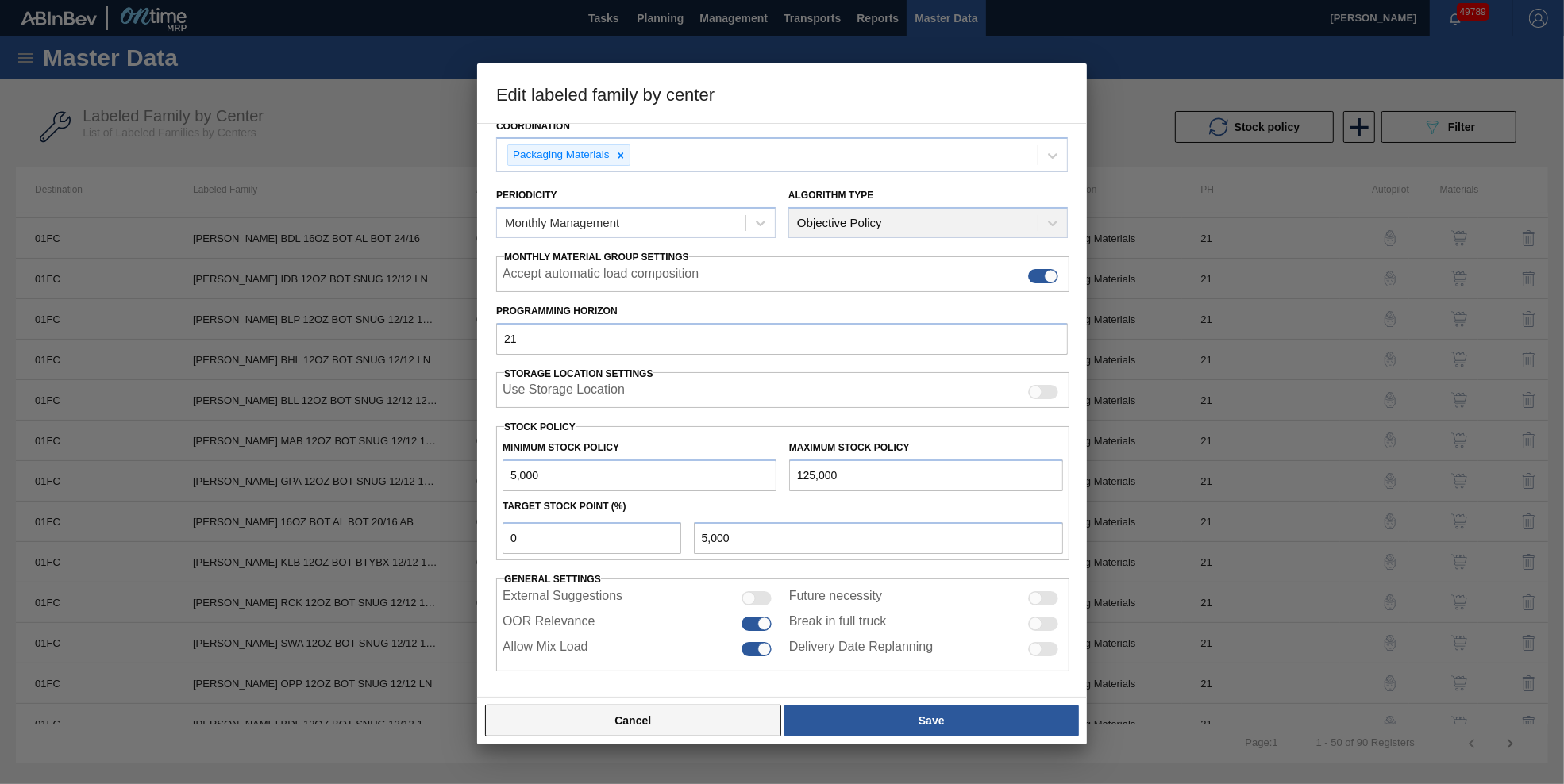
click at [731, 718] on button "Cancel" at bounding box center [633, 721] width 296 height 32
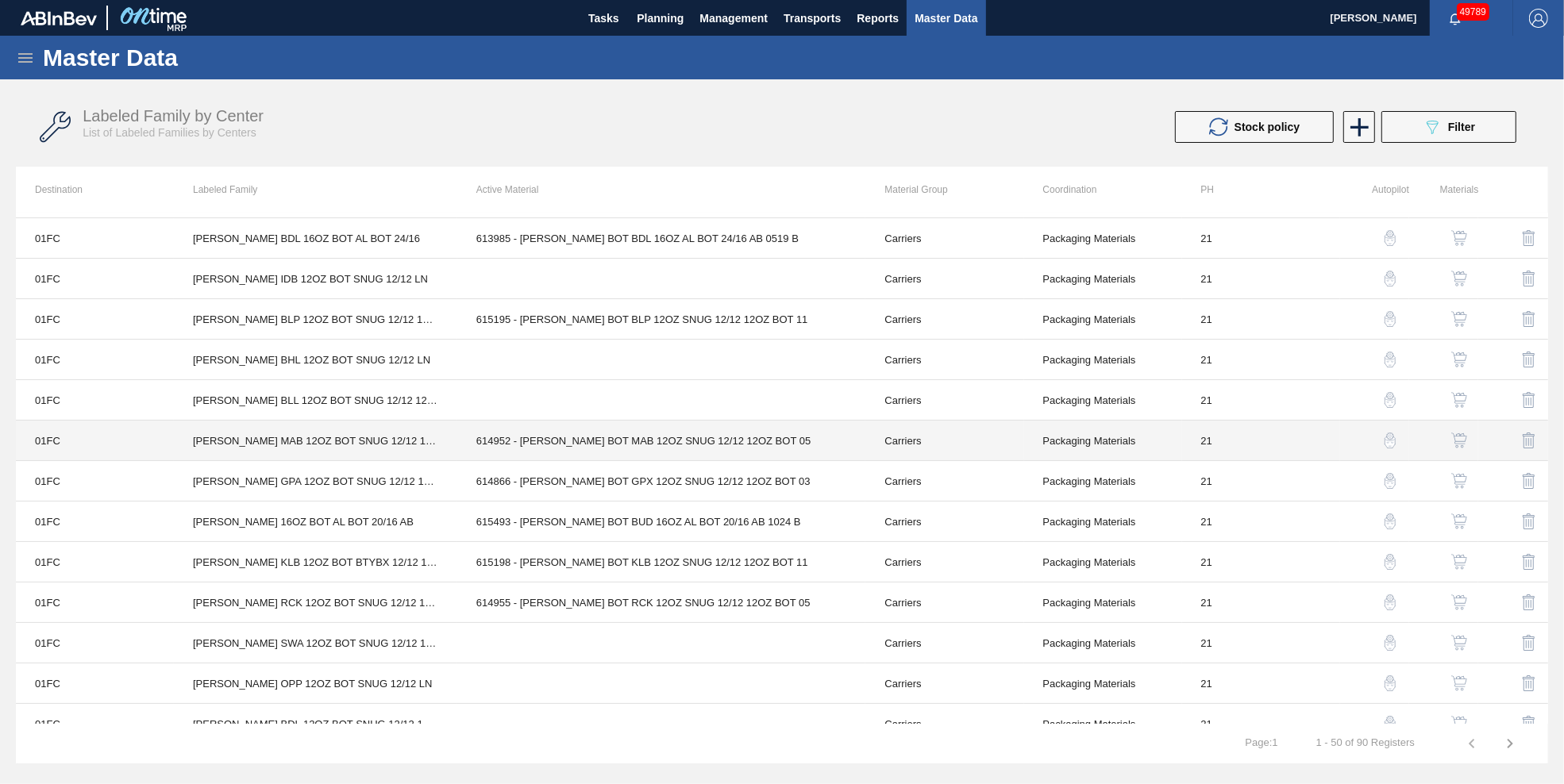
click at [648, 449] on td "614952 - [PERSON_NAME] BOT MAB 12OZ SNUG 12/12 12OZ BOT 05" at bounding box center [661, 441] width 409 height 41
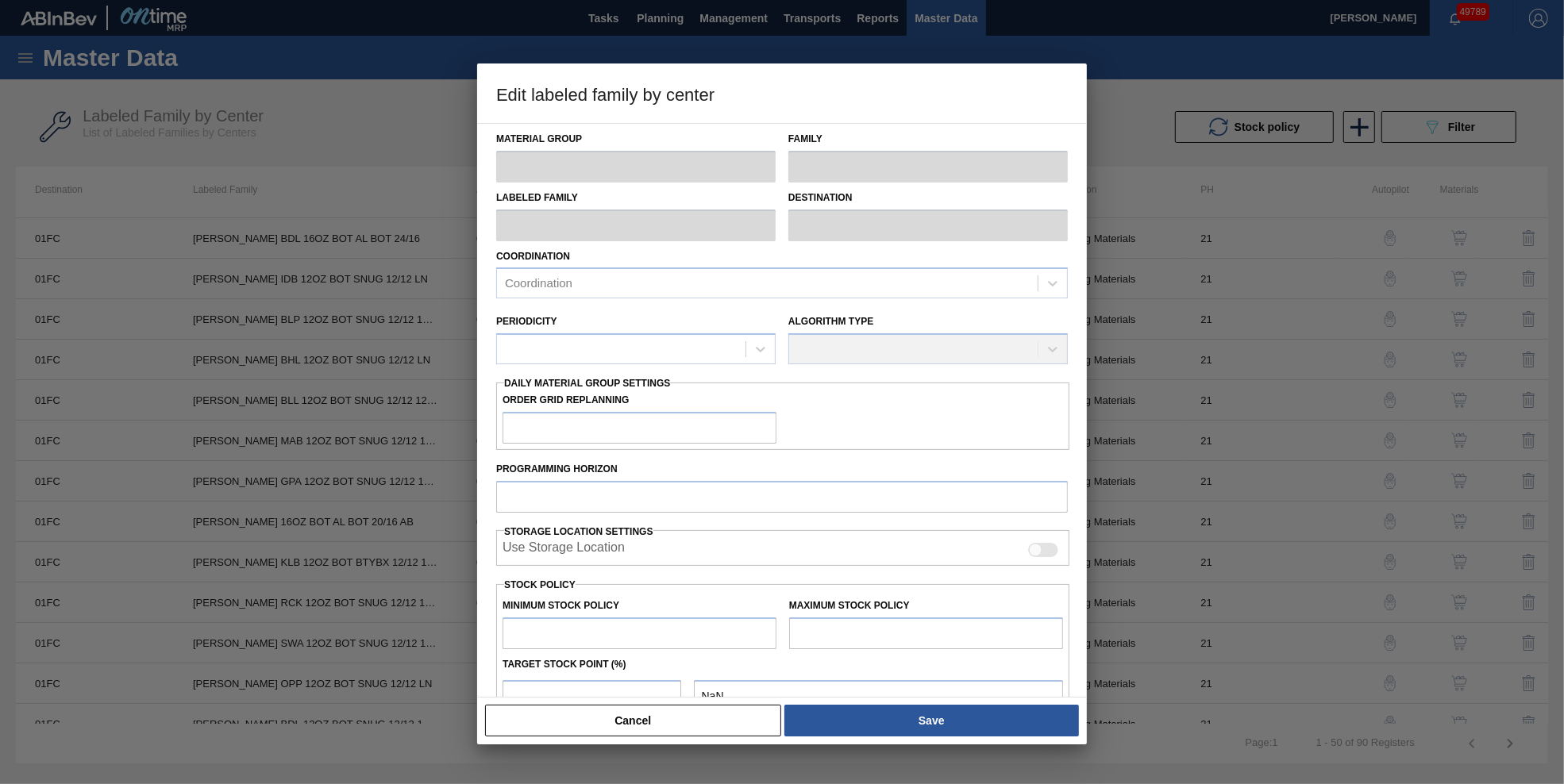
type input "Carriers"
type input "Bottle Carriers"
type input "[PERSON_NAME] MAB 12OZ BOT SNUG 12/12 12OZ BOT"
type input "01FC - Fort Collins Brewery"
type input "21"
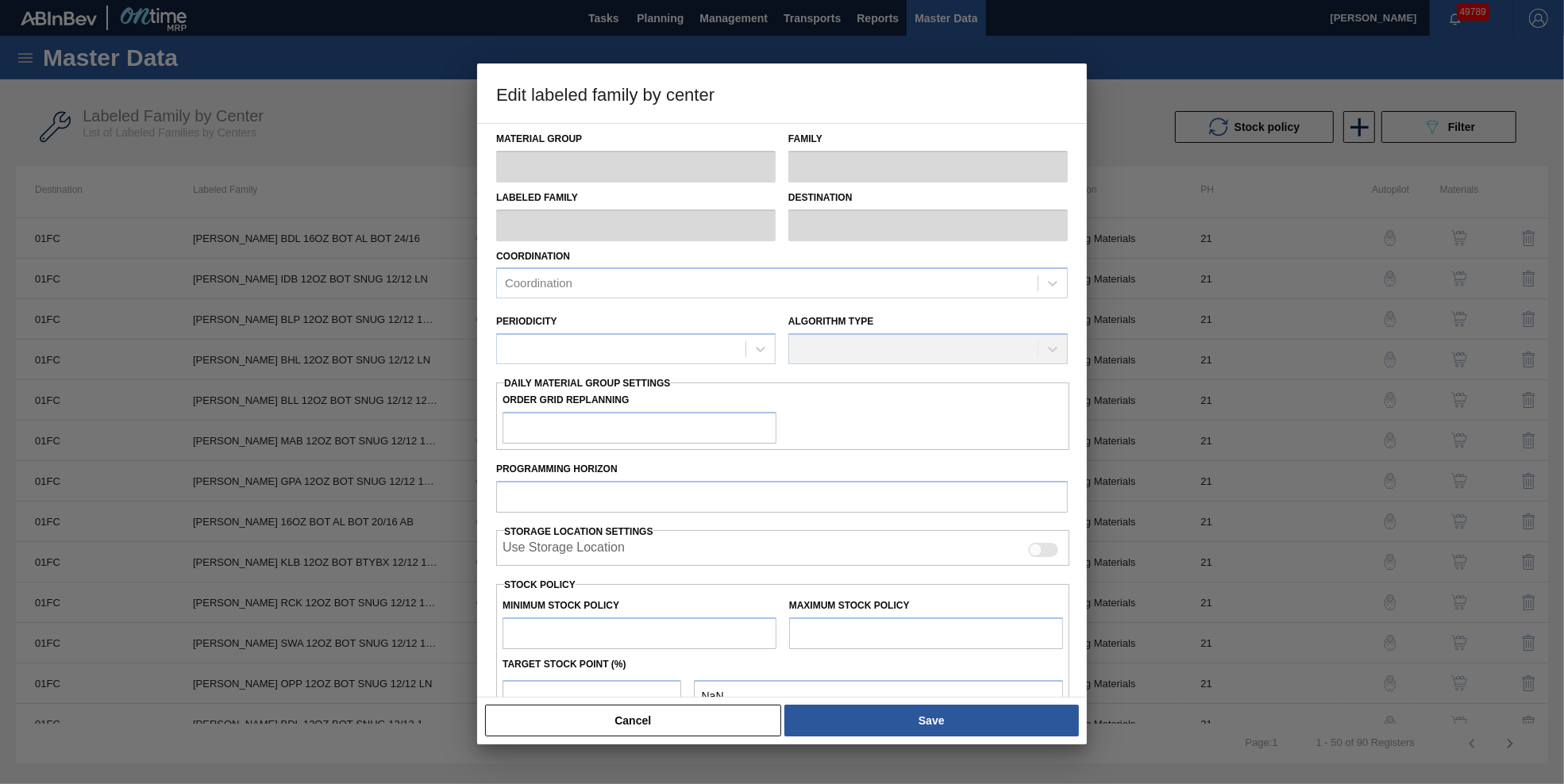
type input "5,912"
type input "57,776"
type input "0"
type input "5,912"
checkbox input "true"
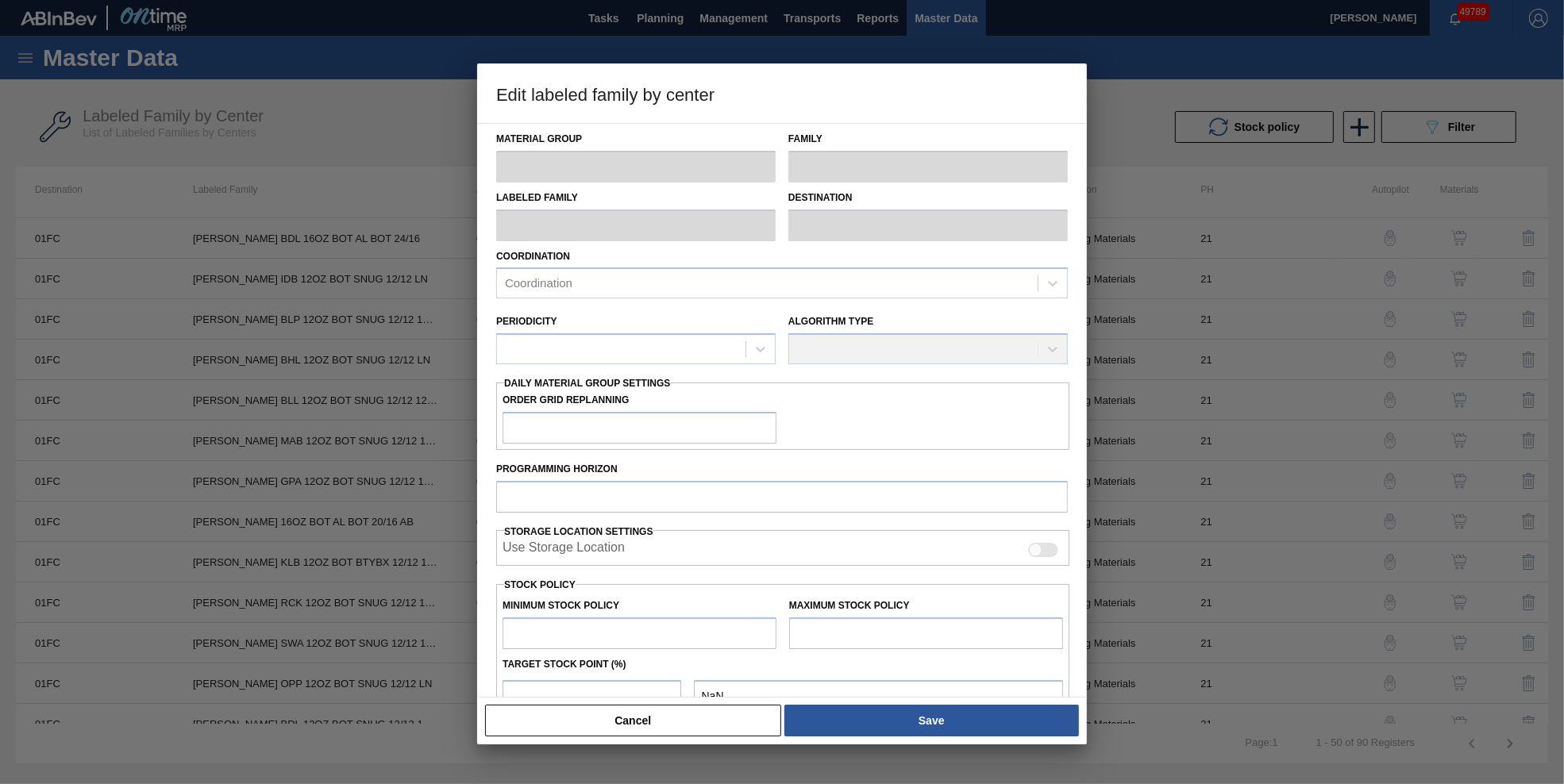
checkbox input "true"
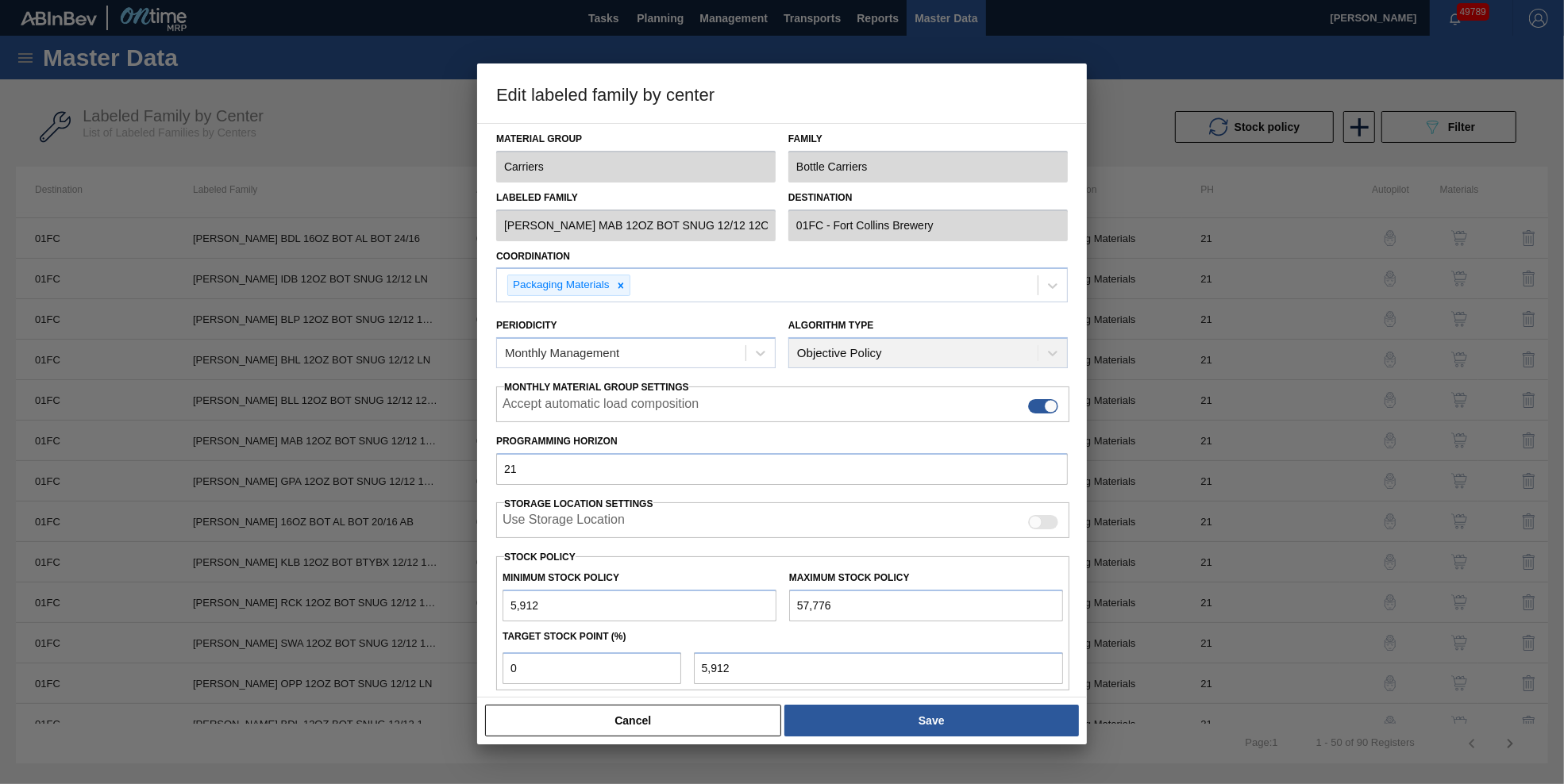
scroll to position [129, 0]
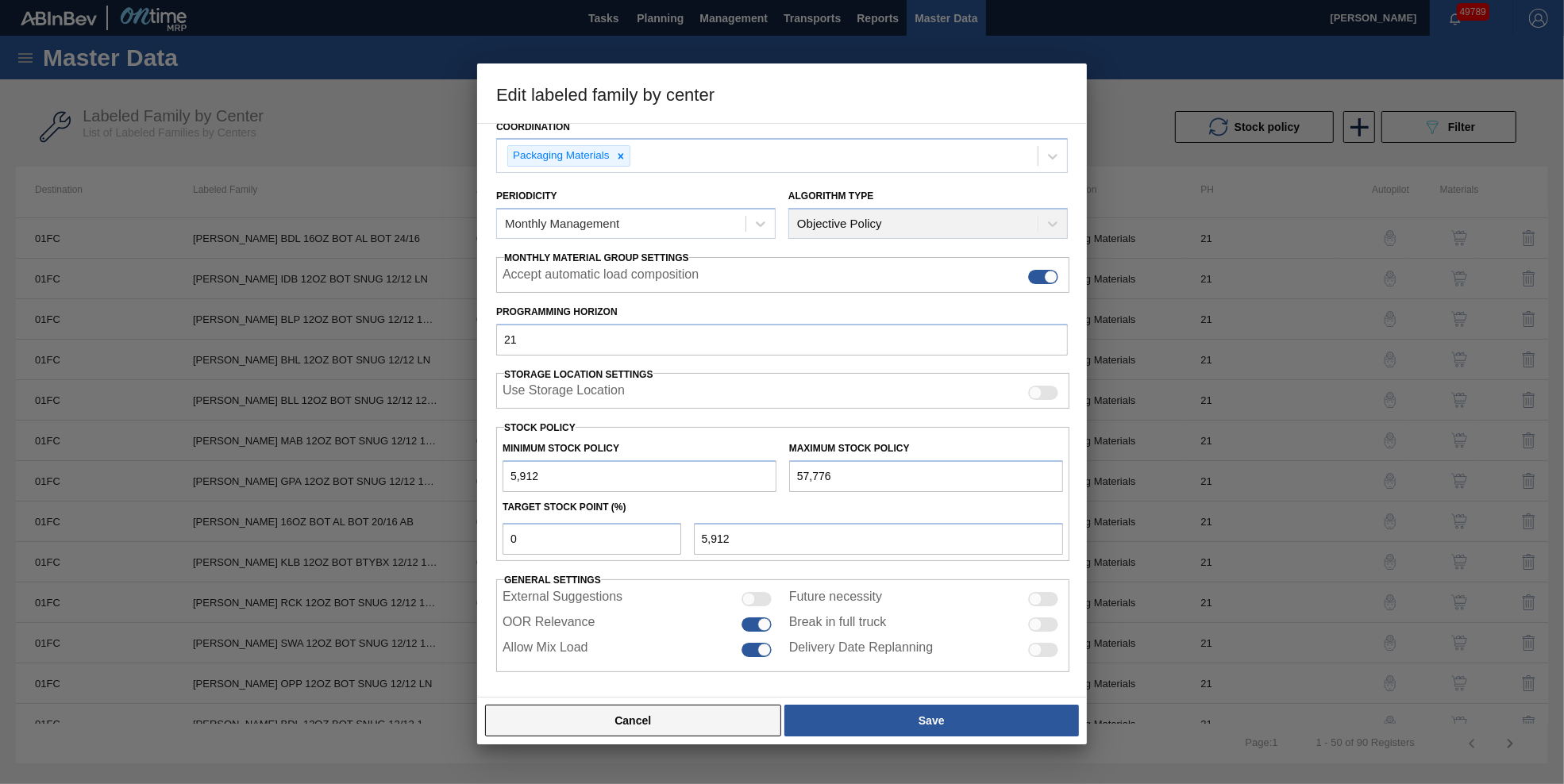
click at [709, 716] on button "Cancel" at bounding box center [633, 721] width 296 height 32
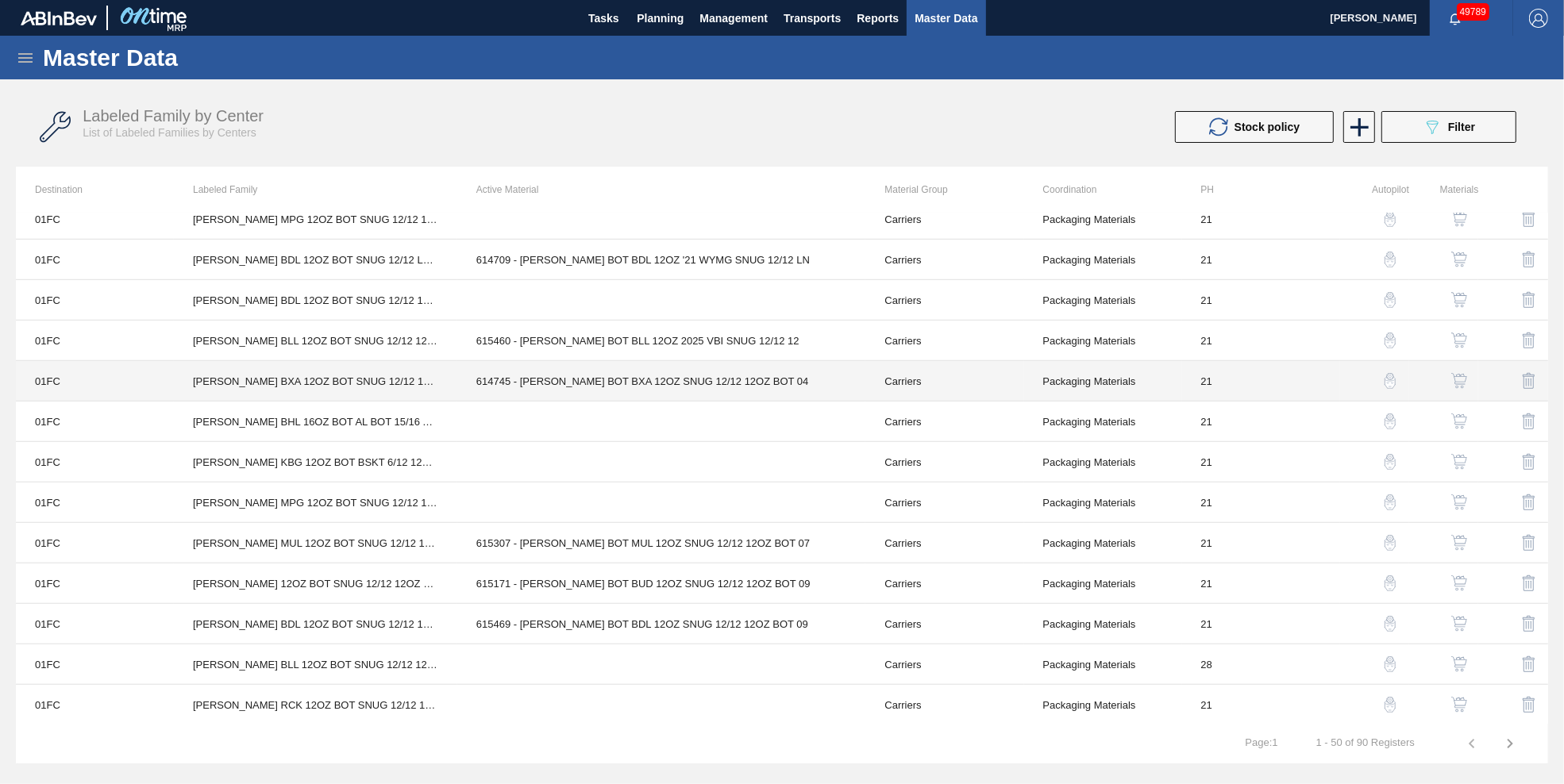
scroll to position [1429, 0]
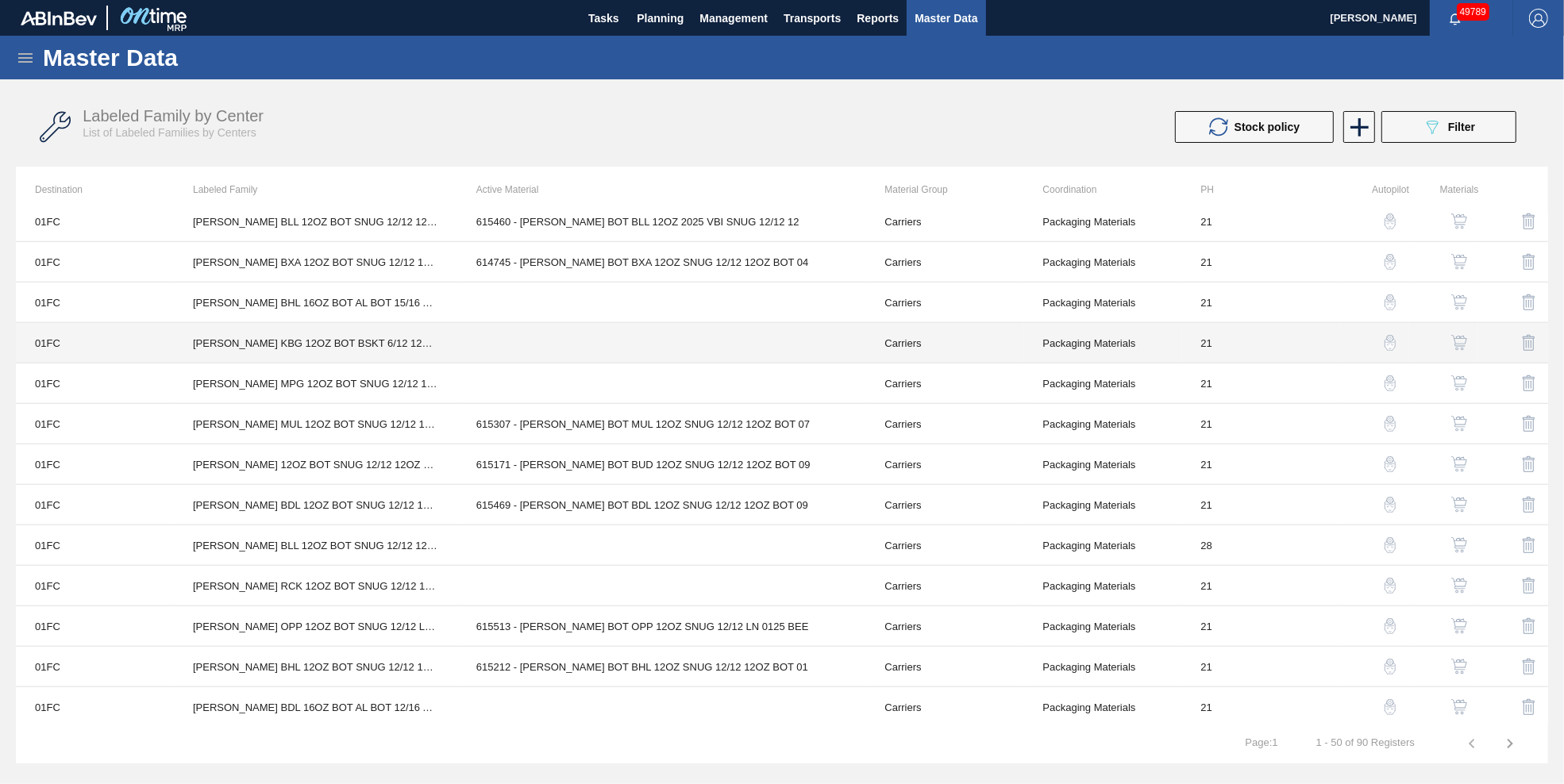
click at [577, 343] on td at bounding box center [661, 343] width 409 height 41
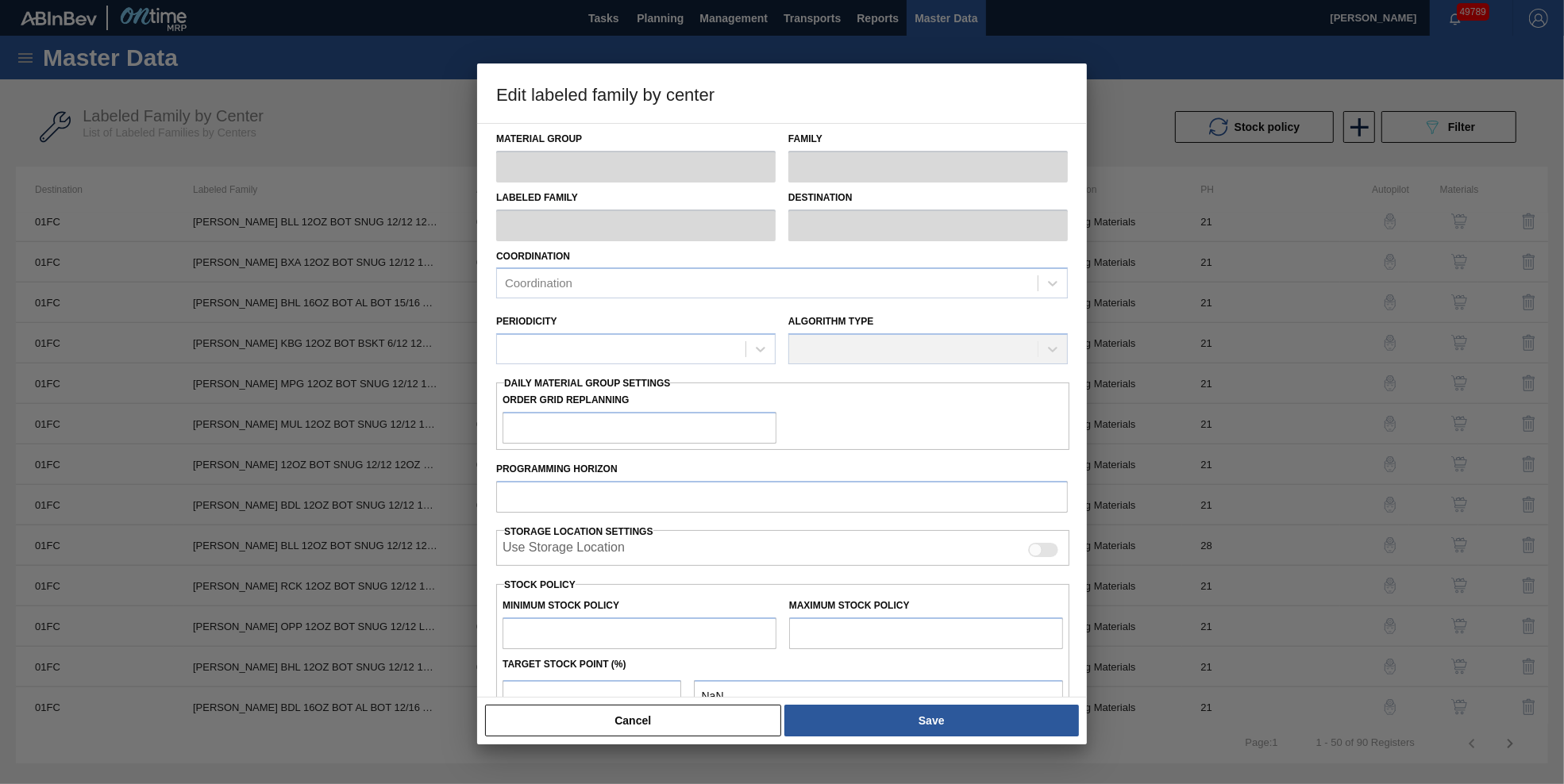
type input "Carriers"
type input "Bottle Carriers"
type input "[PERSON_NAME] KBG 12OZ BOT BSKT 6/12 12OZ BOT GLASS BOTTLE"
type input "01FC - Fort Collins Brewery"
type input "21"
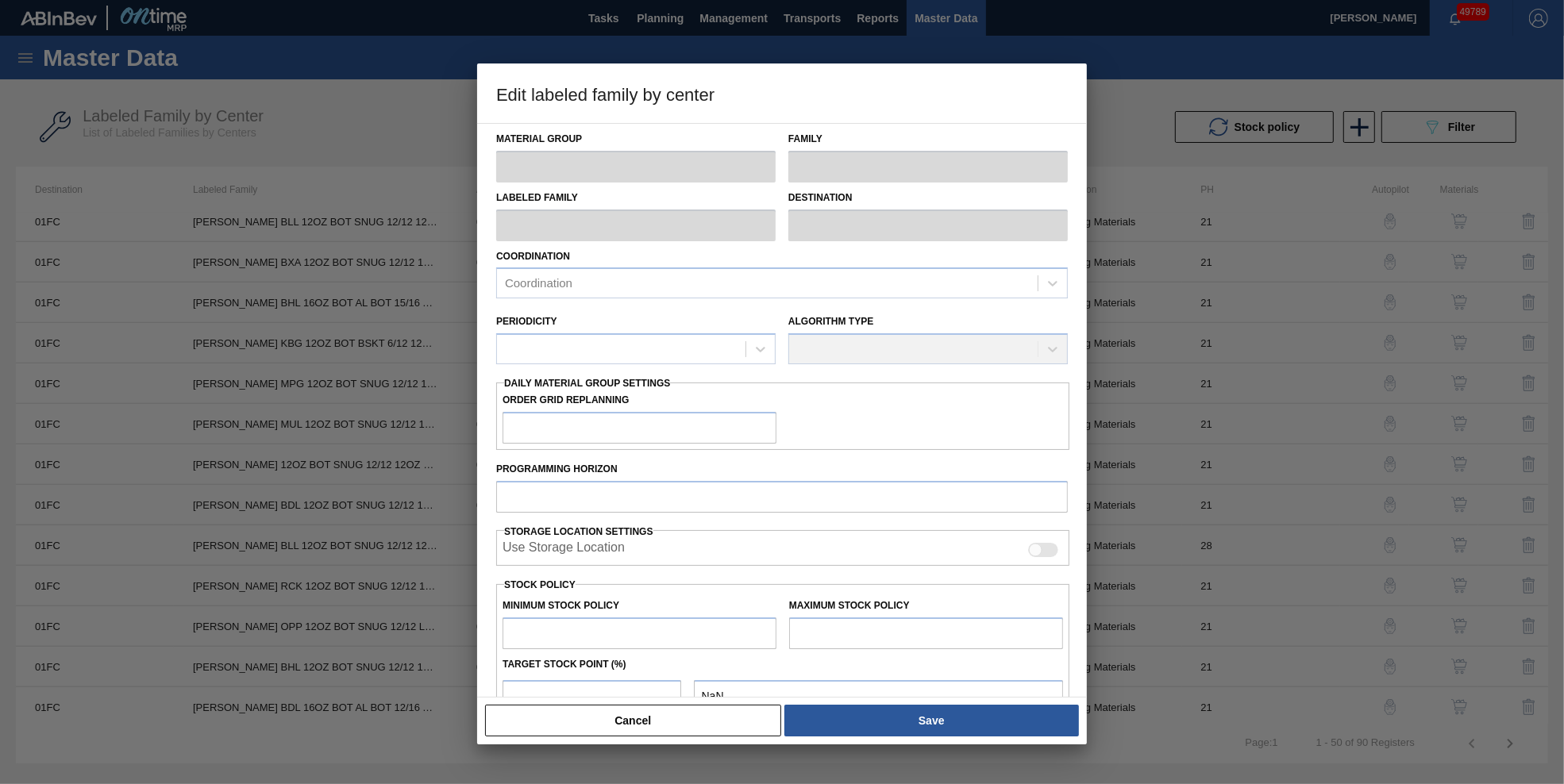
type input "0"
type input "100"
type input "0"
checkbox input "true"
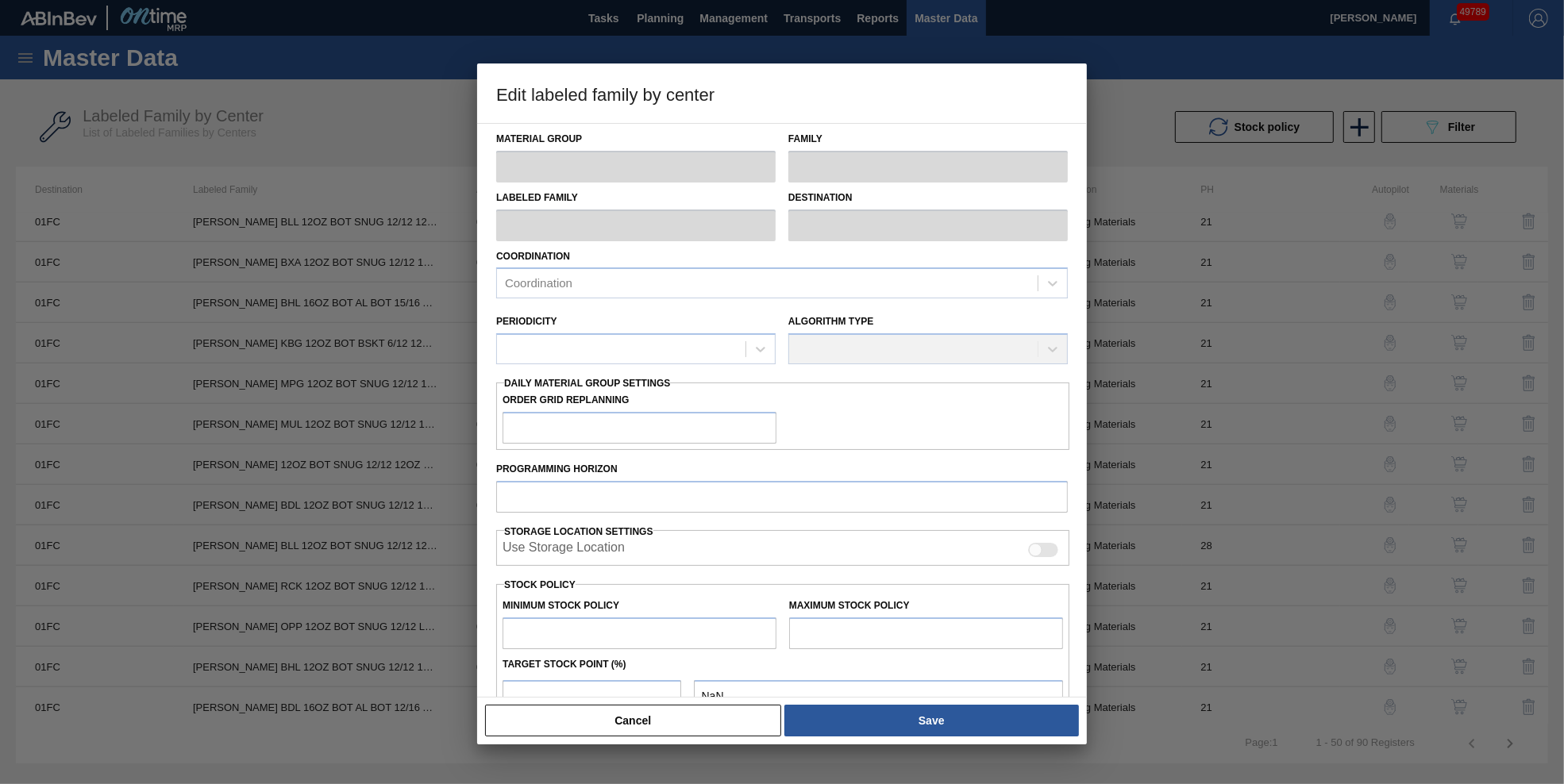
checkbox input "true"
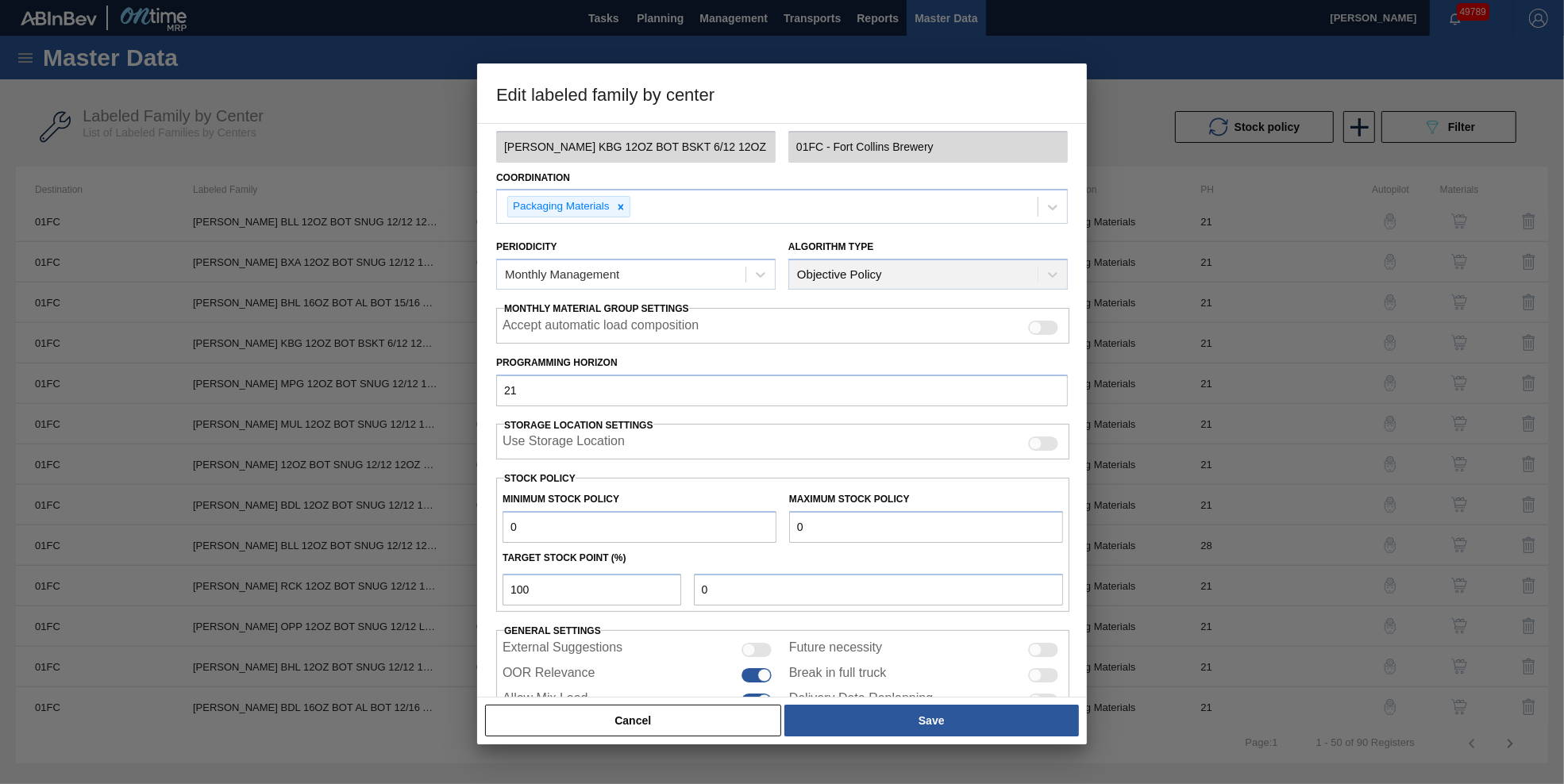
scroll to position [129, 0]
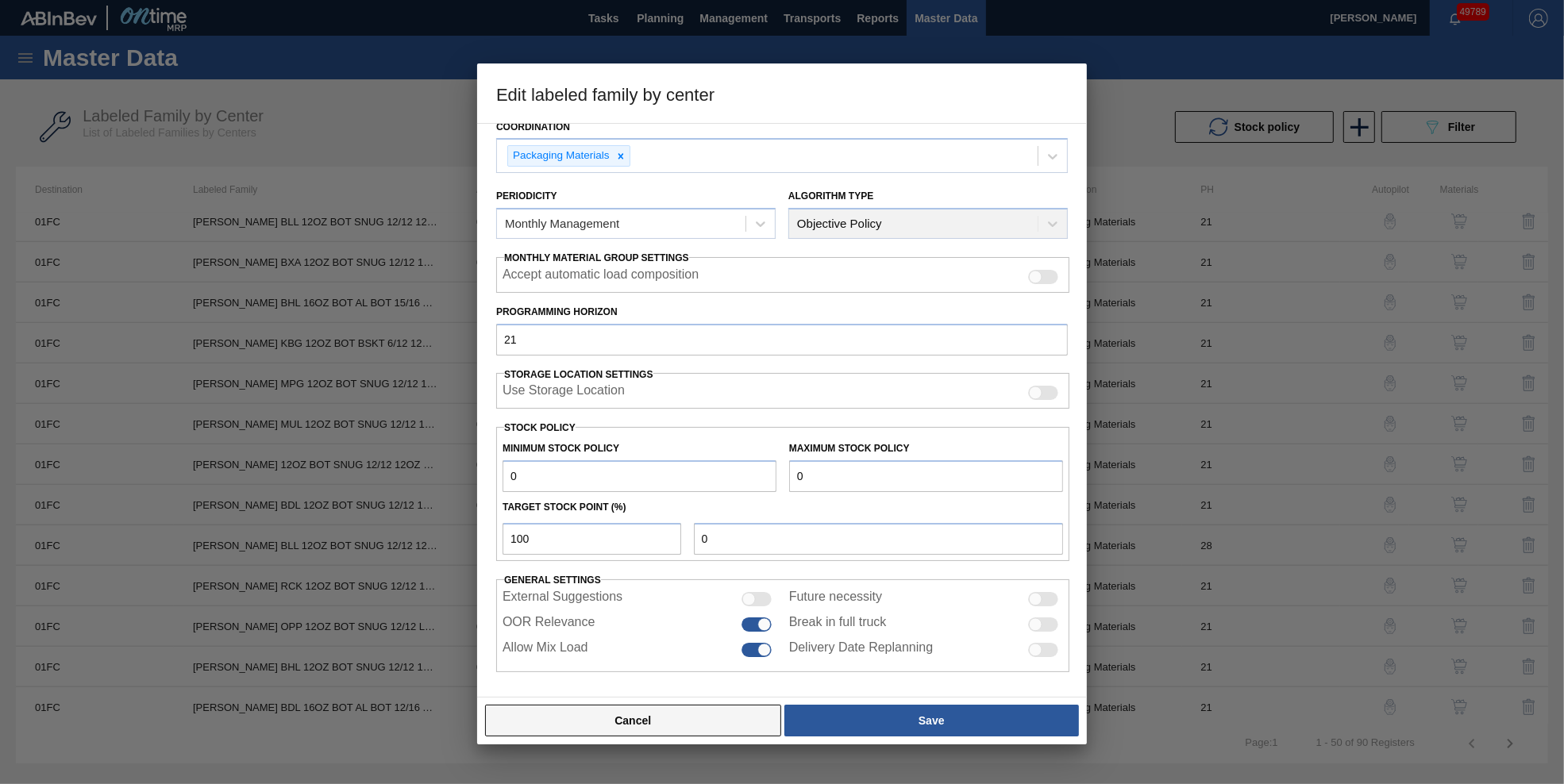
click at [685, 720] on button "Cancel" at bounding box center [633, 721] width 296 height 32
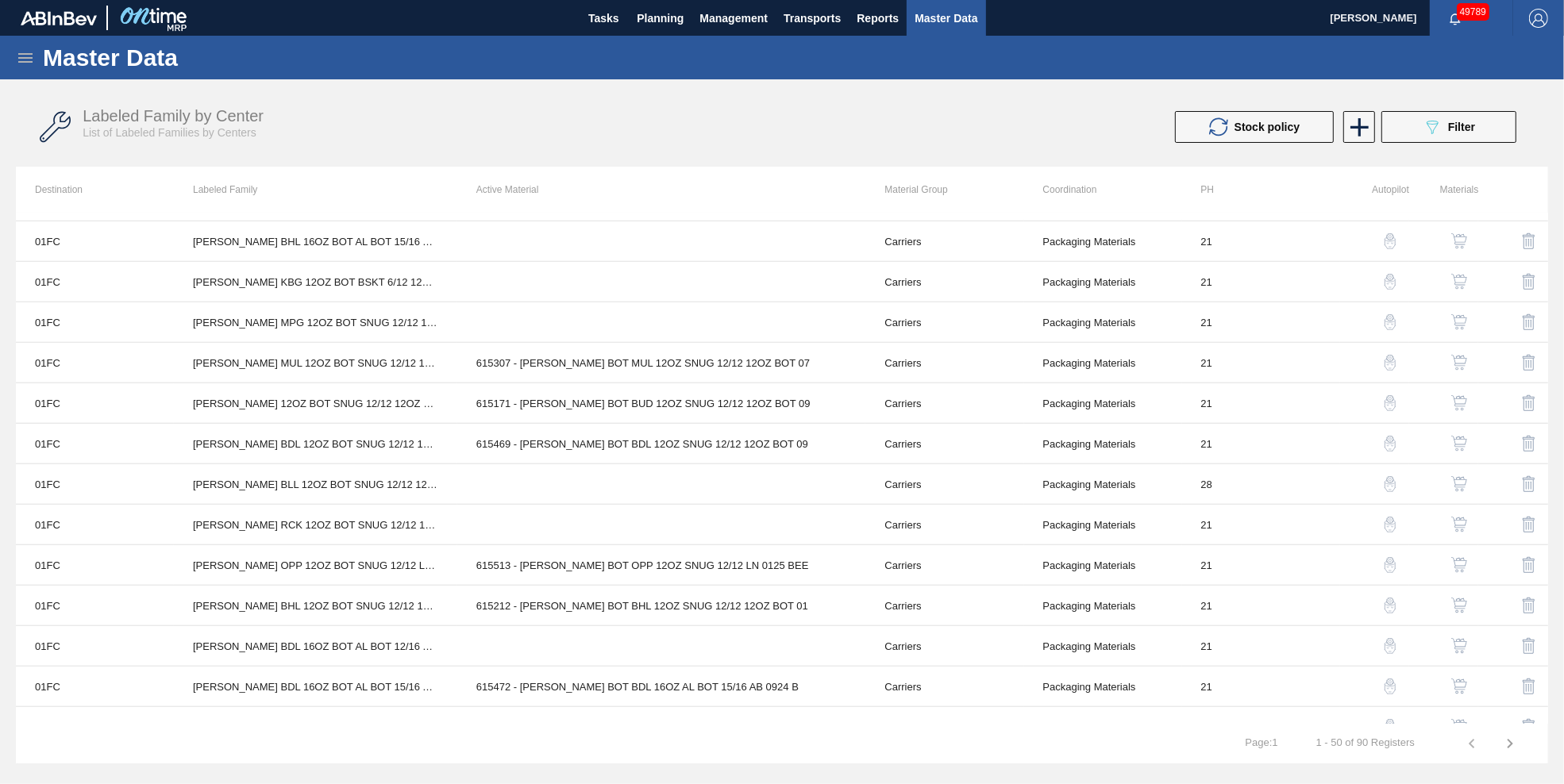
scroll to position [1512, 0]
